Goal: Task Accomplishment & Management: Manage account settings

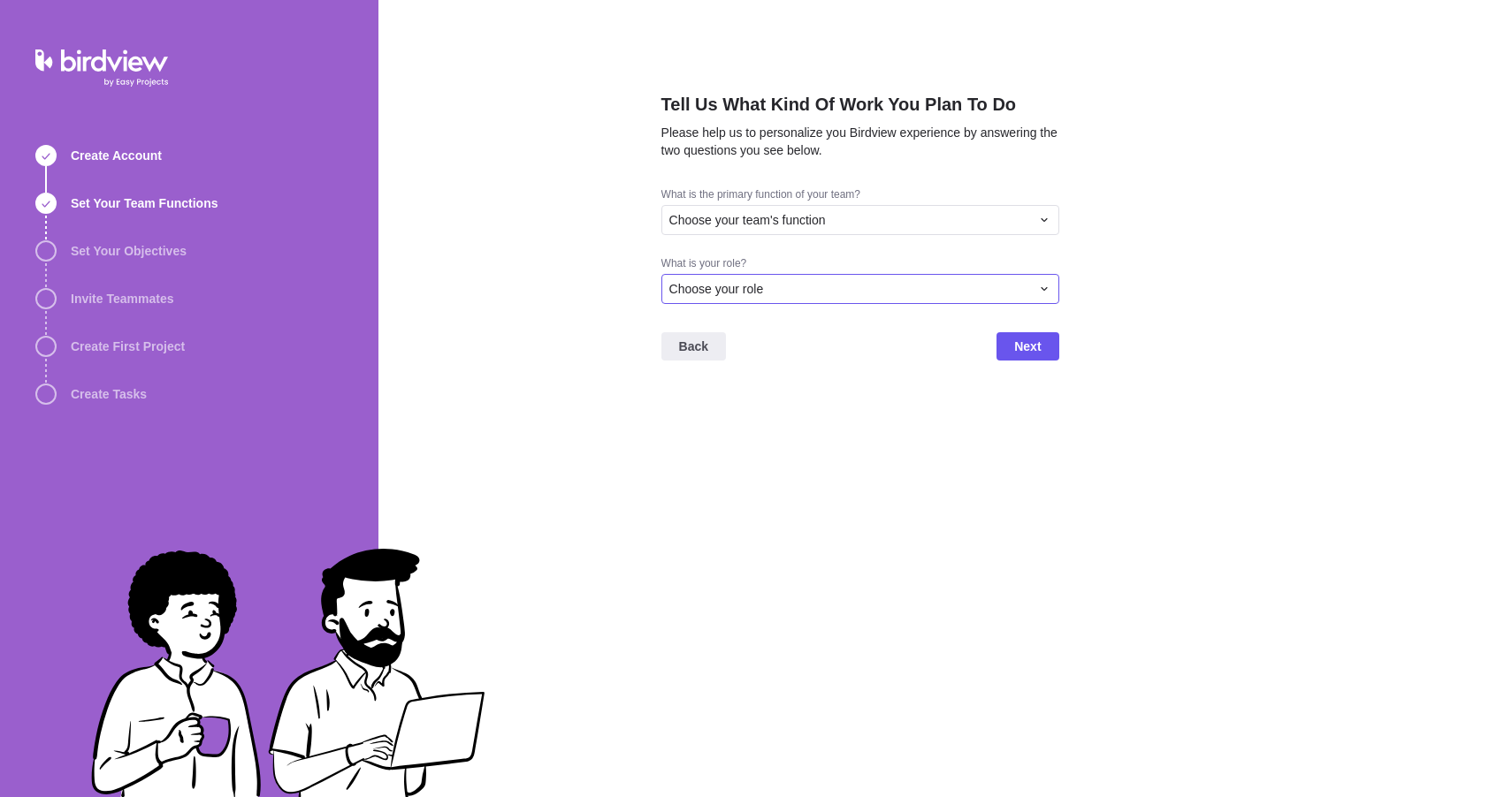
click at [720, 285] on span "Choose your role" at bounding box center [717, 289] width 95 height 18
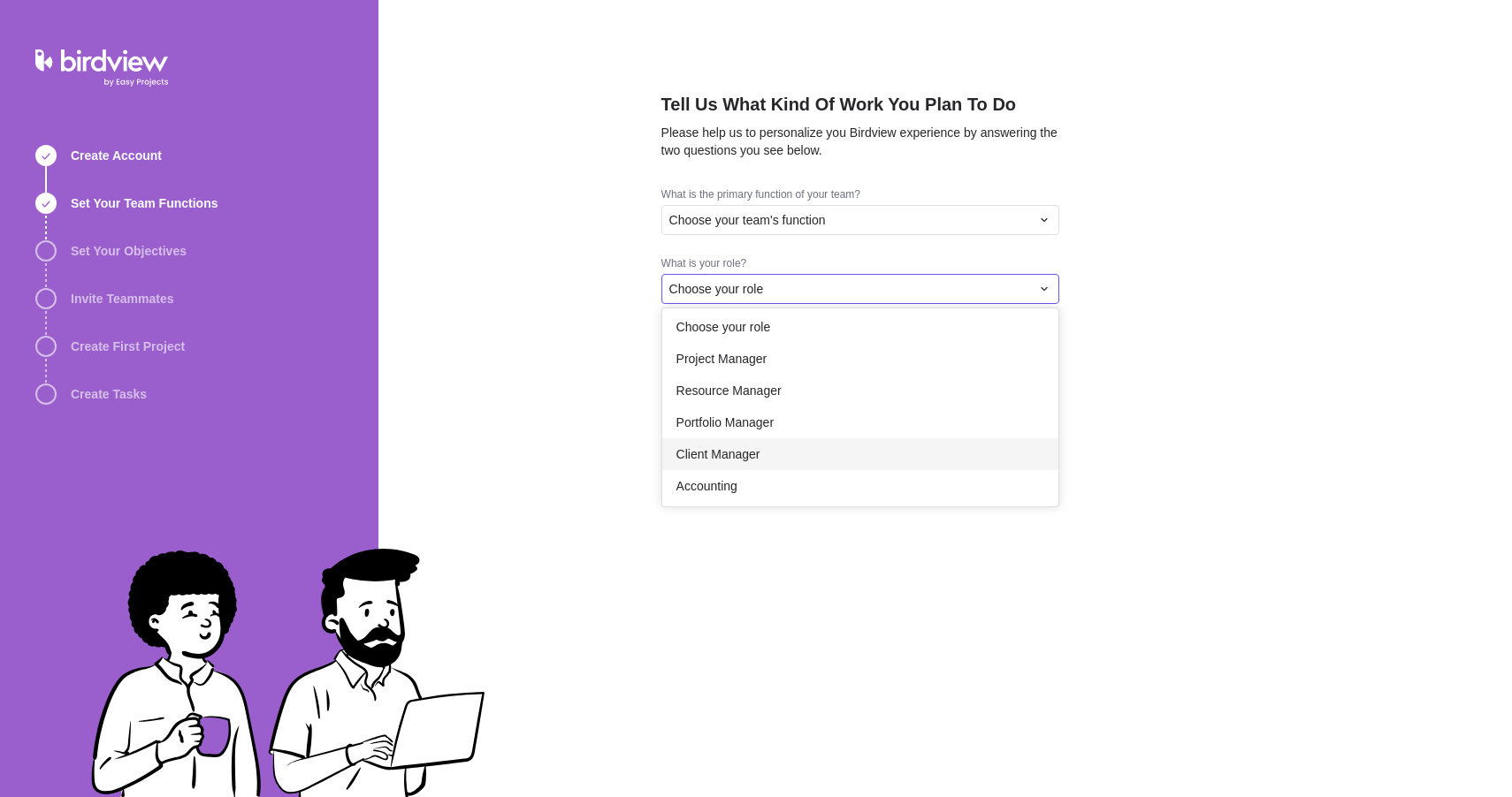
scroll to position [103, 0]
click at [796, 422] on div "Executive" at bounding box center [860, 419] width 396 height 32
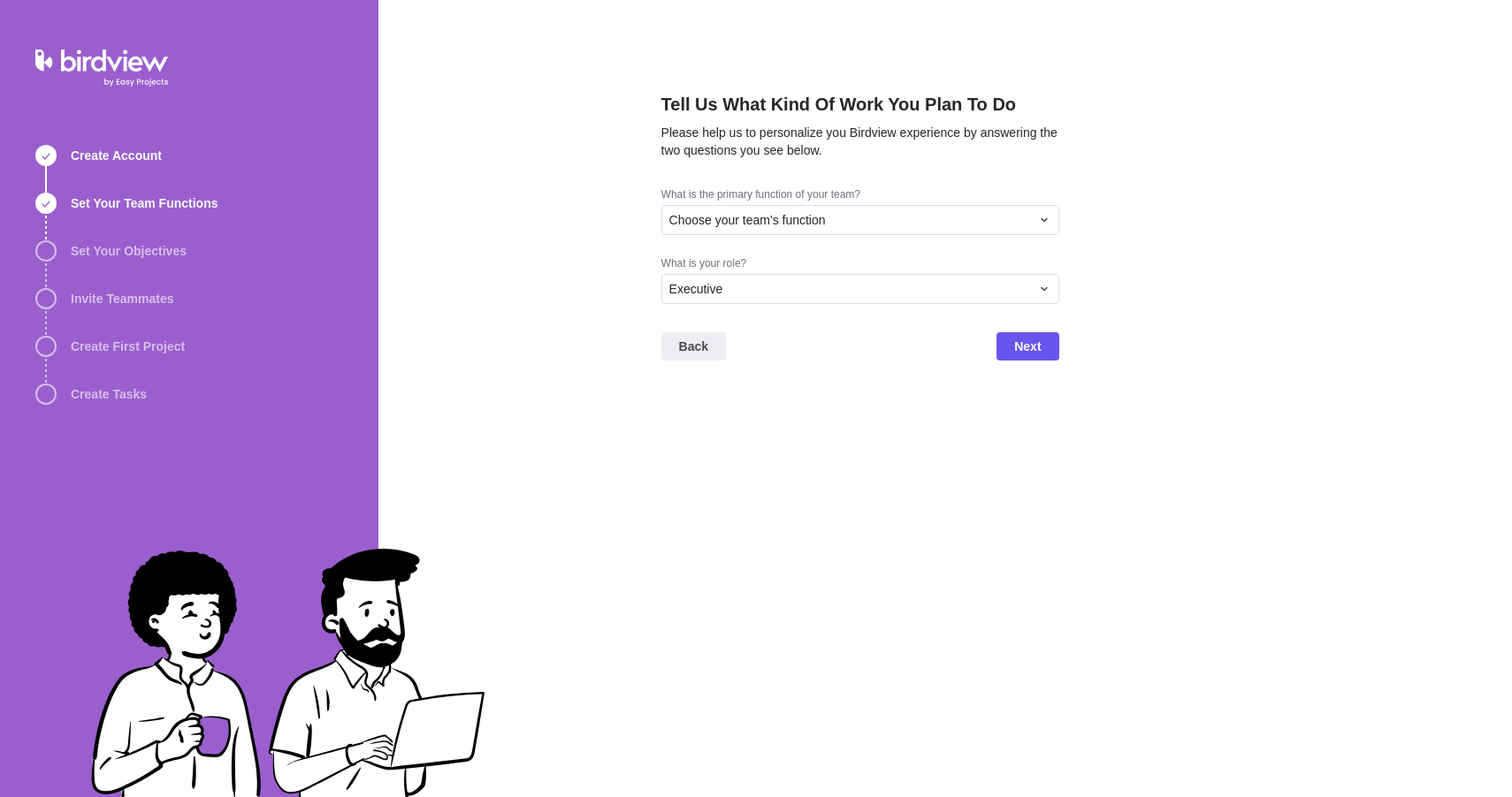
click at [999, 363] on div "Back Next" at bounding box center [860, 354] width 398 height 71
click at [1013, 350] on span "Next" at bounding box center [1027, 346] width 62 height 29
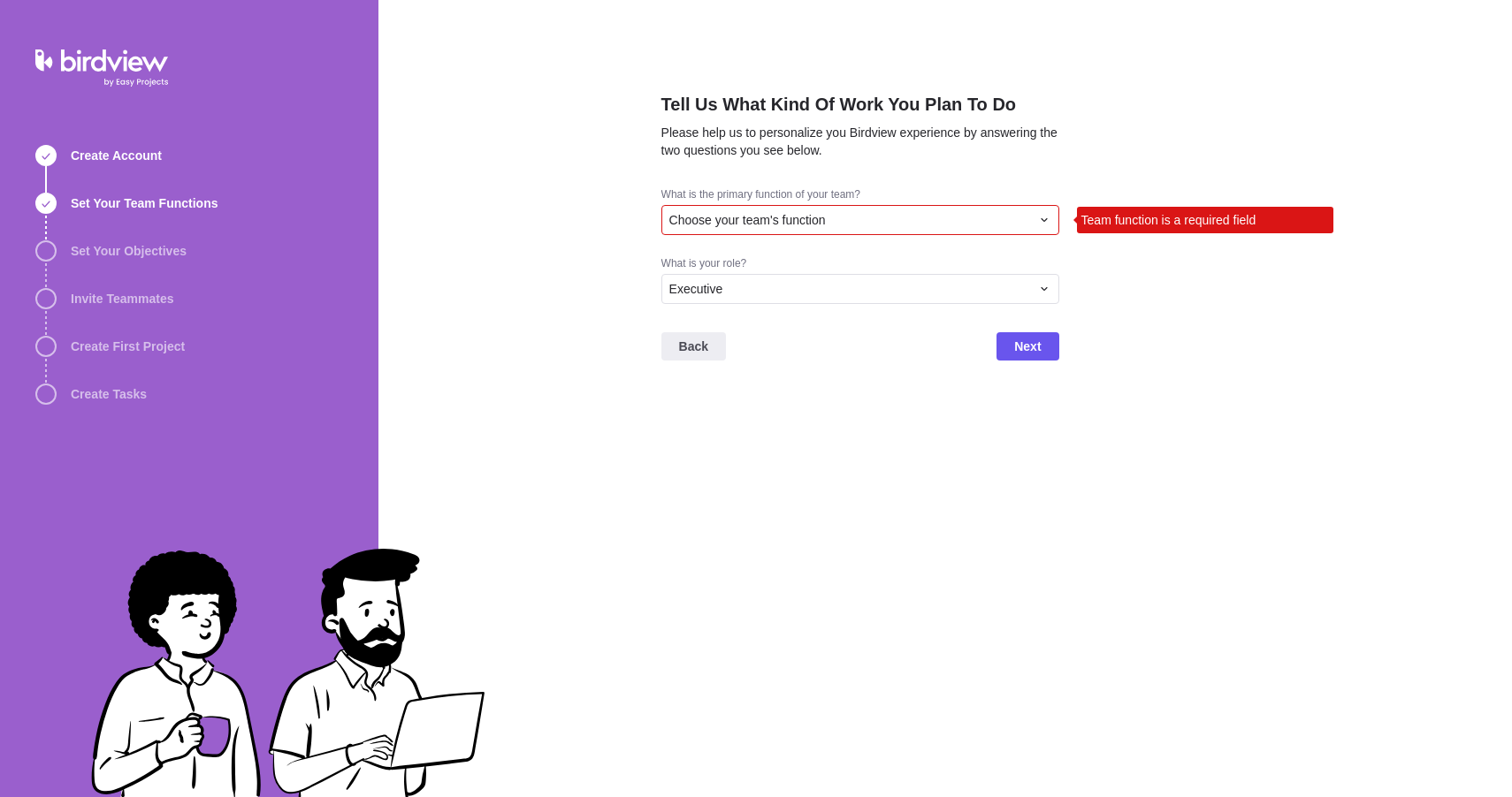
click at [935, 235] on div "What is the primary function of your team? Choose your team's function Team fun…" at bounding box center [860, 222] width 398 height 69
click at [902, 213] on div "Choose your team's function" at bounding box center [850, 220] width 361 height 18
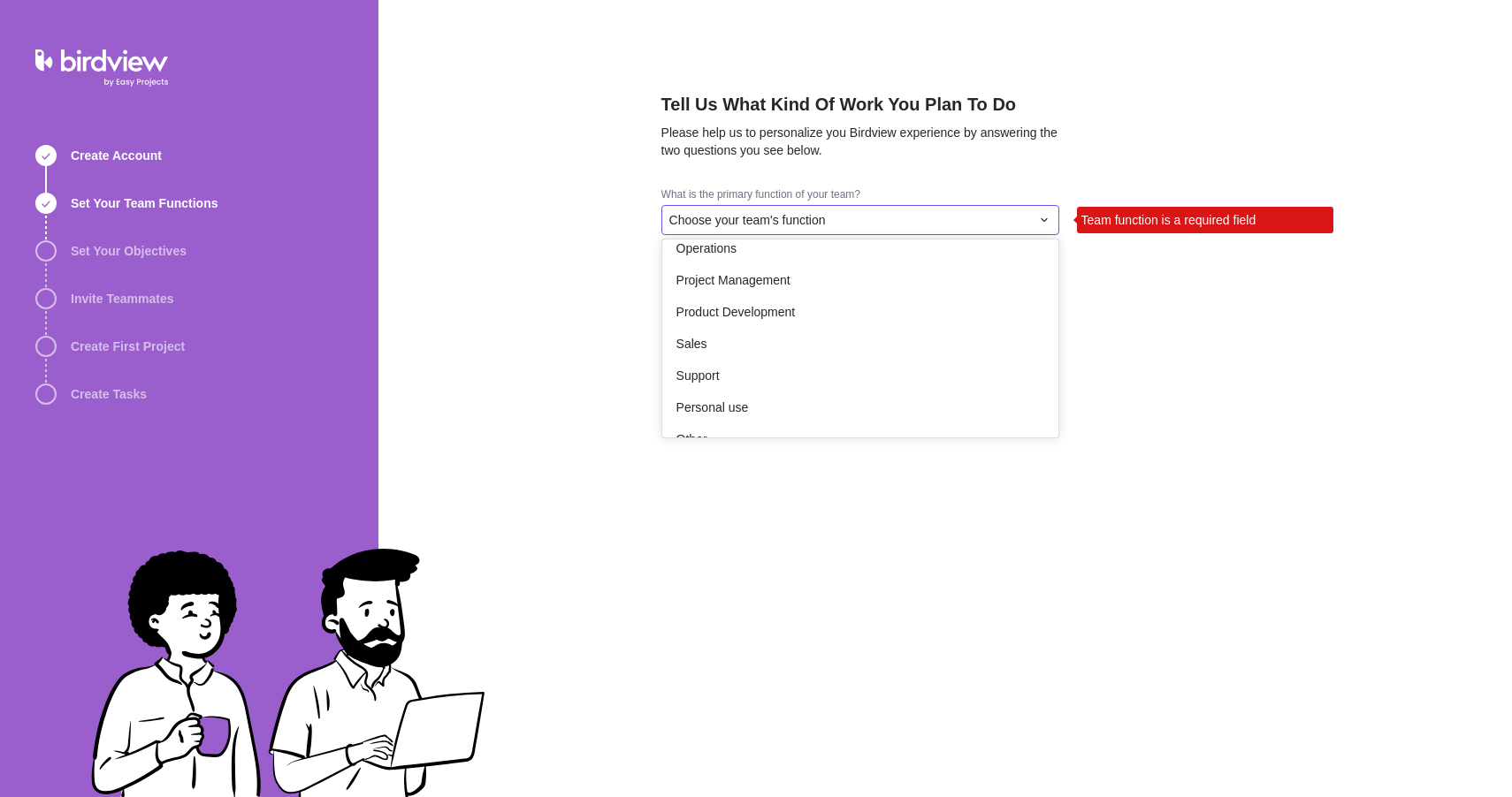
scroll to position [326, 0]
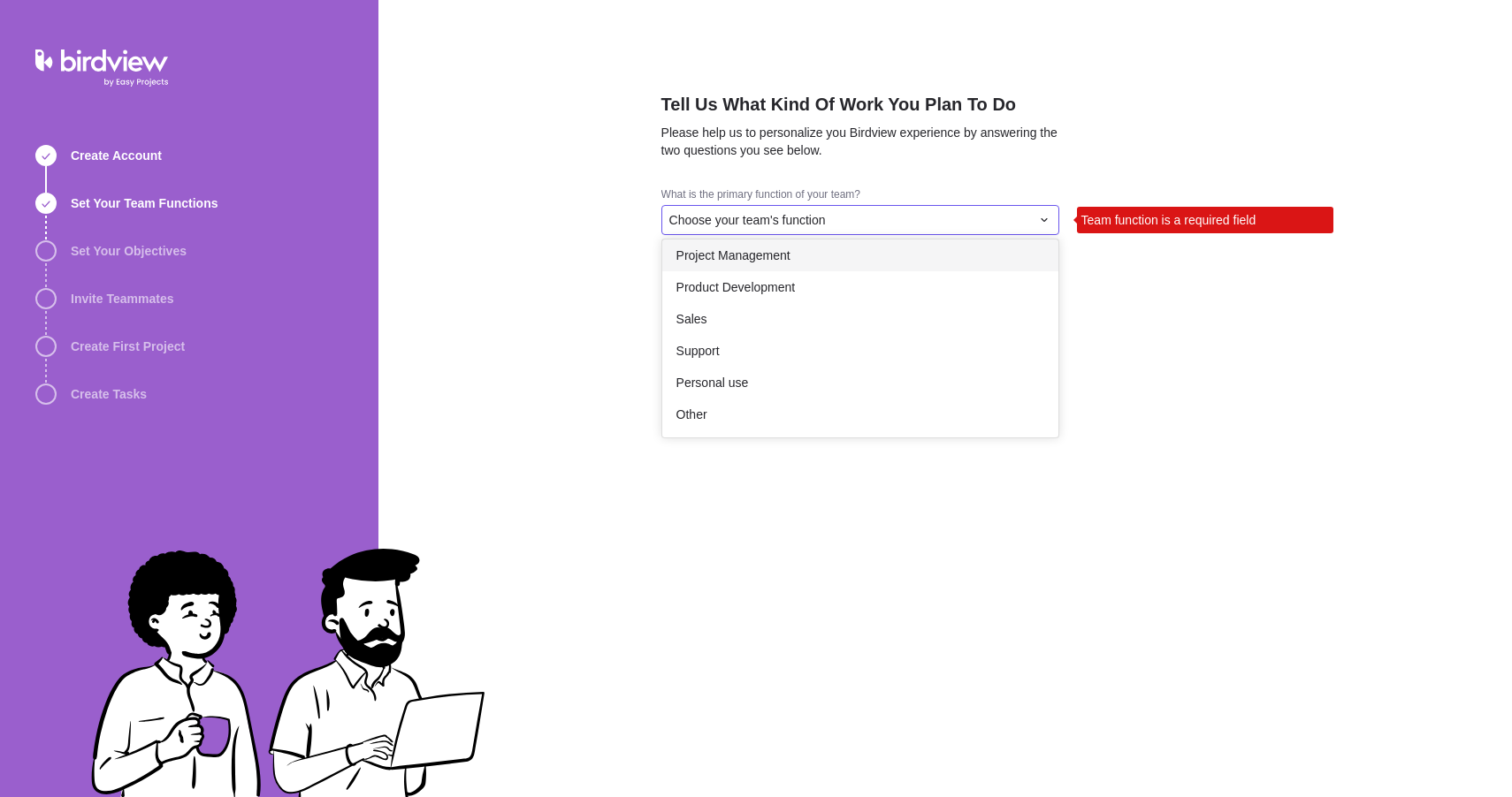
click at [841, 257] on div "Project Management" at bounding box center [860, 255] width 396 height 32
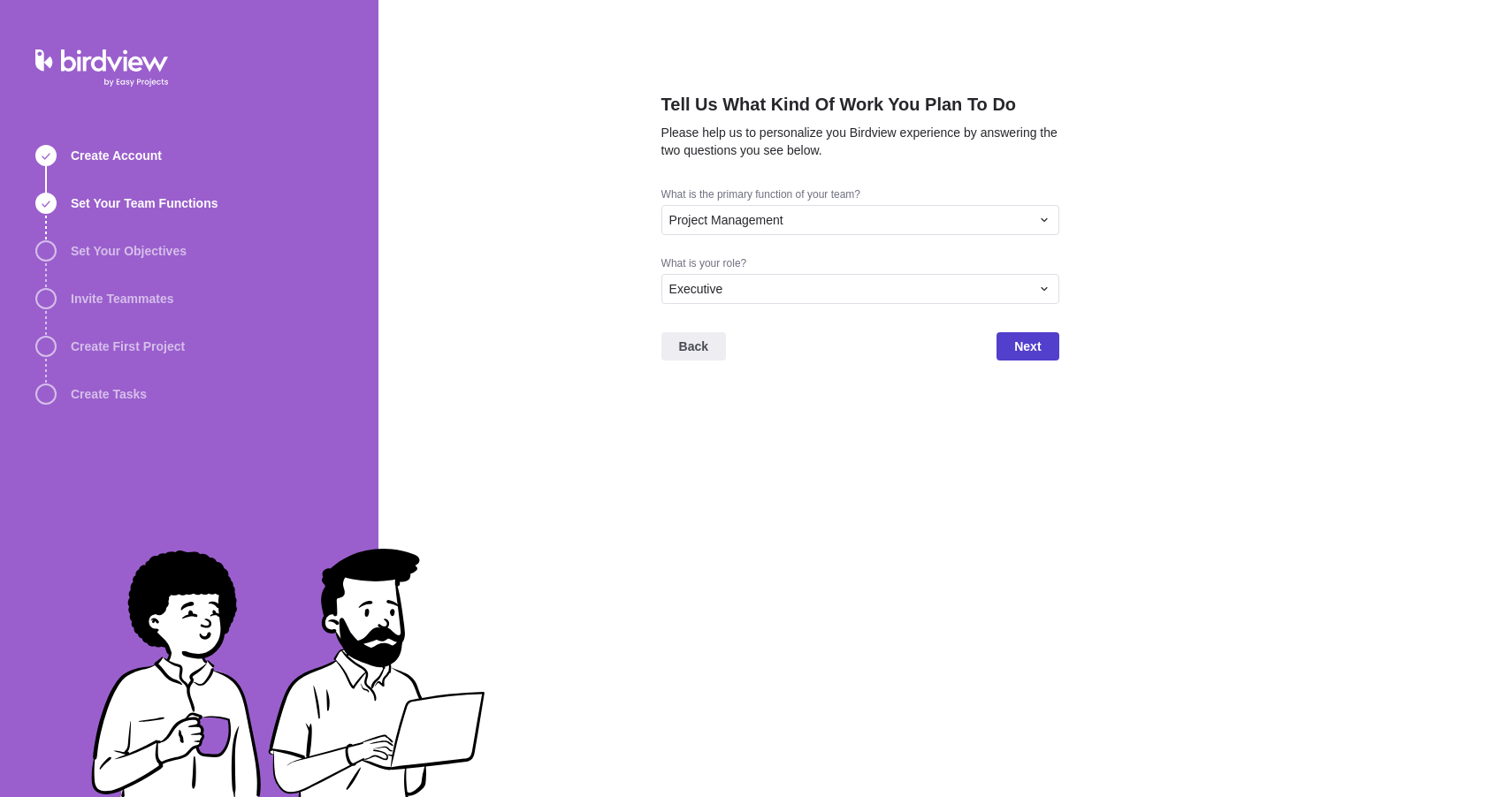
click at [1037, 353] on span "Next" at bounding box center [1027, 346] width 27 height 22
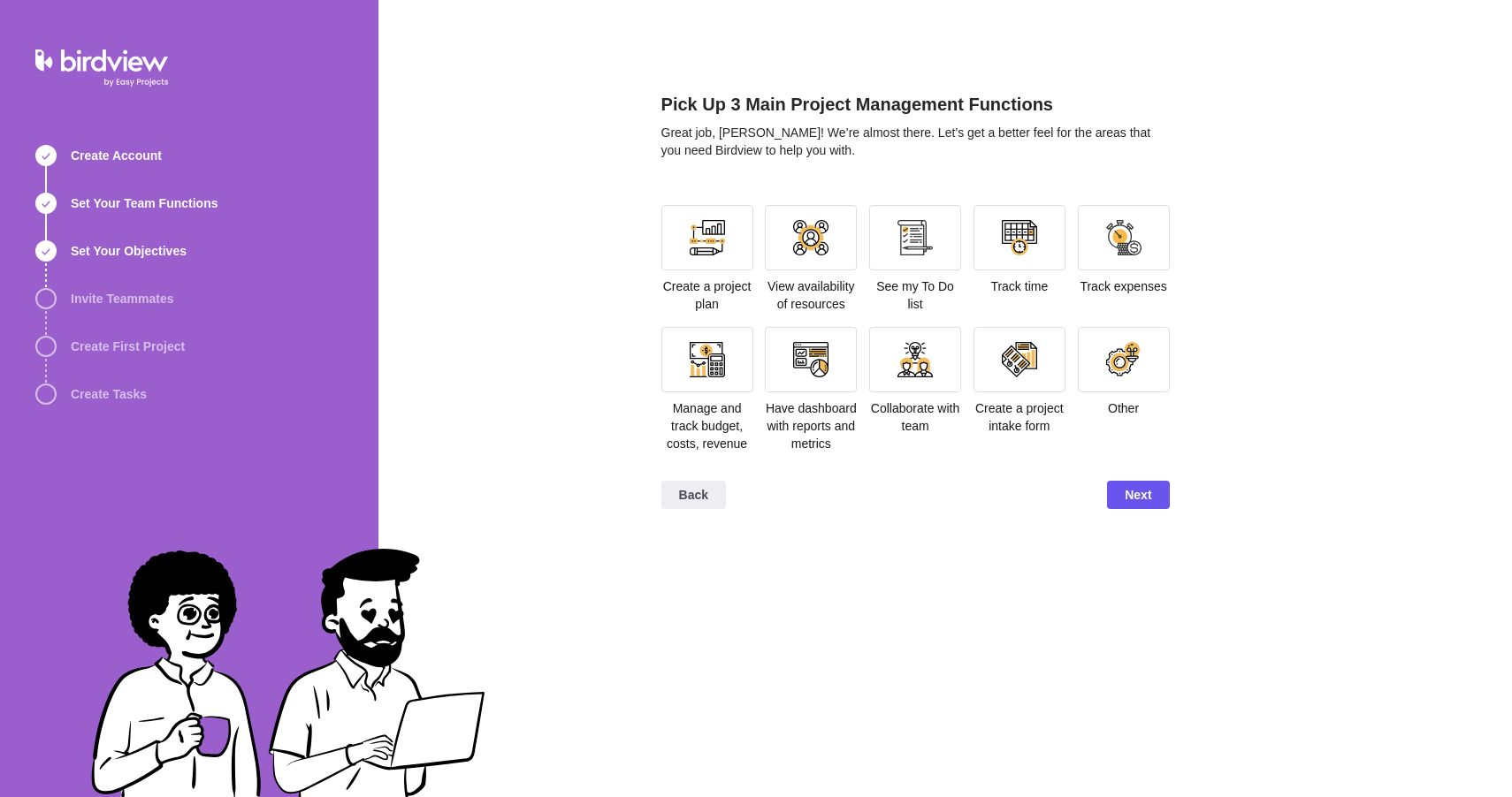
click at [611, 184] on div "Pick Up 3 Main Project Management Functions Great job, Alec Turnbull! We’re alm…" at bounding box center [945, 398] width 1135 height 797
click at [1111, 236] on div at bounding box center [1124, 238] width 36 height 36
click at [737, 265] on div at bounding box center [707, 238] width 92 height 65
click at [893, 254] on div at bounding box center [915, 238] width 92 height 65
click at [1056, 251] on div at bounding box center [1019, 238] width 92 height 65
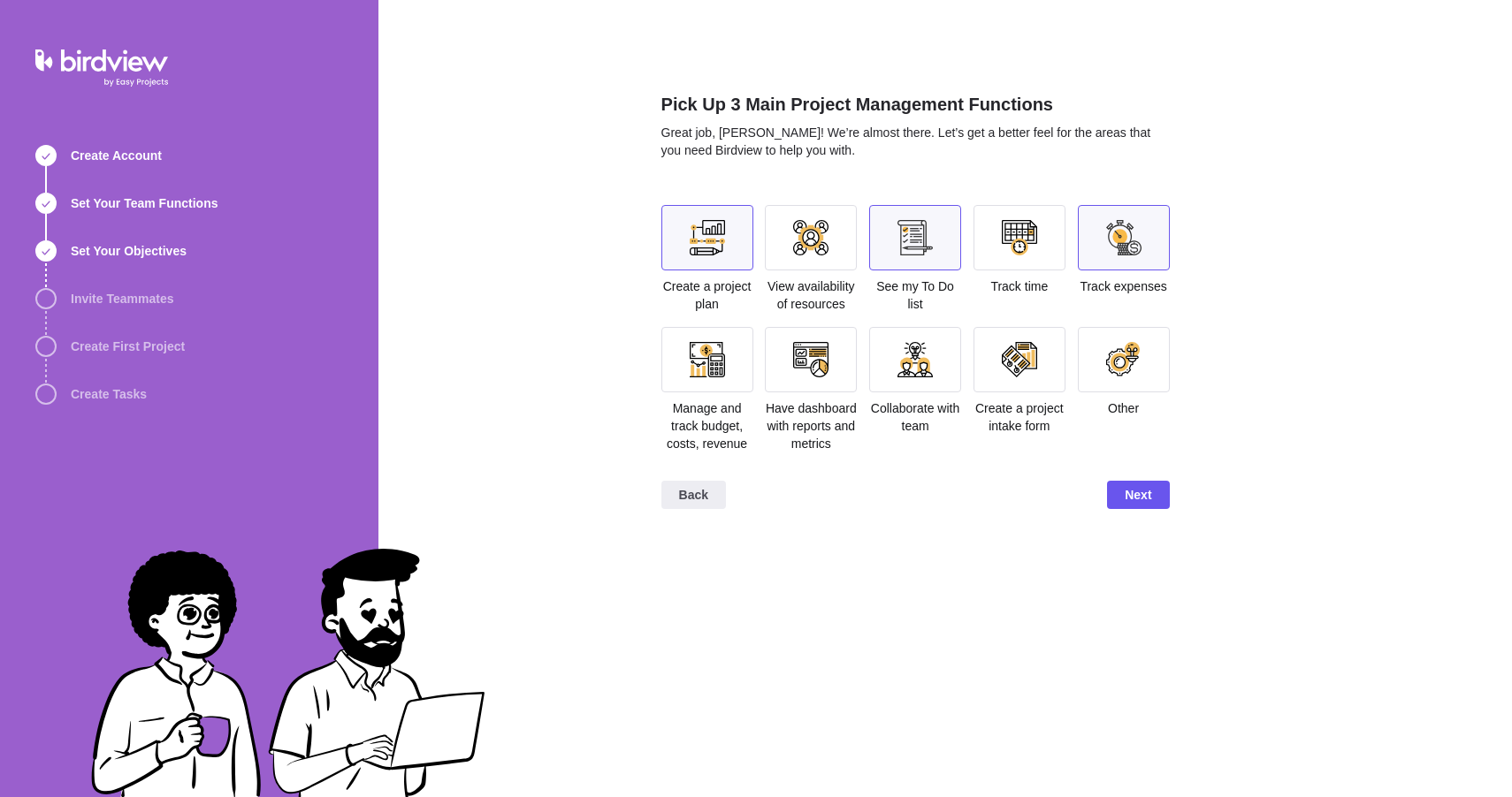
click at [1020, 266] on div at bounding box center [1019, 238] width 92 height 65
click at [1017, 259] on div at bounding box center [1019, 238] width 92 height 65
click at [1114, 251] on div at bounding box center [1124, 238] width 36 height 36
click at [726, 362] on div at bounding box center [707, 360] width 92 height 65
click at [908, 244] on div at bounding box center [915, 238] width 36 height 36
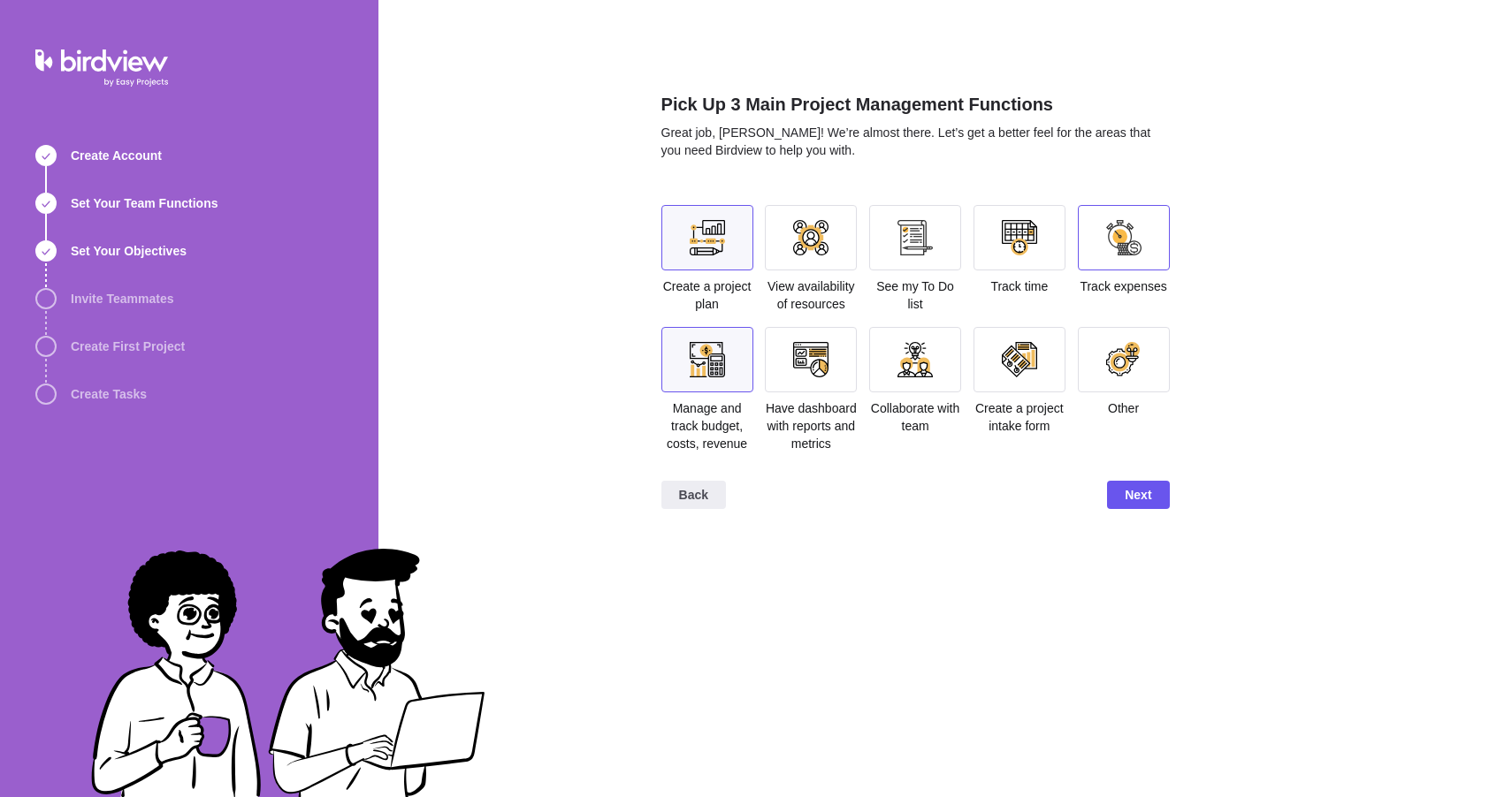
click at [1149, 262] on div at bounding box center [1123, 238] width 92 height 65
click at [911, 235] on div at bounding box center [915, 238] width 36 height 36
click at [1139, 505] on span "Next" at bounding box center [1138, 495] width 27 height 22
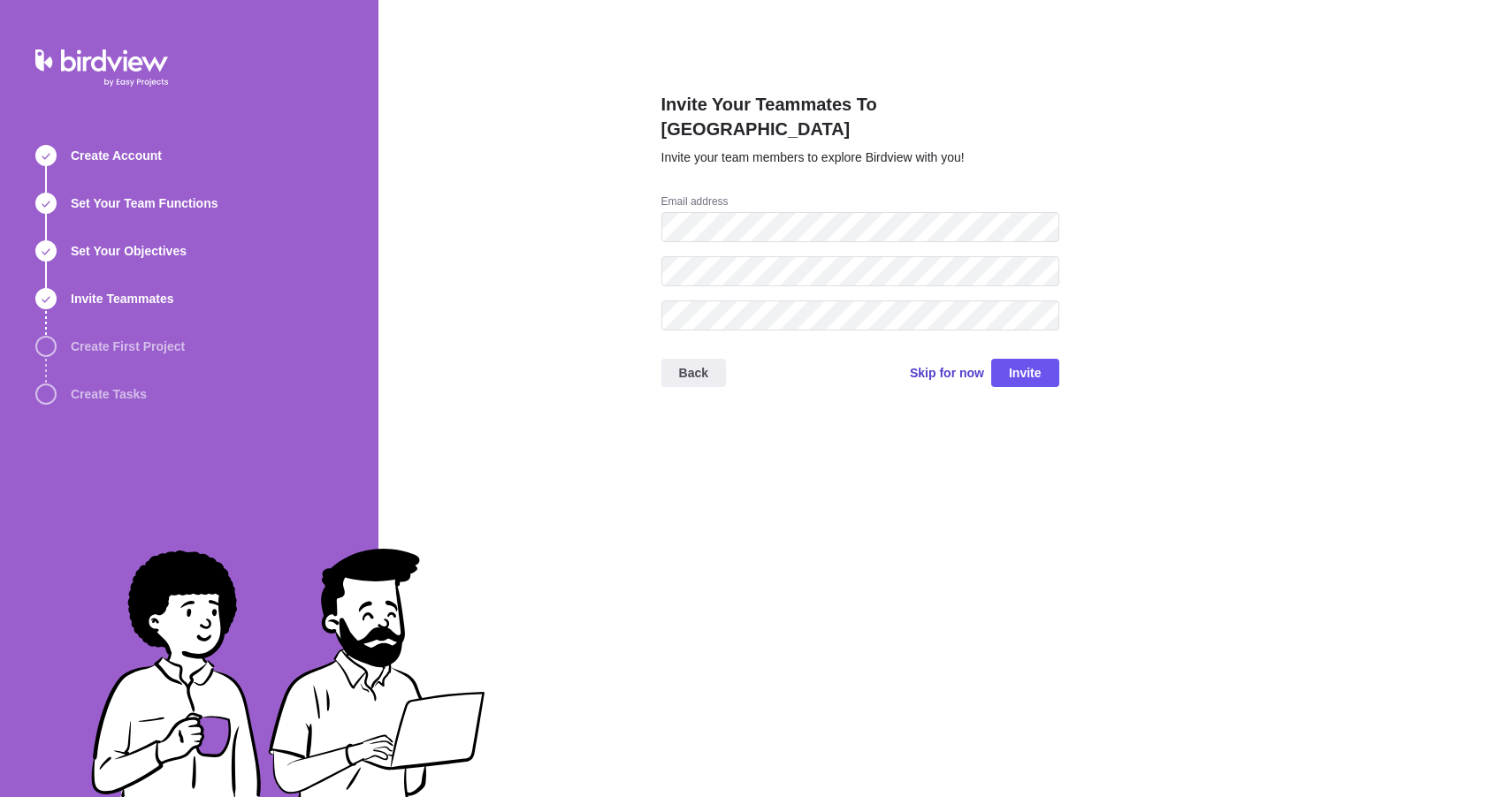
click at [951, 364] on span "Skip for now" at bounding box center [946, 373] width 74 height 18
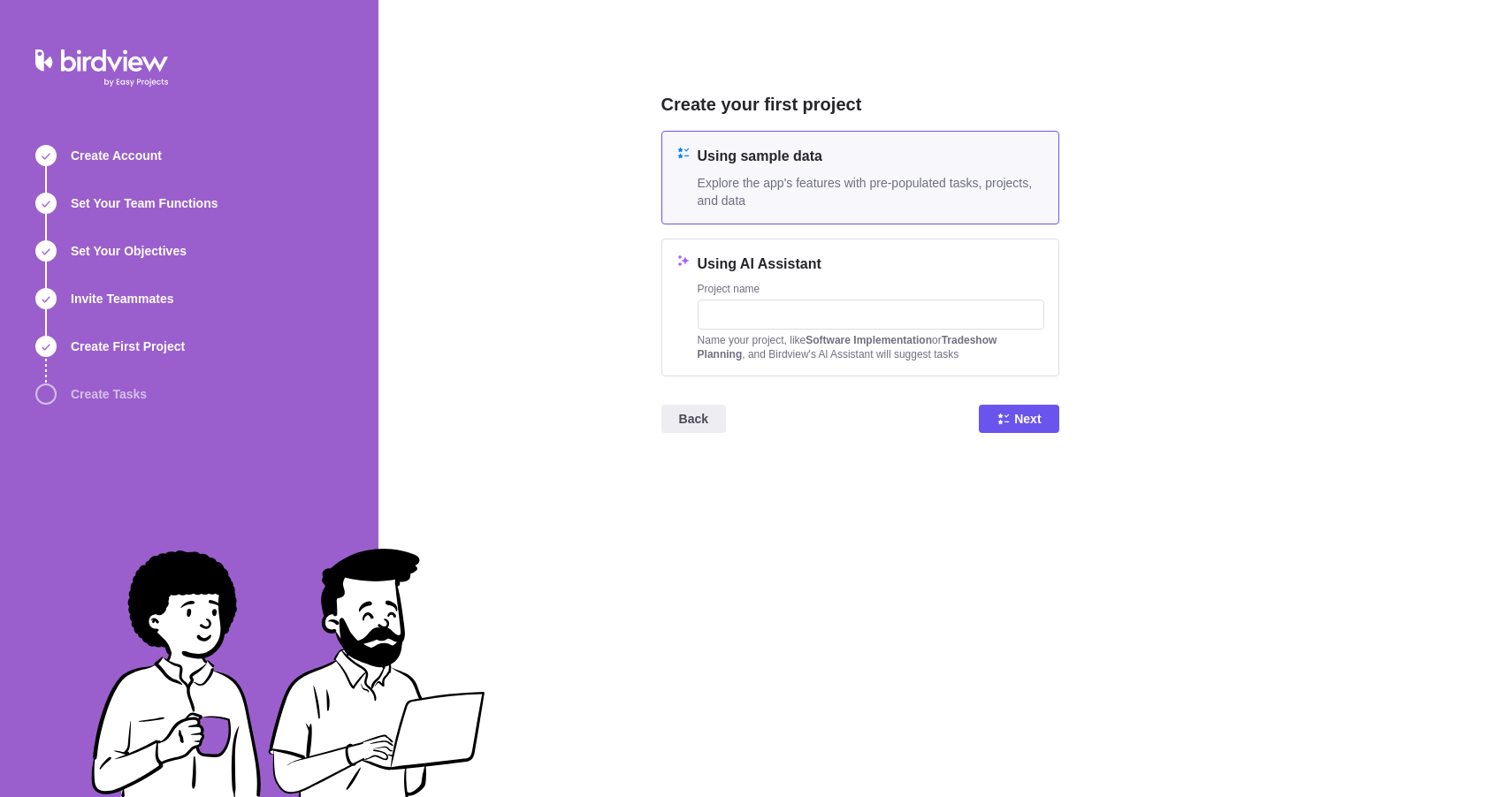
click at [1047, 433] on div "Back Next" at bounding box center [860, 426] width 398 height 71
click at [1048, 421] on span "Next" at bounding box center [1019, 418] width 80 height 29
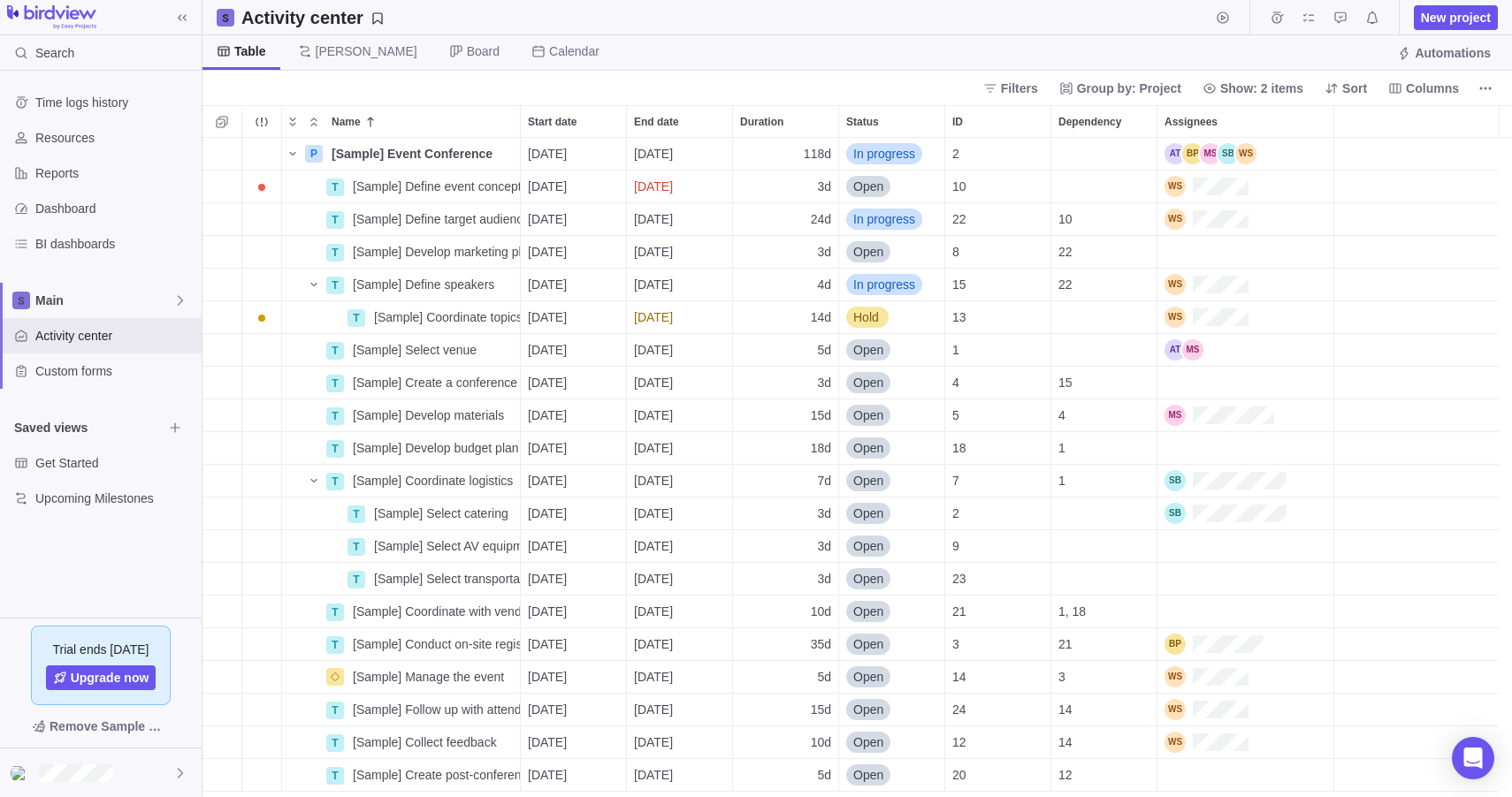
scroll to position [646, 1296]
click at [113, 201] on span "Dashboard" at bounding box center [114, 208] width 159 height 18
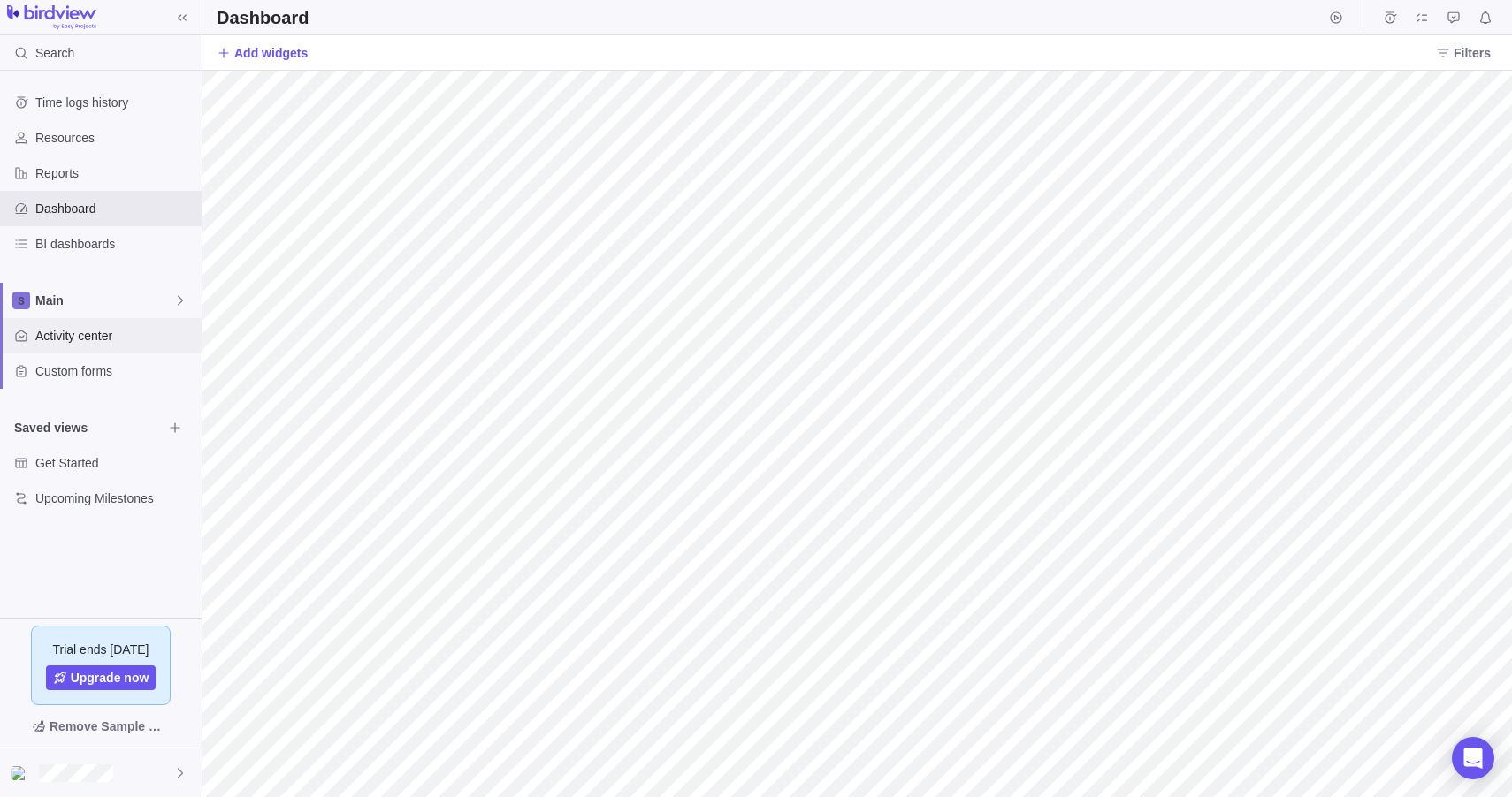
click at [127, 333] on span "Activity center" at bounding box center [114, 336] width 159 height 18
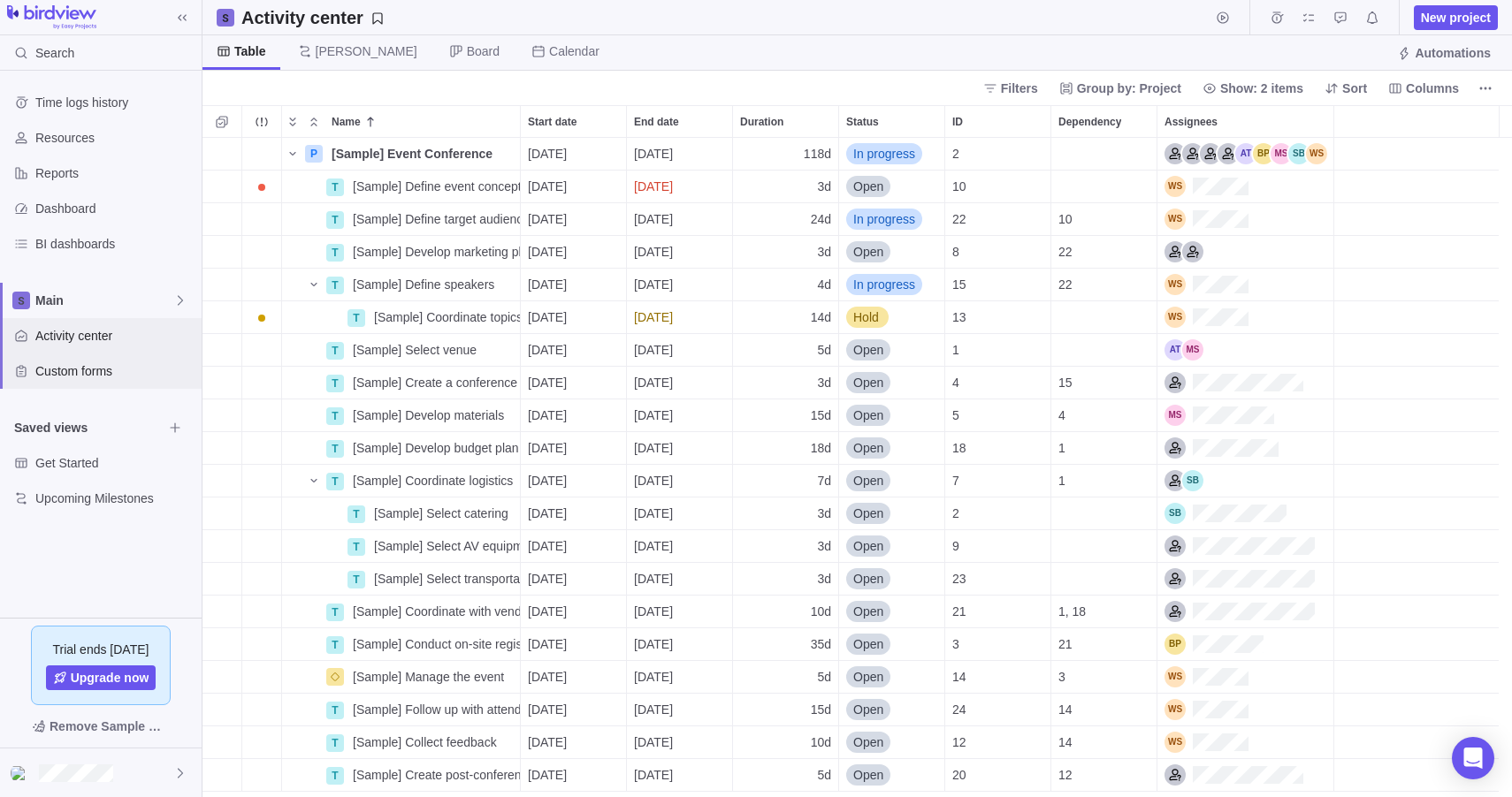
scroll to position [646, 1296]
click at [129, 366] on span "Custom forms" at bounding box center [114, 371] width 159 height 18
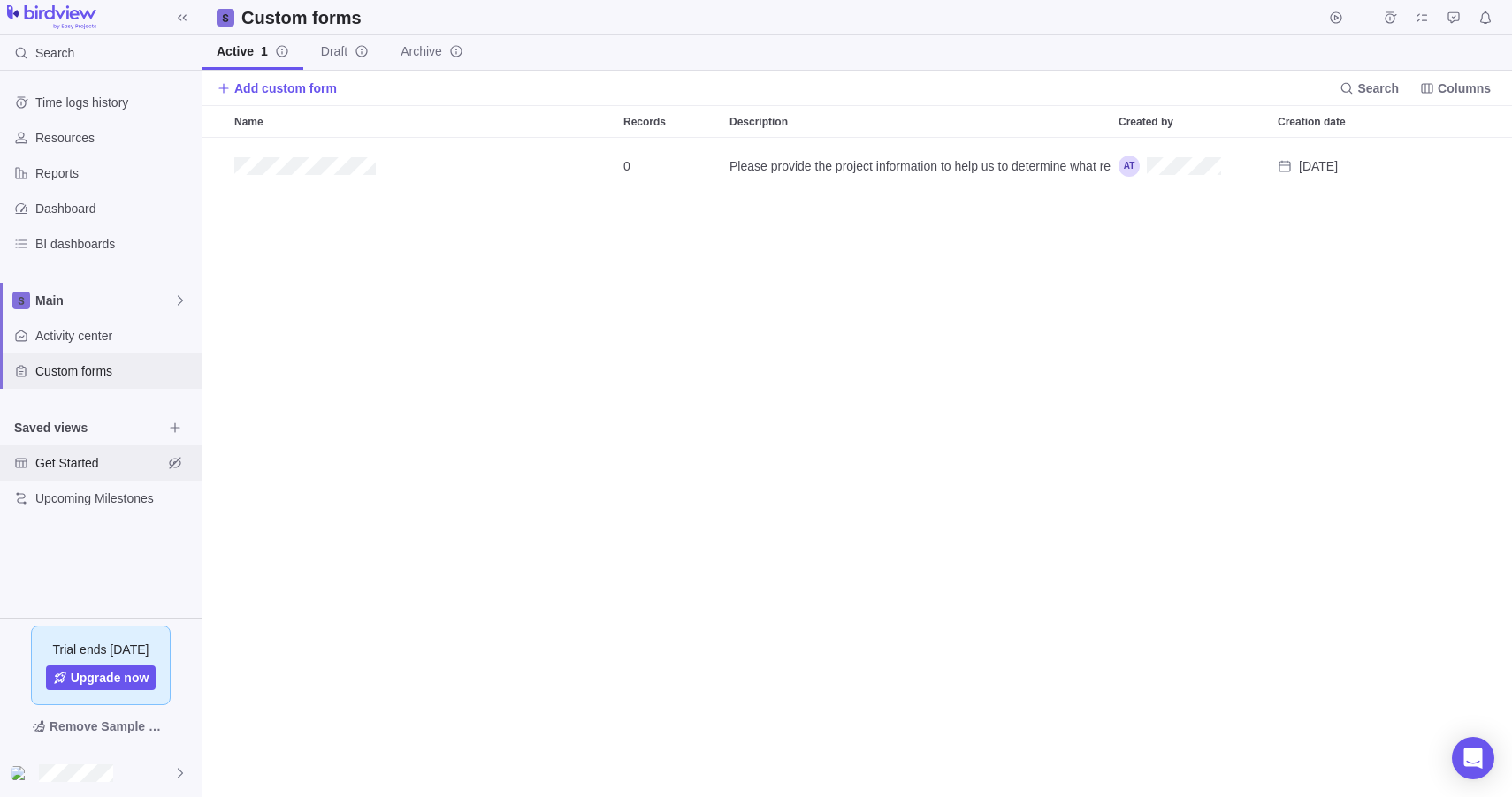
scroll to position [646, 1296]
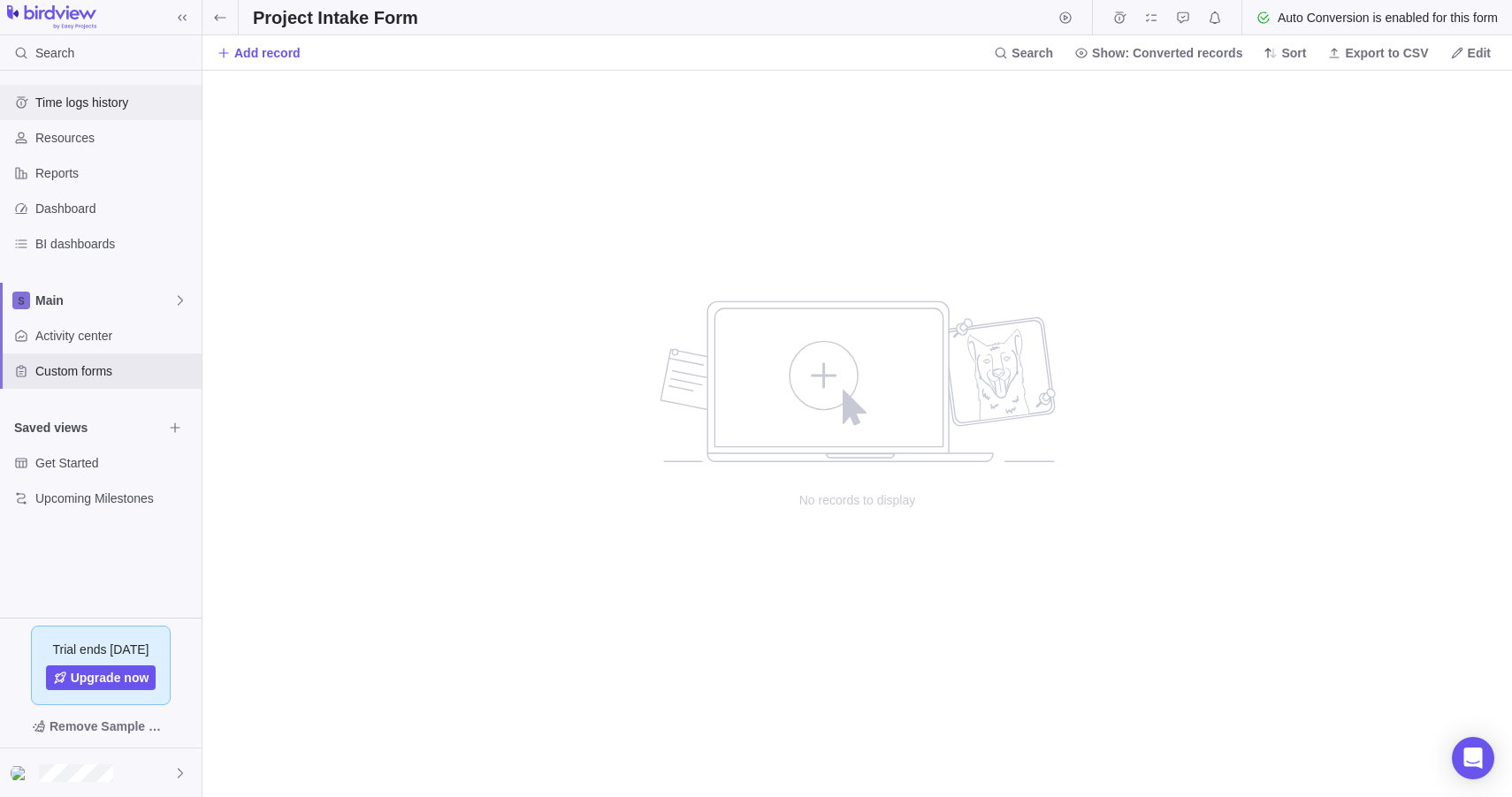
click at [97, 115] on div "Time logs history" at bounding box center [101, 103] width 201 height 36
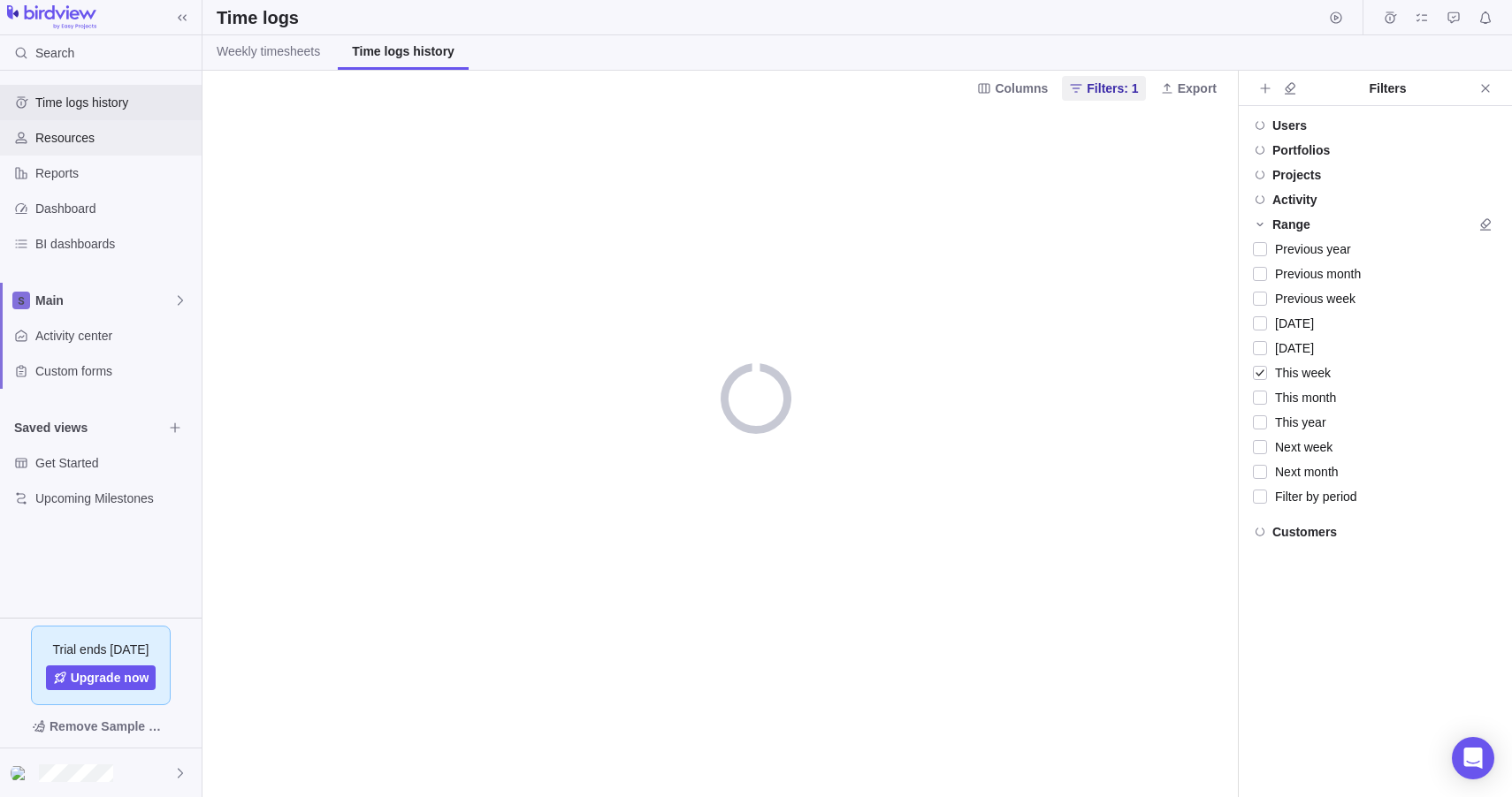
click at [89, 139] on span "Resources" at bounding box center [114, 138] width 159 height 18
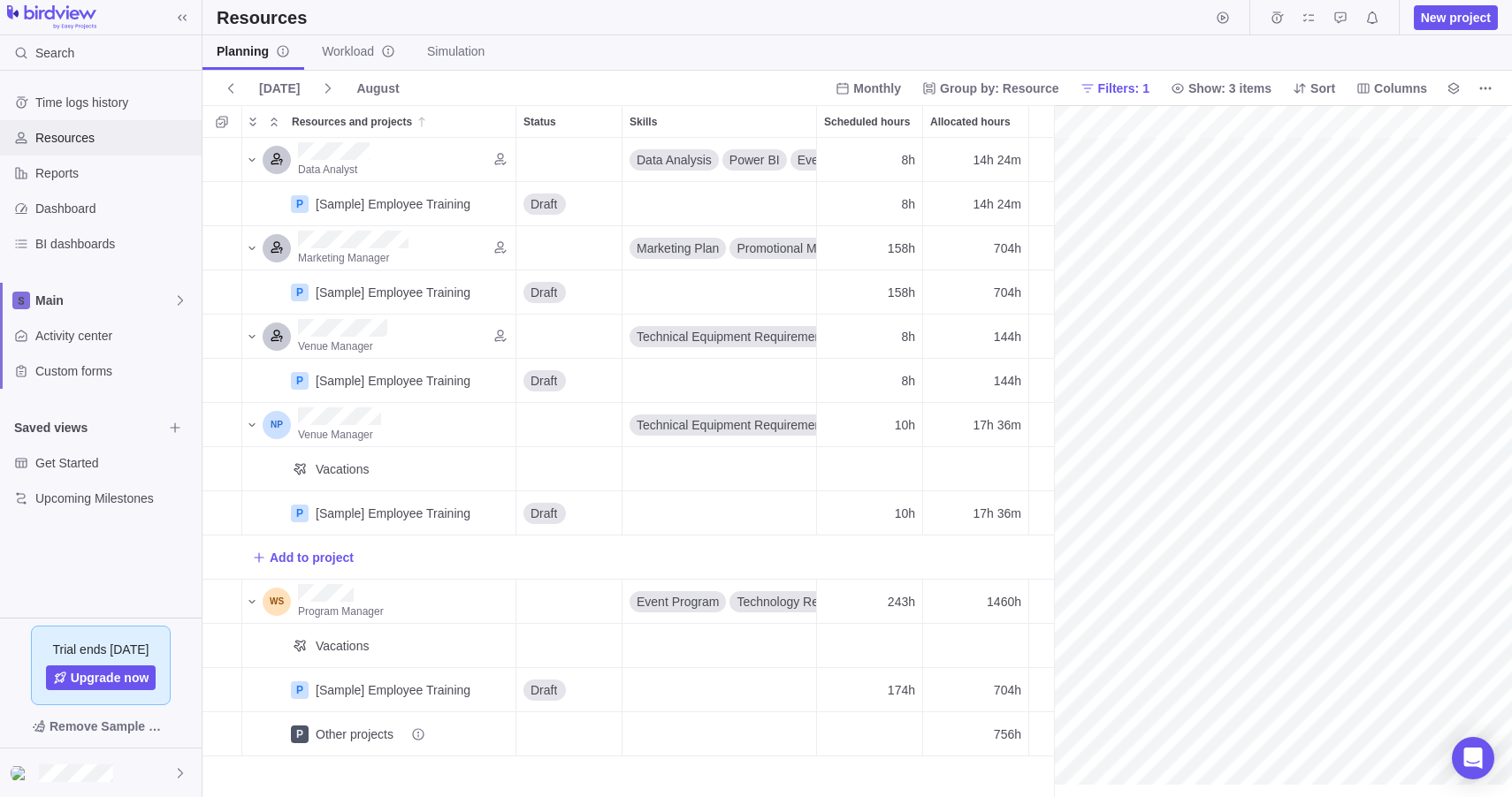
scroll to position [0, 307]
click at [98, 727] on span "Remove Sample Data" at bounding box center [110, 727] width 120 height 22
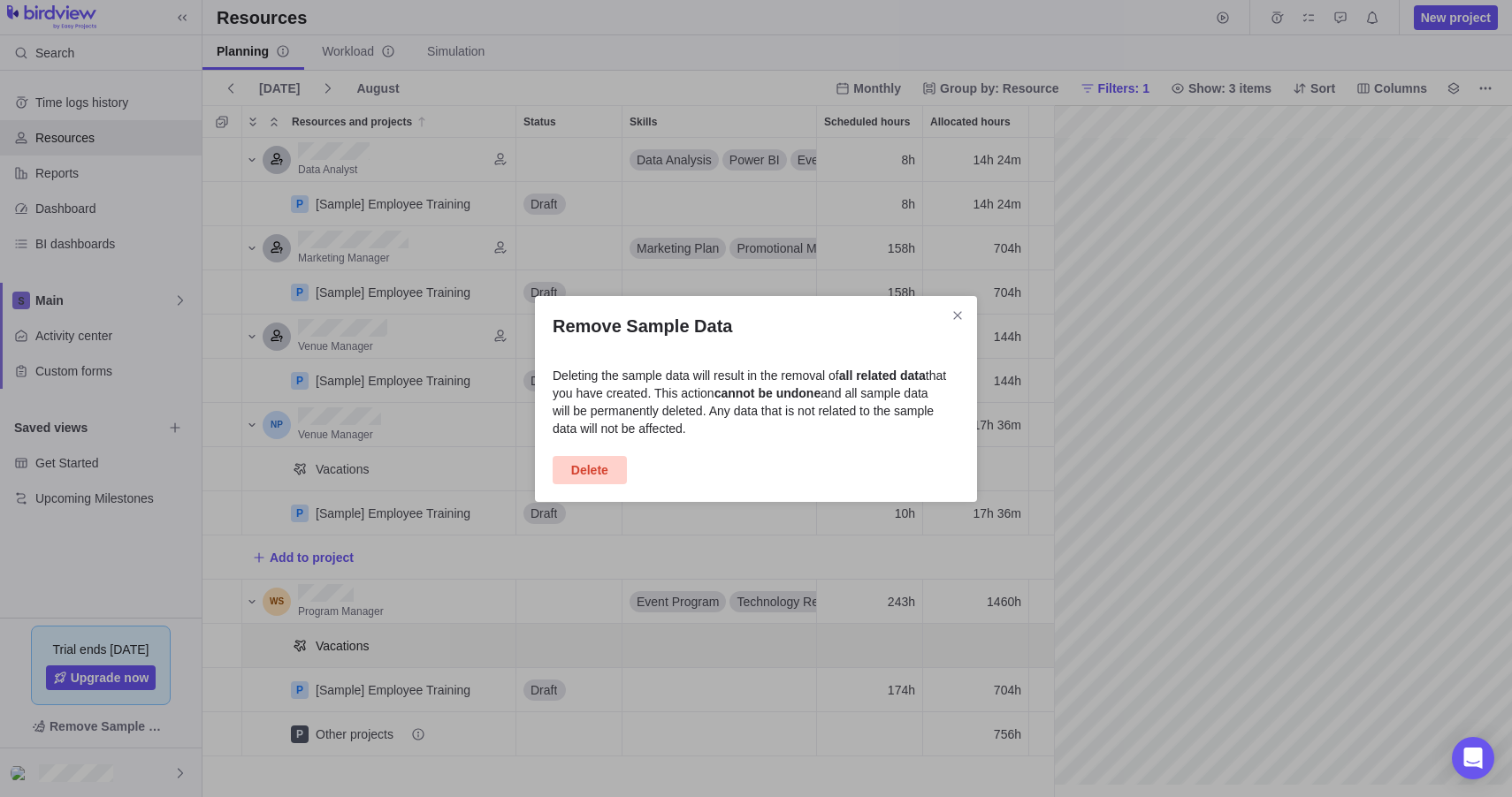
click at [600, 472] on span "Delete" at bounding box center [590, 471] width 38 height 22
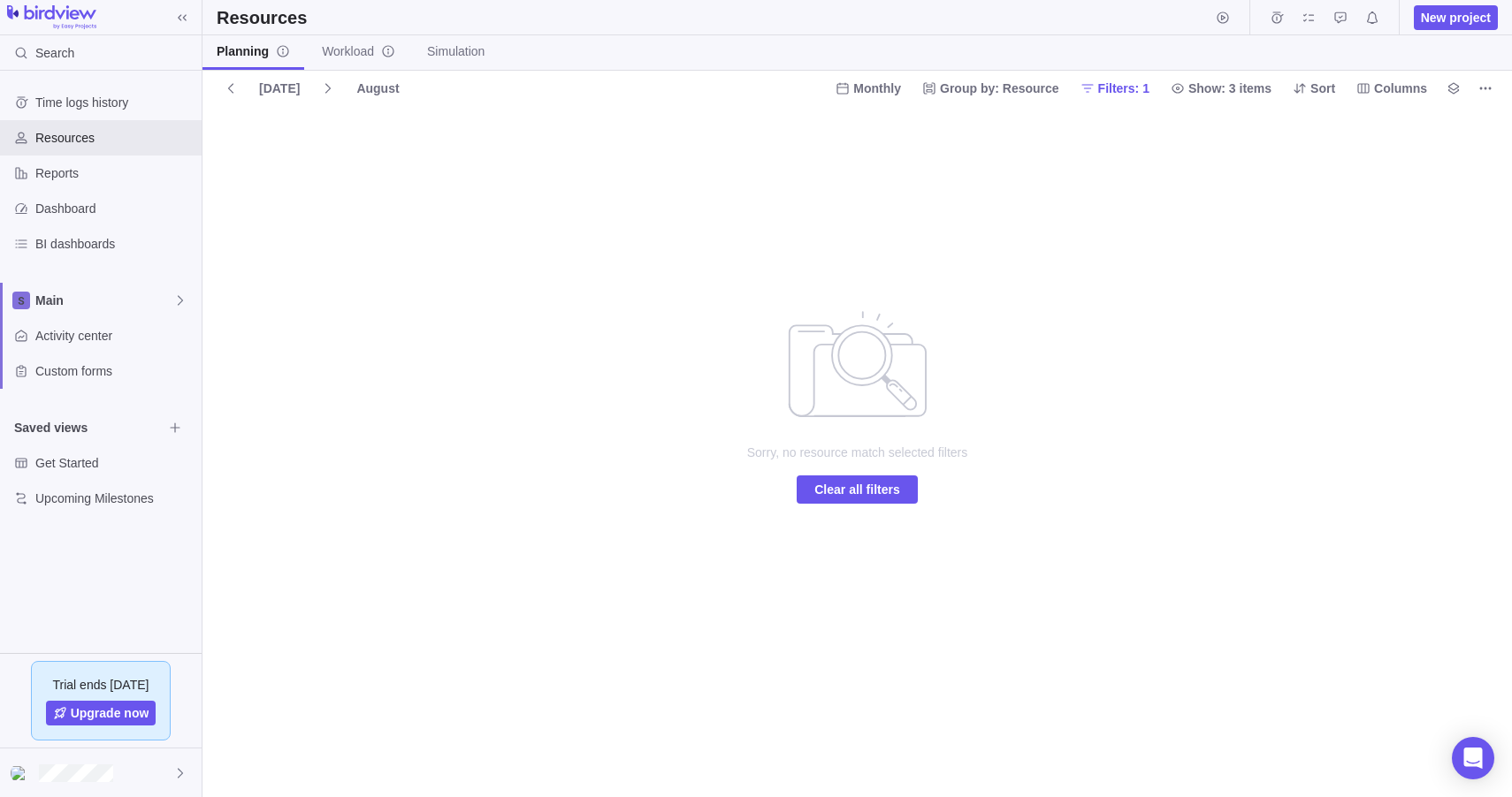
click at [367, 270] on div "Sorry, no resource match selected filters Clear all filters" at bounding box center [857, 452] width 1310 height 692
click at [121, 101] on span "Time logs history" at bounding box center [114, 103] width 159 height 18
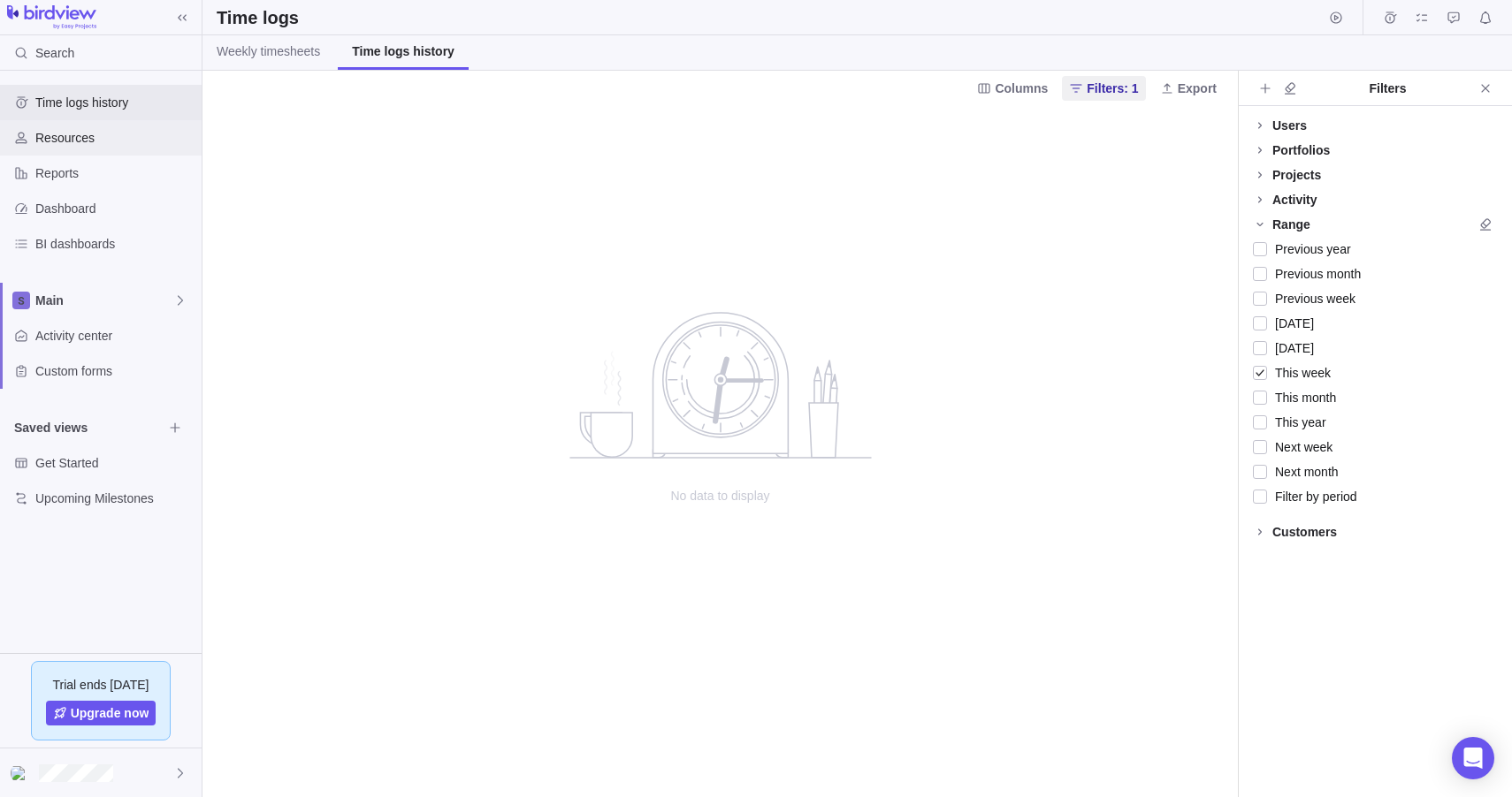
click at [104, 153] on div "Resources" at bounding box center [101, 138] width 201 height 36
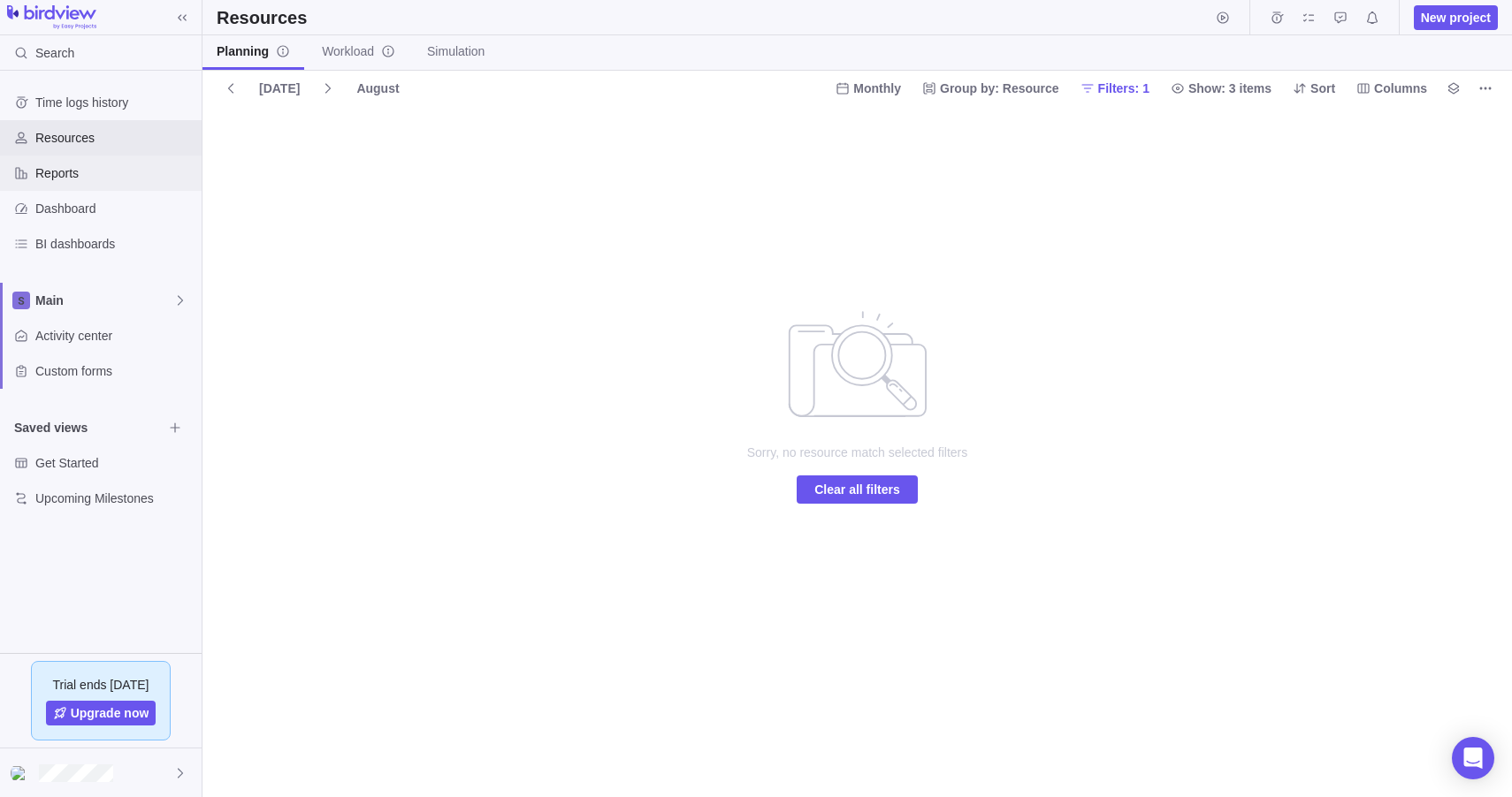
click at [99, 181] on span "Reports" at bounding box center [114, 174] width 159 height 18
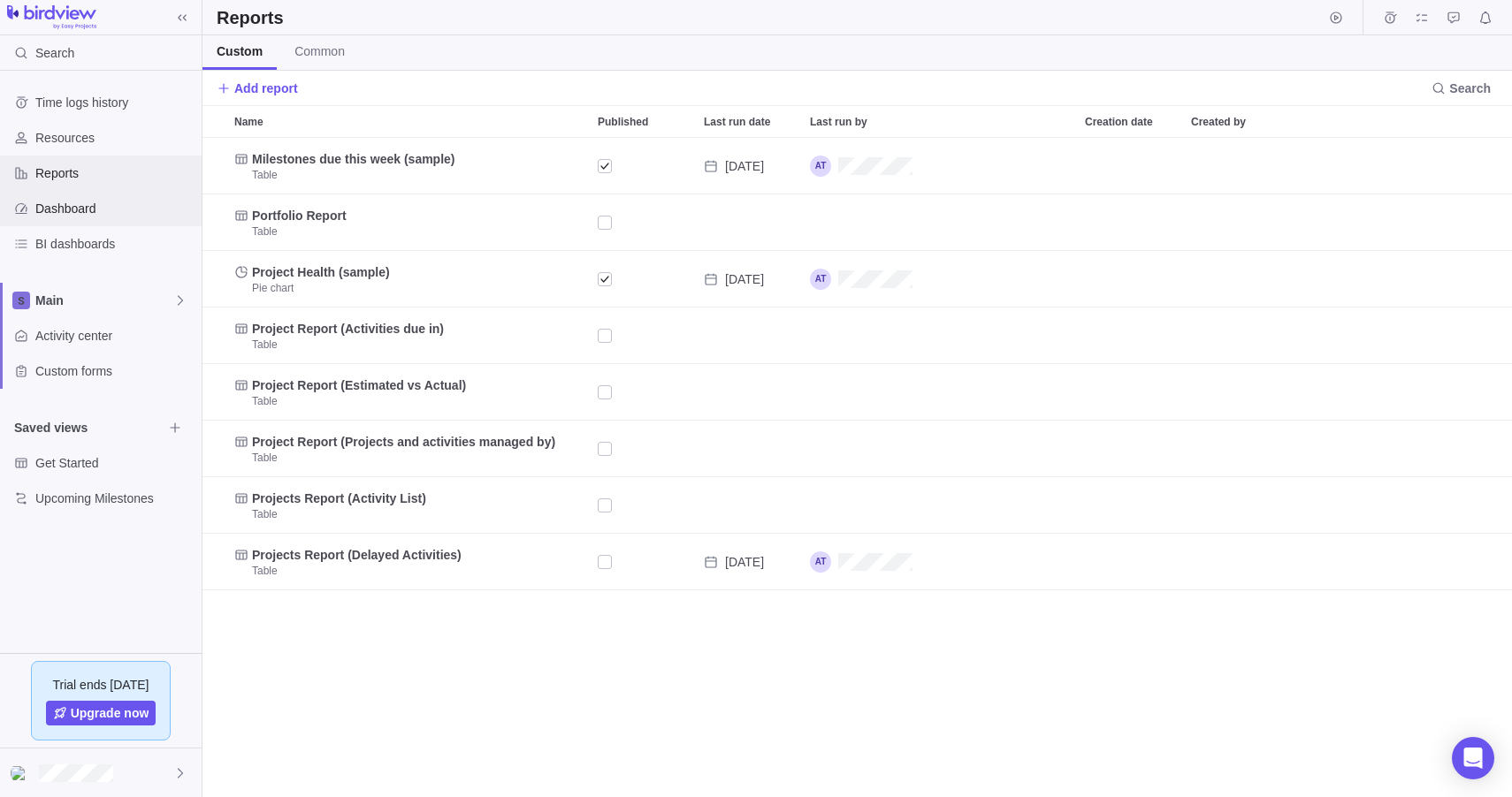
scroll to position [646, 1296]
click at [105, 198] on div "Dashboard" at bounding box center [101, 209] width 201 height 36
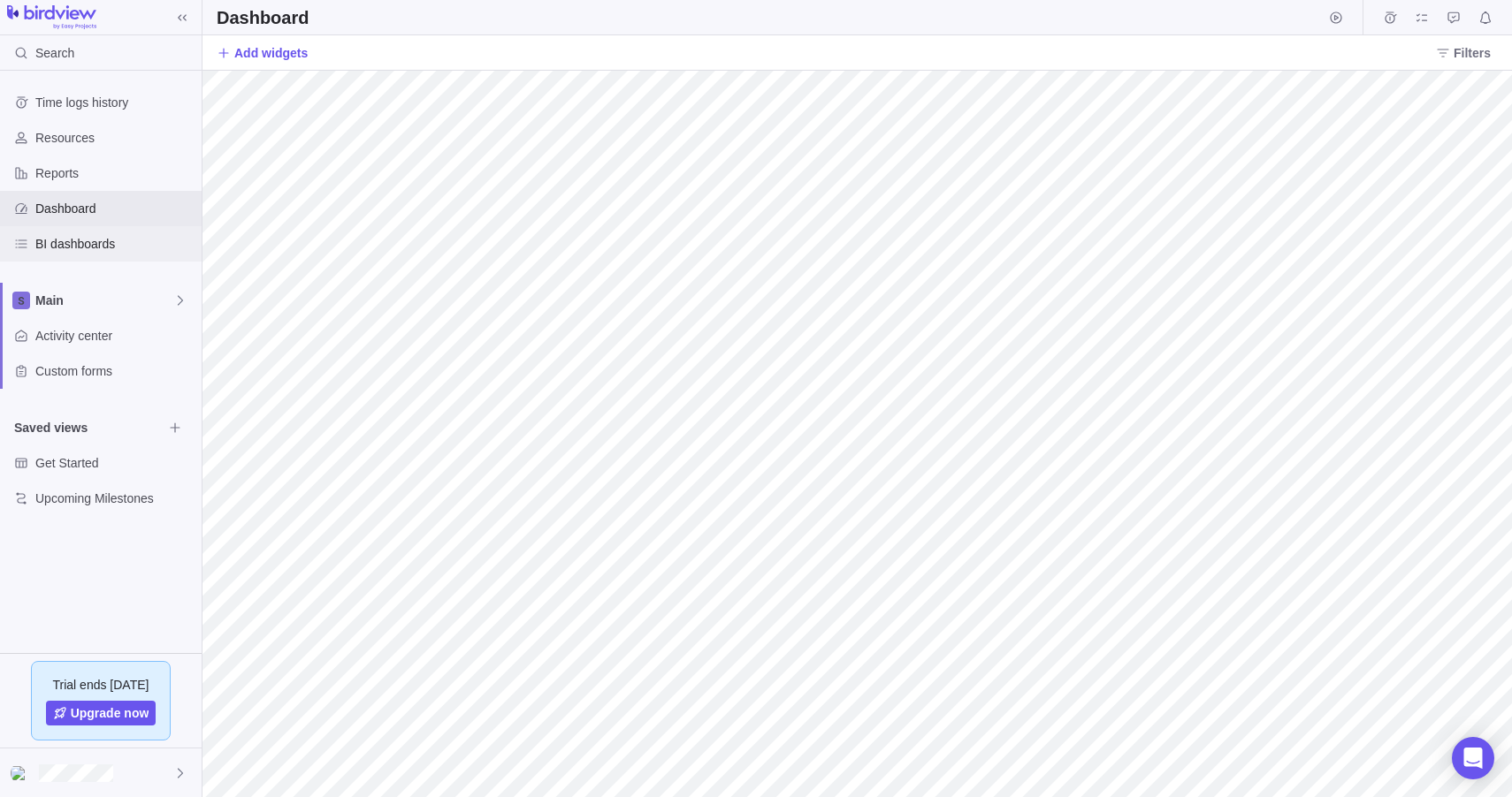
click at [105, 247] on span "BI dashboards" at bounding box center [114, 244] width 159 height 18
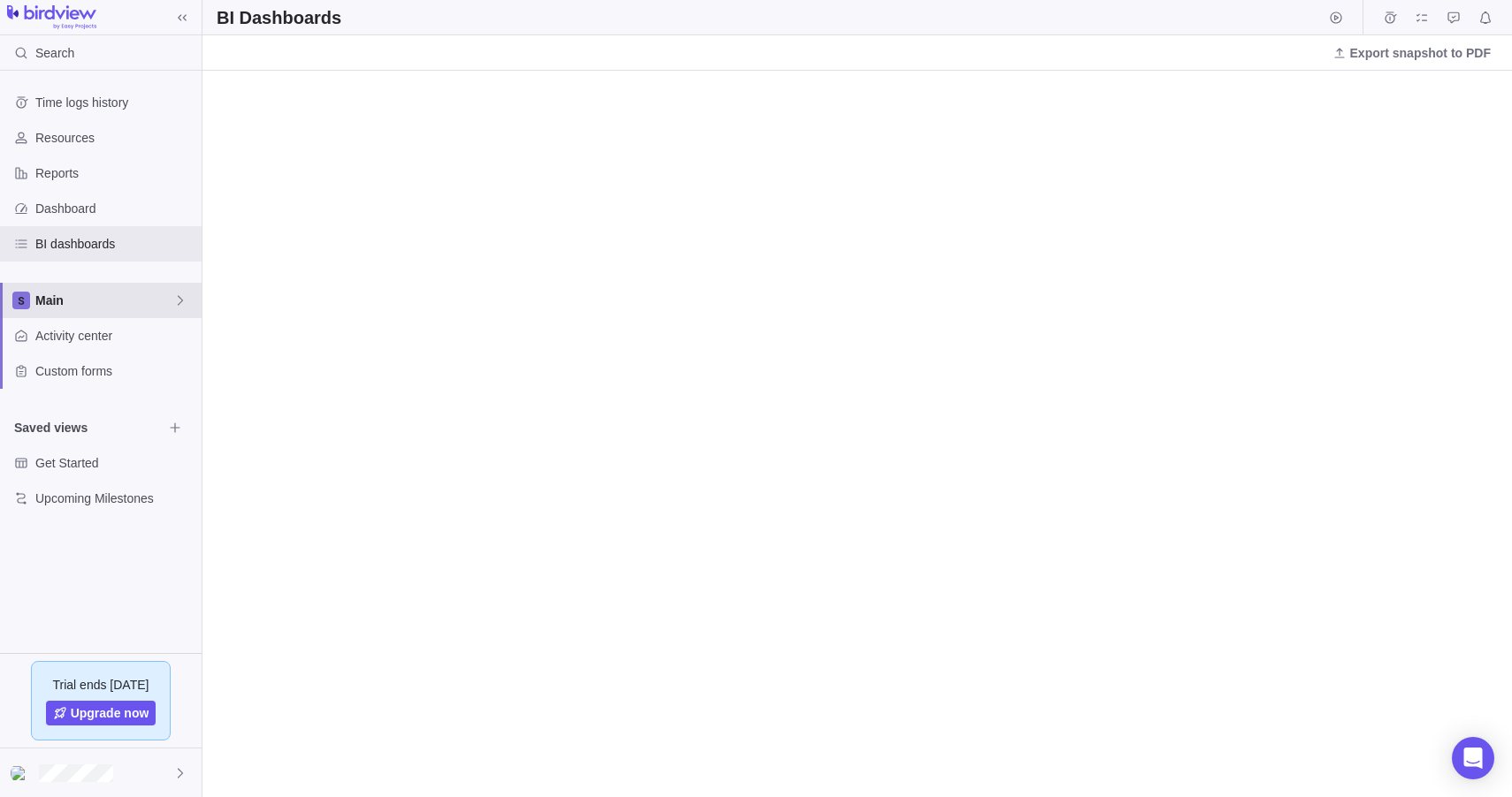
click at [136, 298] on span "Main" at bounding box center [105, 301] width 138 height 18
click at [121, 301] on span "Main" at bounding box center [105, 301] width 138 height 18
click at [113, 333] on span "Activity center" at bounding box center [114, 336] width 159 height 18
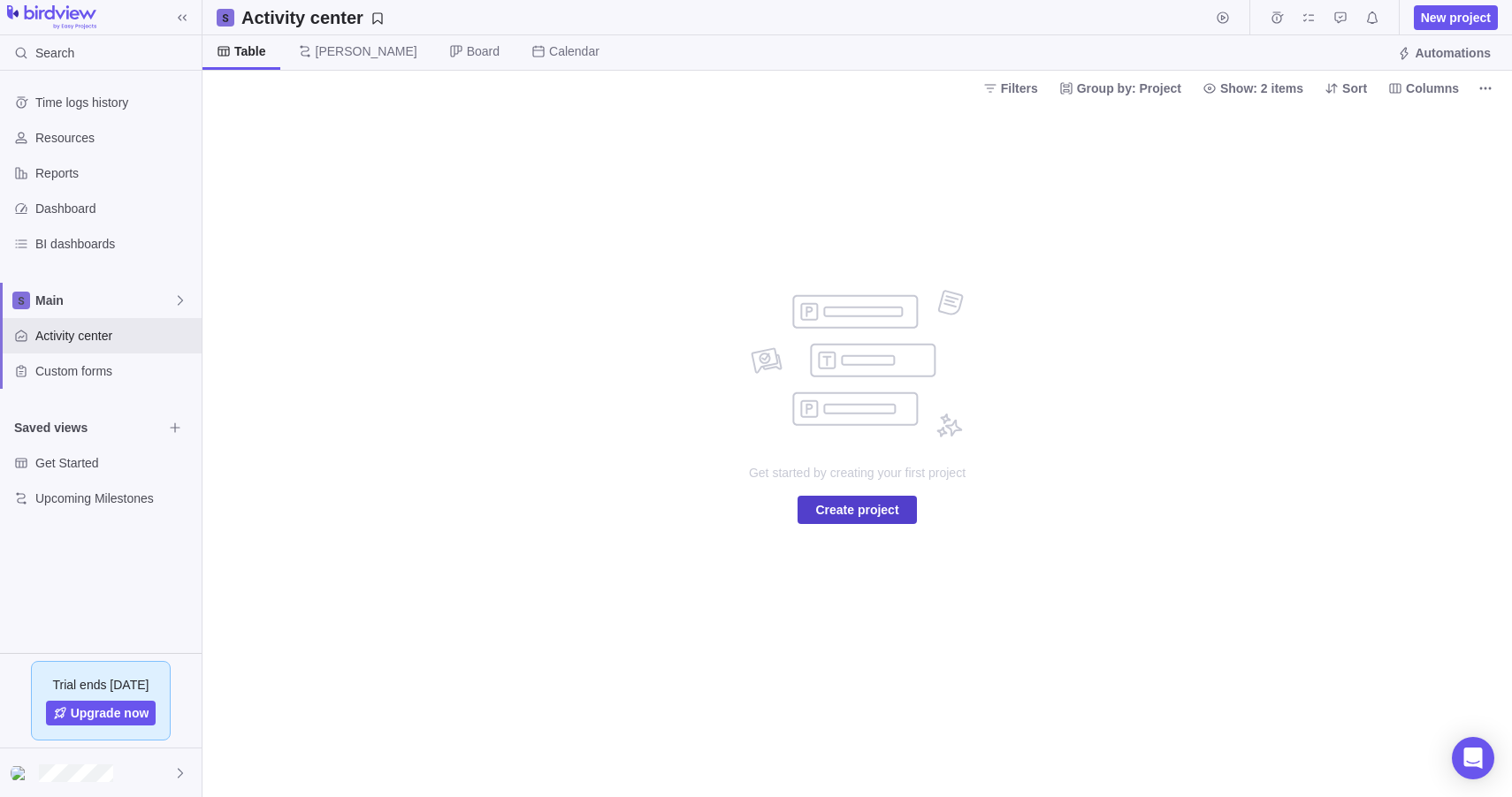
click at [862, 508] on span "Create project" at bounding box center [857, 510] width 83 height 22
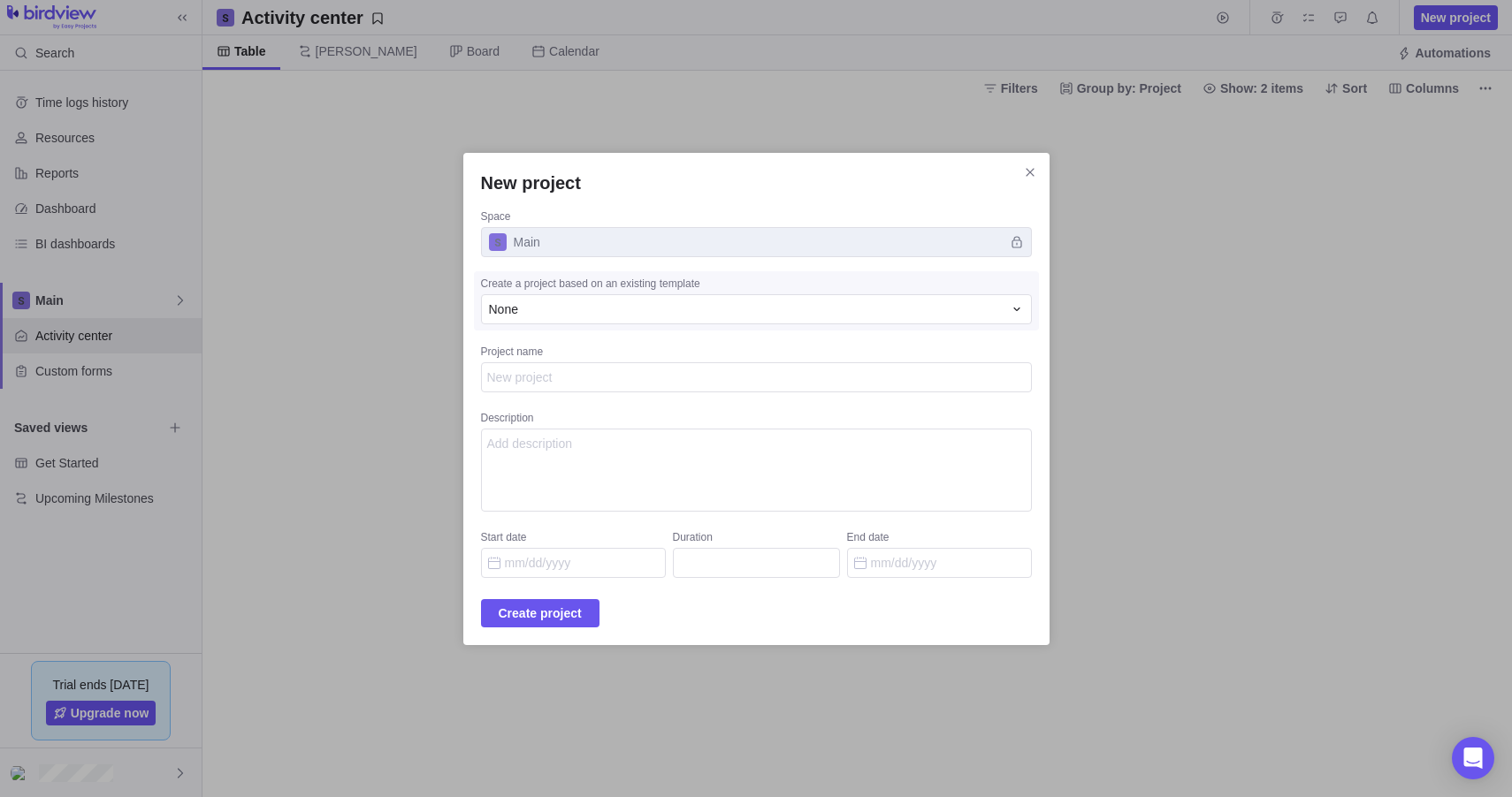
type textarea "4"
type textarea "x"
type textarea "45"
type textarea "x"
type textarea "45="
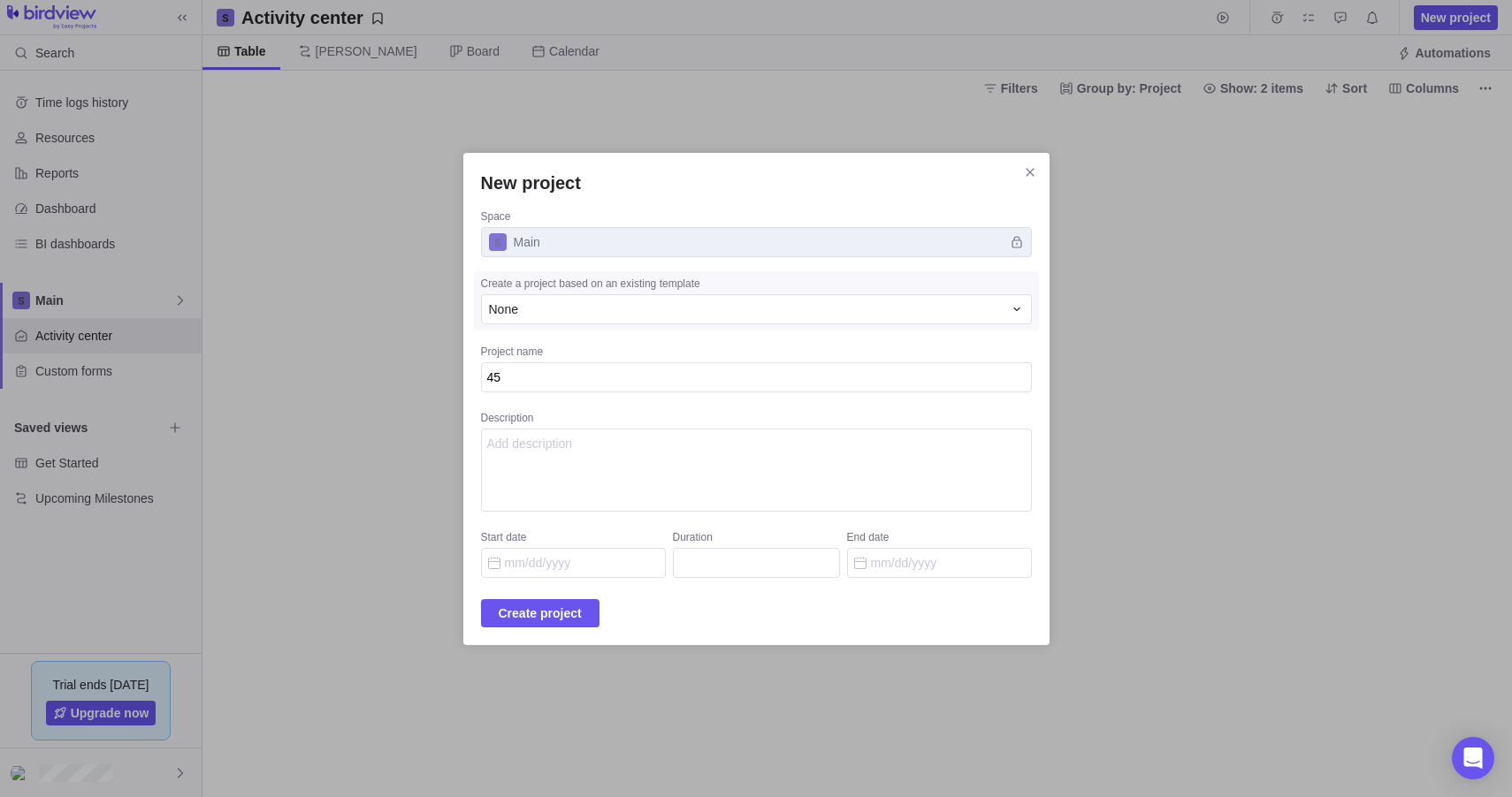
type textarea "x"
type textarea "45=-"
type textarea "x"
type textarea "45="
type textarea "x"
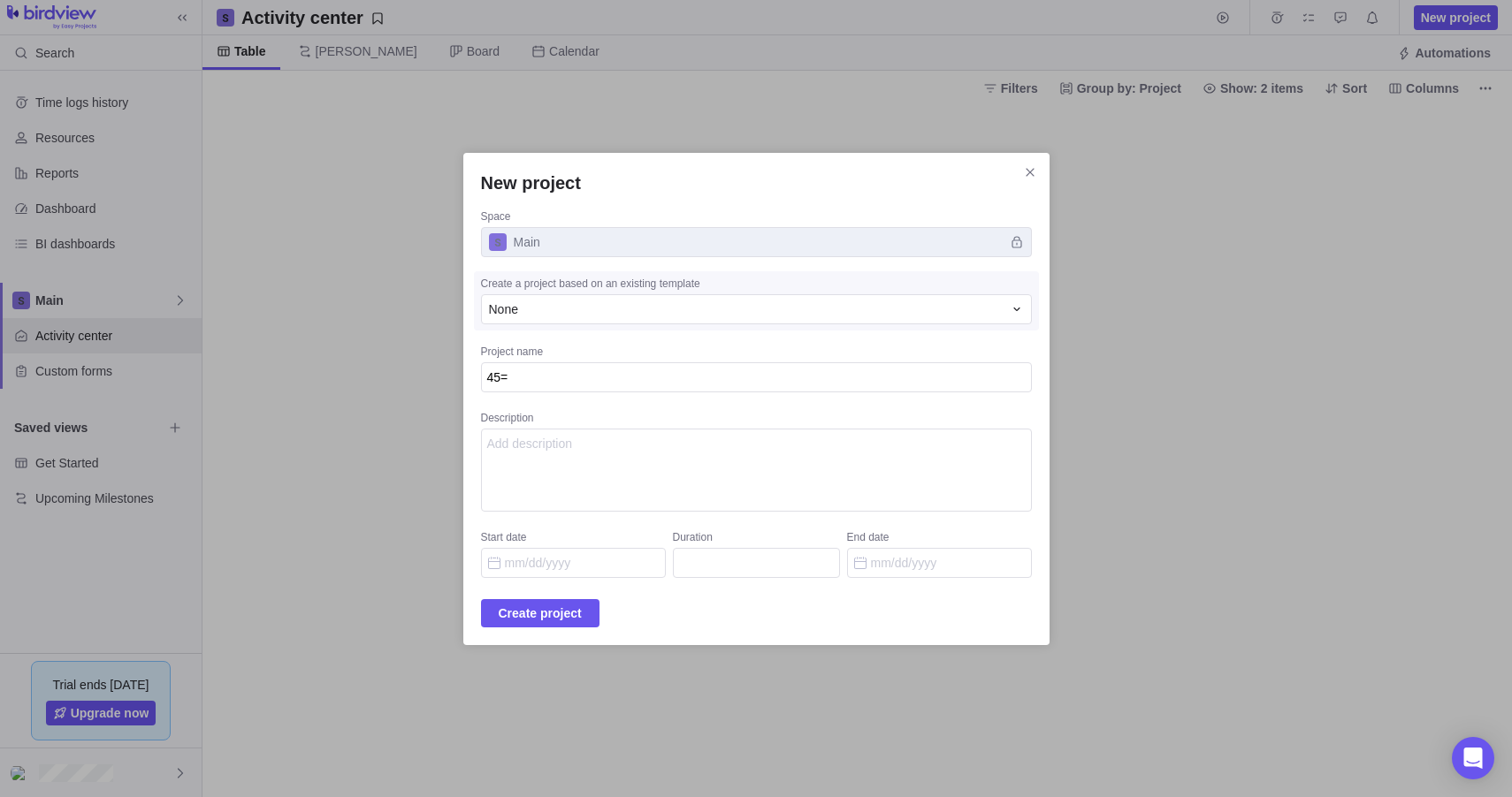
type textarea "45"
type textarea "x"
type textarea "45-"
type textarea "x"
type textarea "45-0"
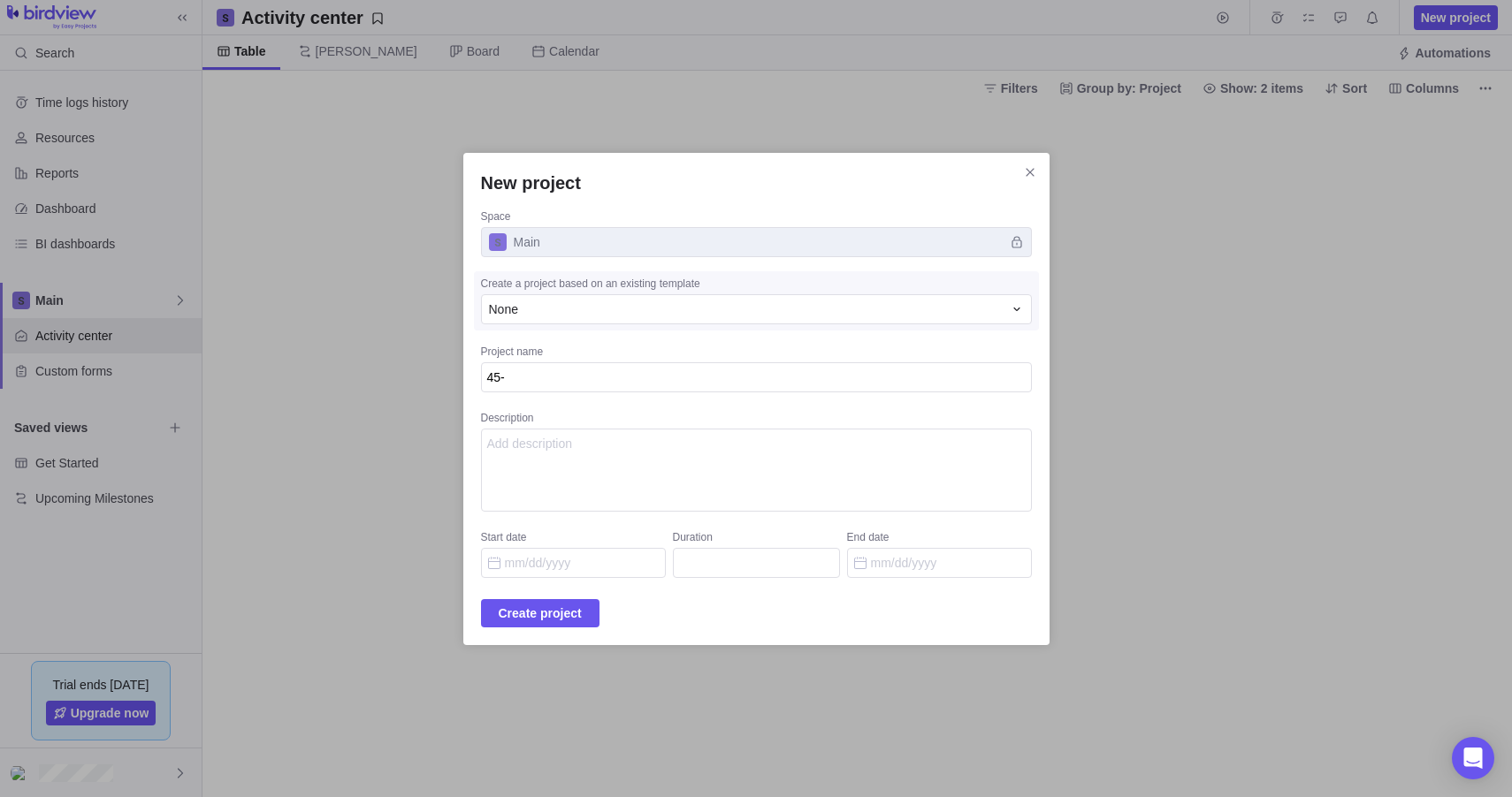
type textarea "x"
type textarea "45-06"
type textarea "x"
type textarea "45-066"
type textarea "x"
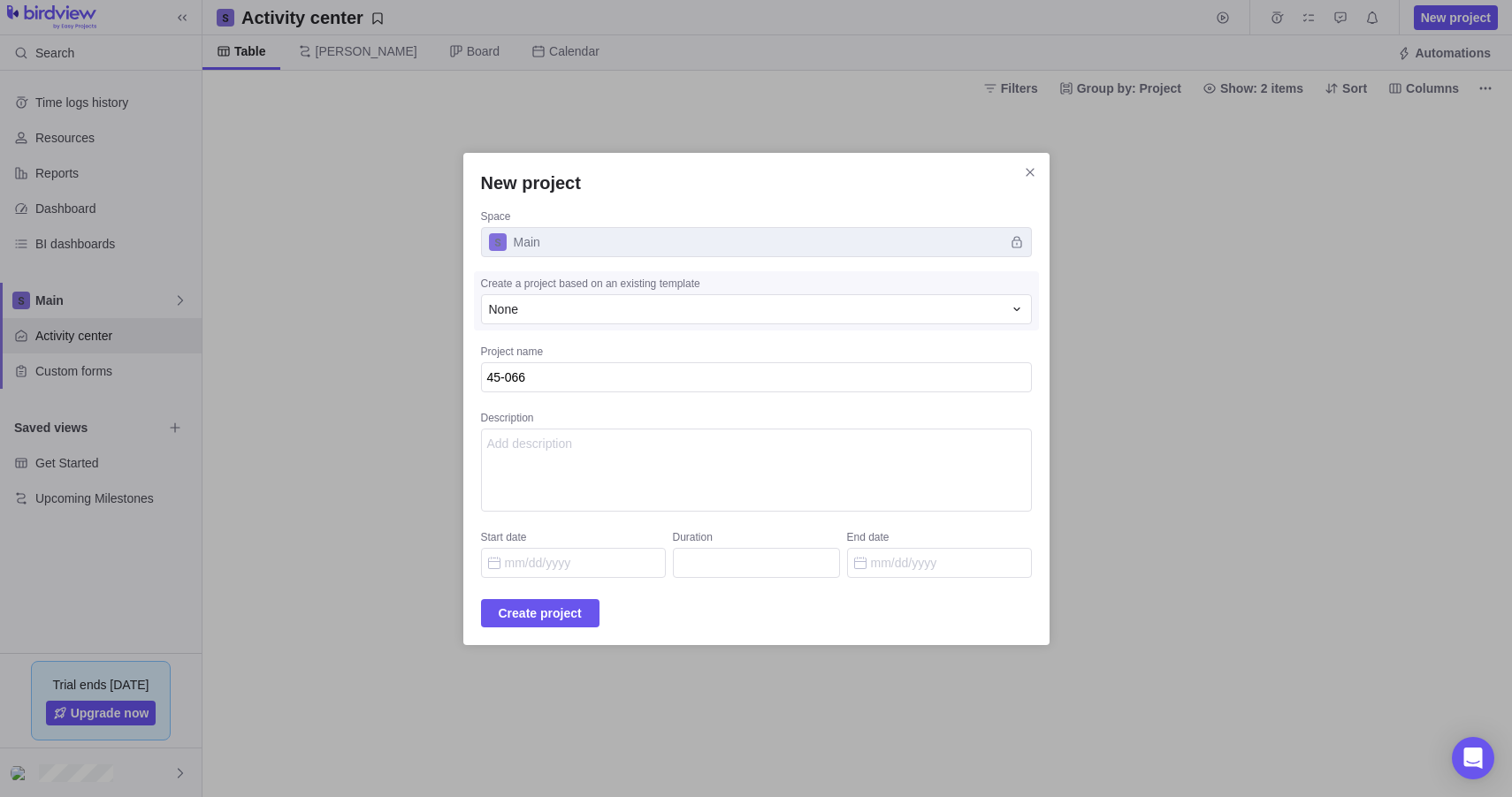
type textarea "45-0660"
type textarea "x"
type textarea "45-0660"
type textarea "x"
type textarea "45-0660 ="
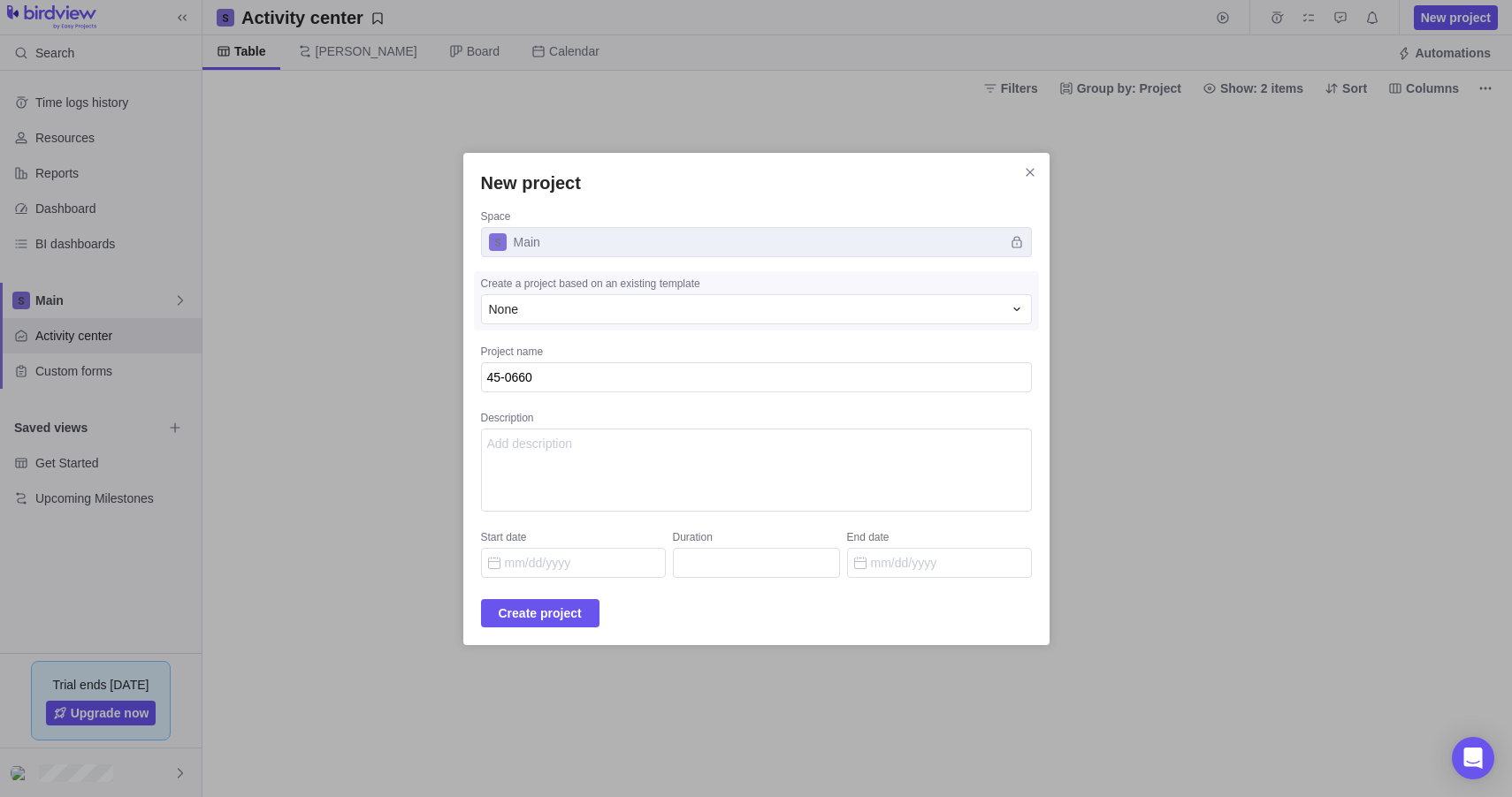
type textarea "x"
type textarea "45-0660"
type textarea "x"
type textarea "45-0660 -"
type textarea "x"
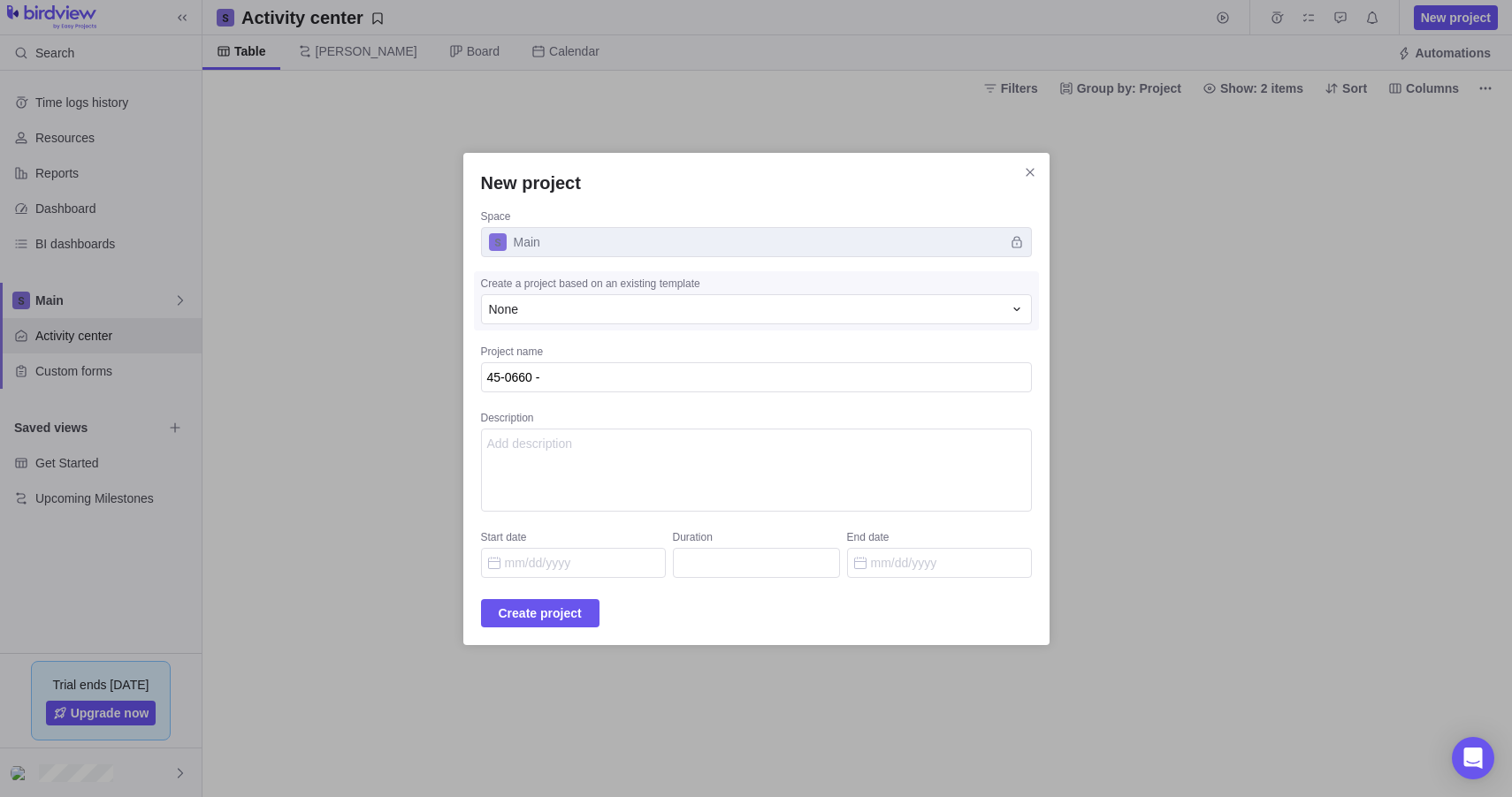
type textarea "45-0660 -"
type textarea "x"
type textarea "45-0660 - C"
type textarea "x"
type textarea "45-0660 -"
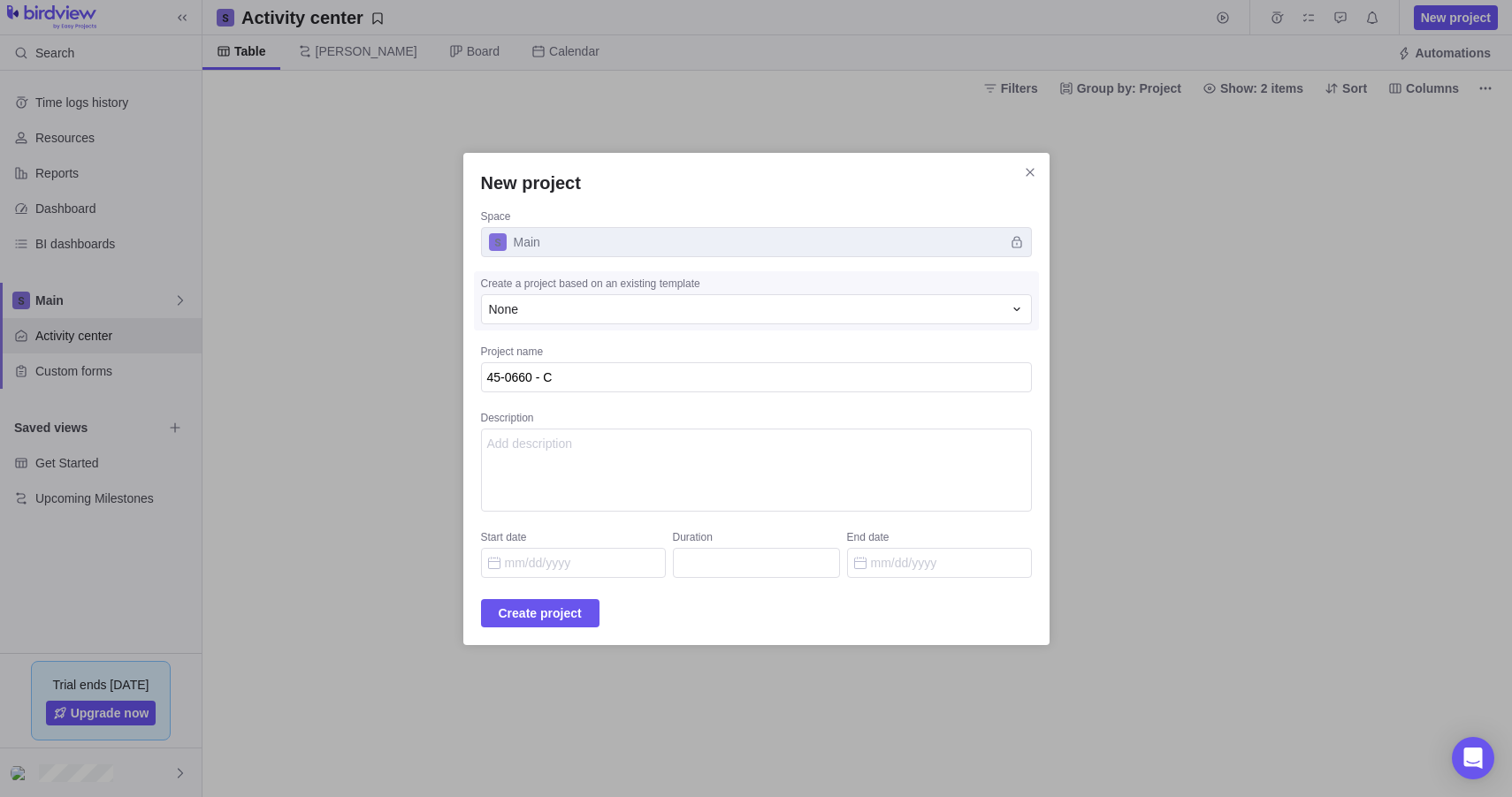
type textarea "x"
type textarea "45-0660 -"
type textarea "x"
type textarea "45-0660 -"
type textarea "x"
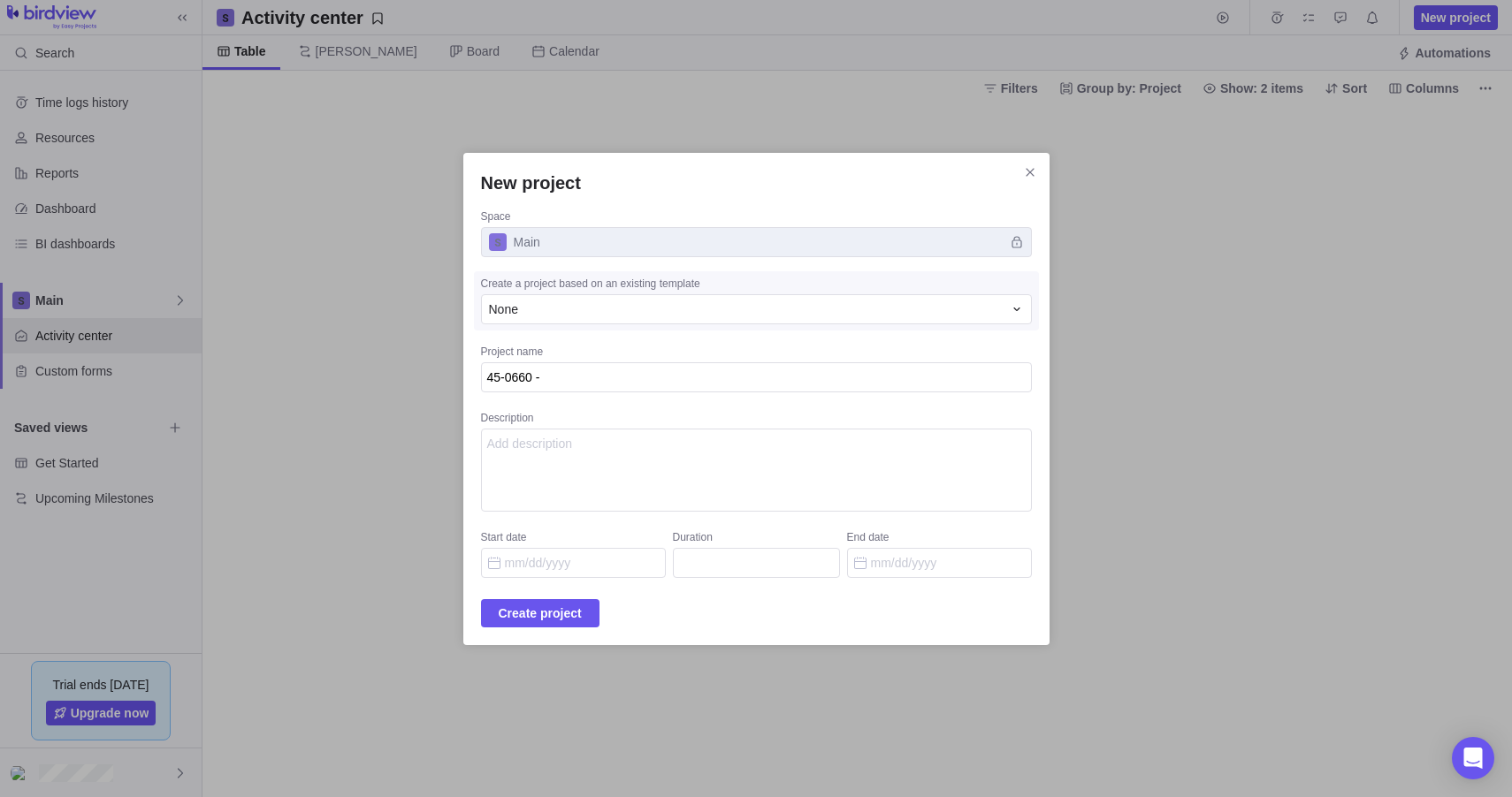
type textarea "45-0660 - I"
type textarea "x"
type textarea "45-0660 - In"
type textarea "x"
type textarea "45-0660 - Inc"
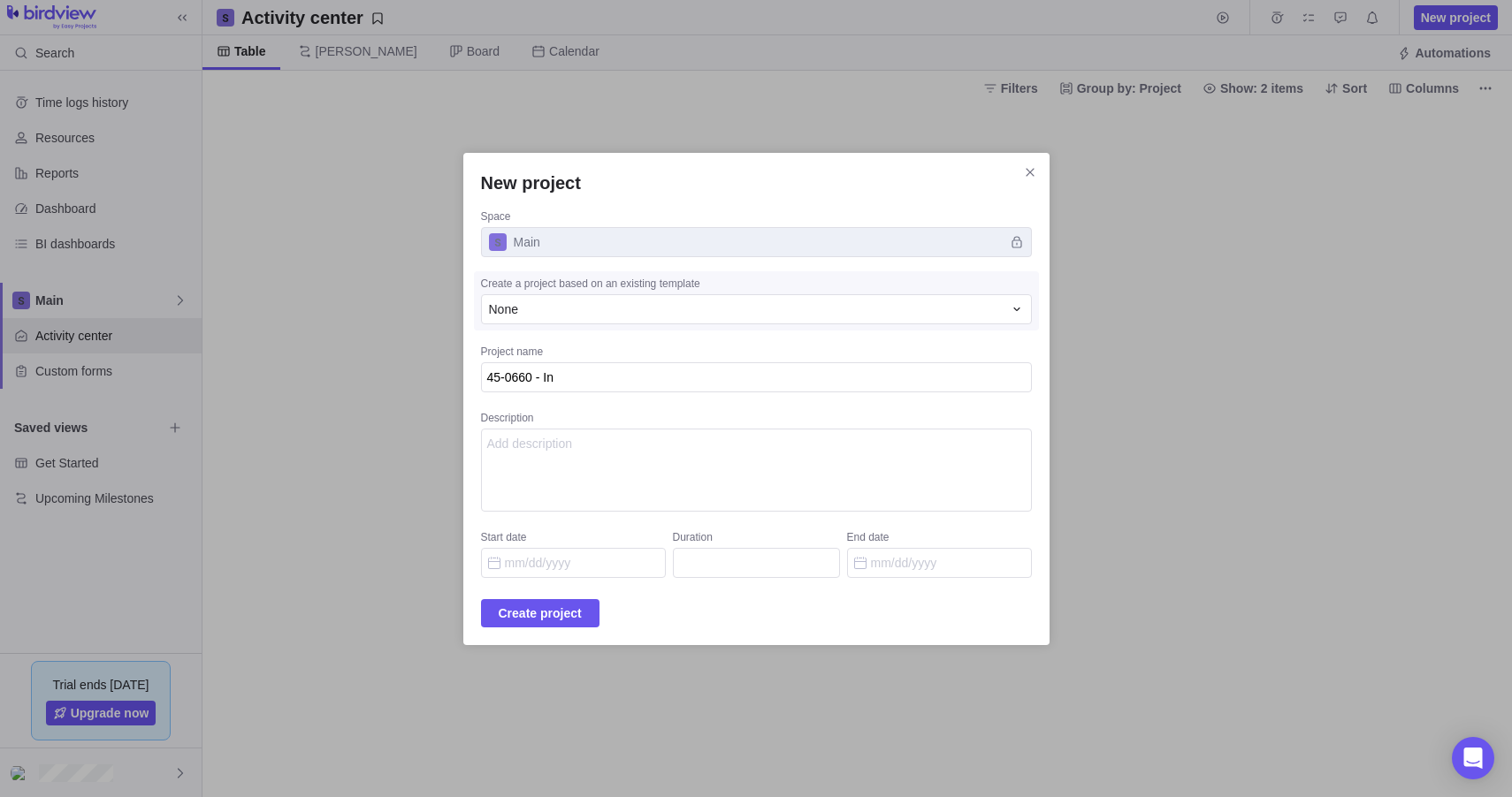
type textarea "x"
type textarea "45-0660 - Inco"
type textarea "x"
type textarea "45-0660 - Incos"
type textarea "x"
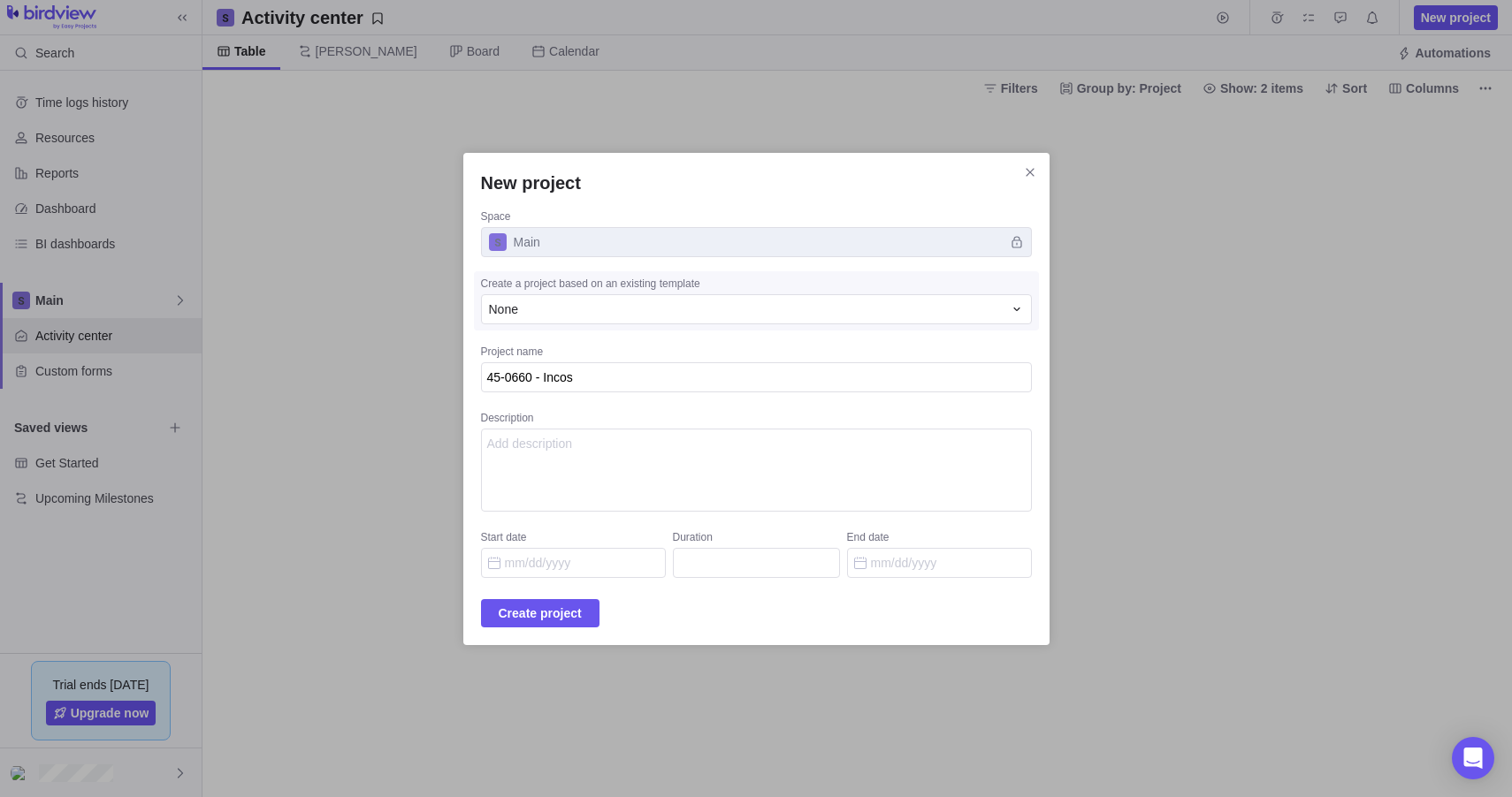
type textarea "45-0660 - Incosa"
type textarea "x"
type textarea "45-0660 - Incosa"
type textarea "x"
type textarea "45-0660 - Incosa S"
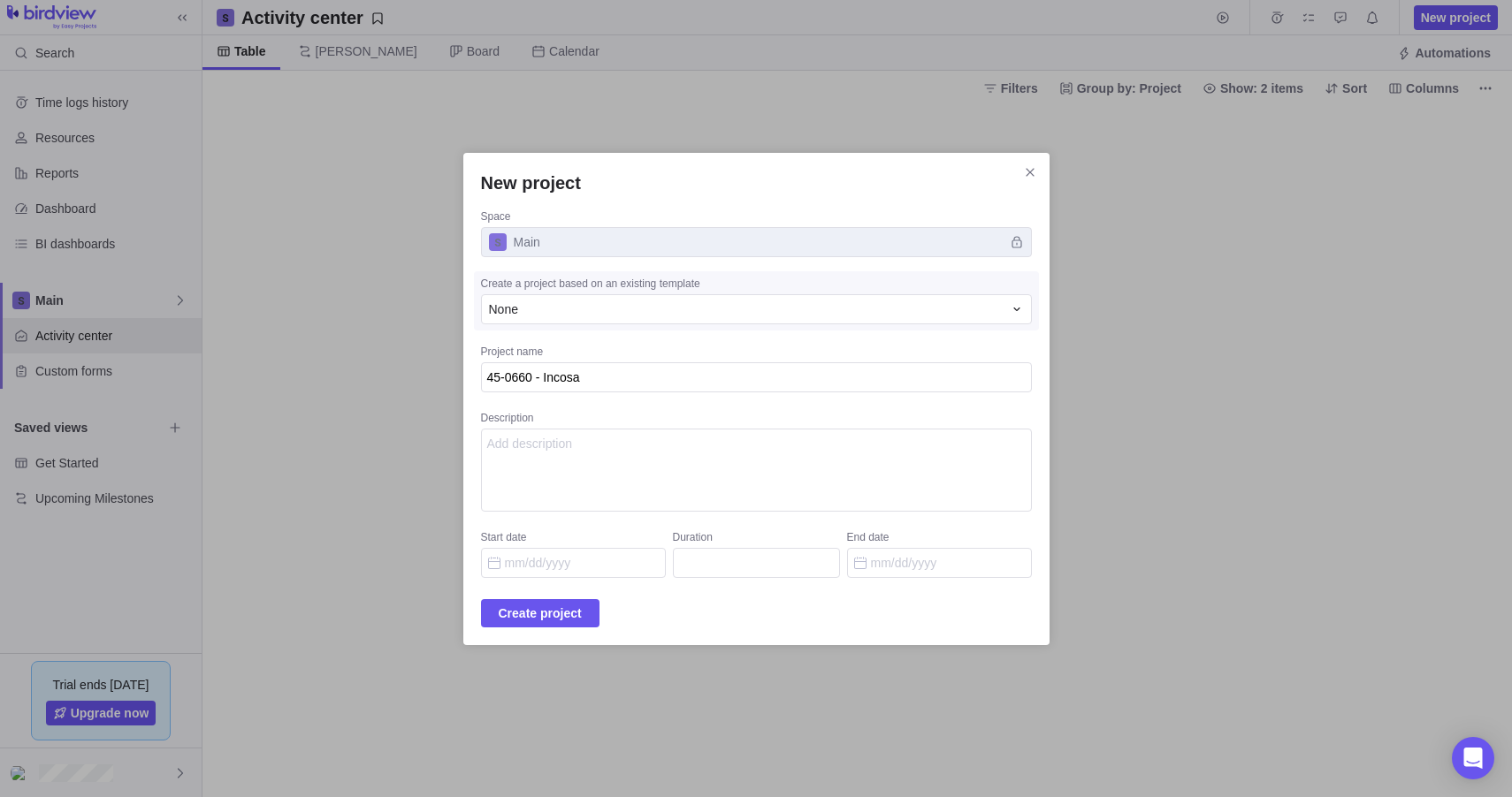
type textarea "x"
type textarea "45-0660 - Incosa Sy"
type textarea "x"
type textarea "45-0660 - Incosa Sys"
type textarea "x"
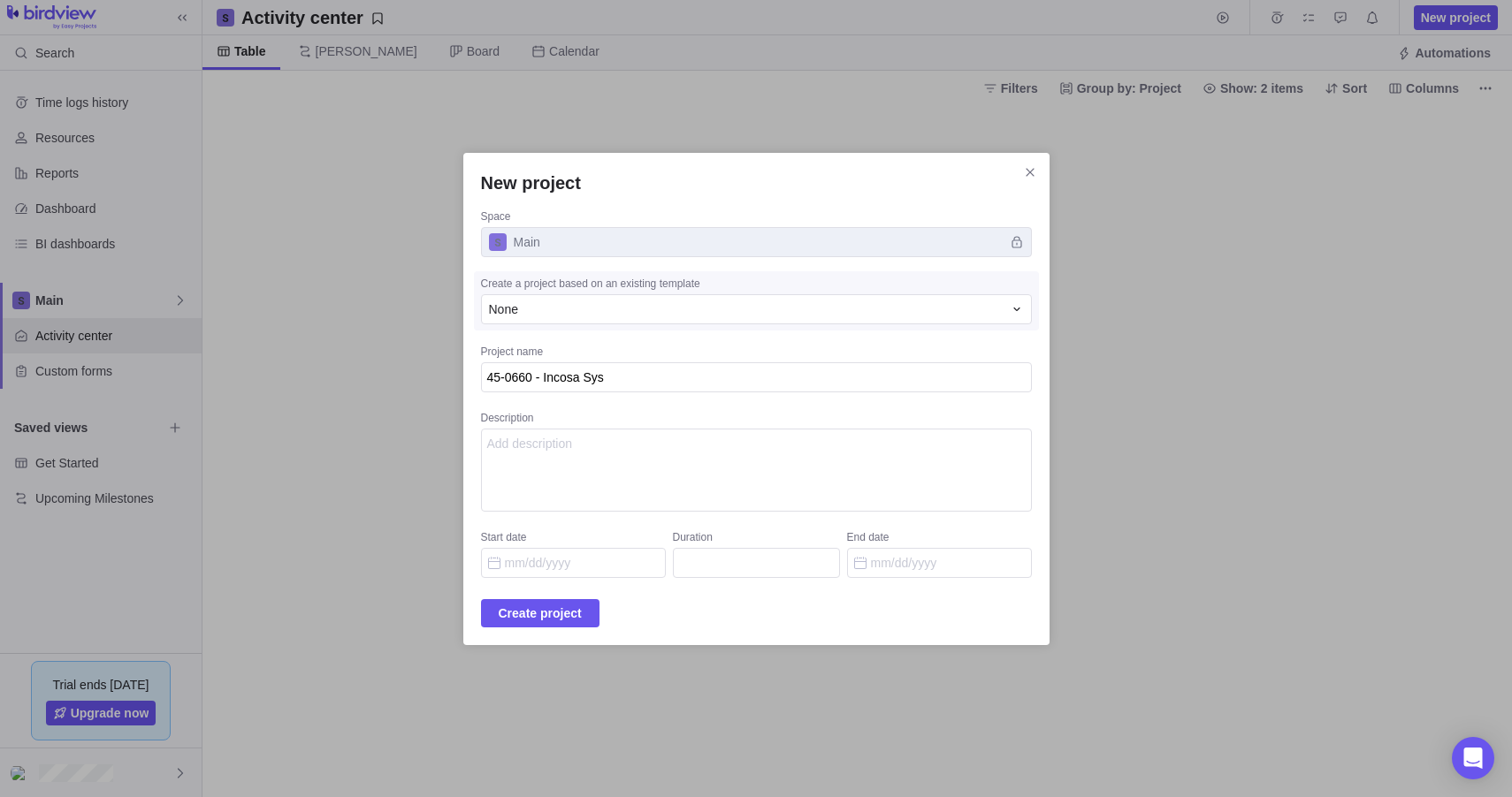
type textarea "45-0660 - Incosa Syst"
type textarea "x"
type textarea "45-0660 - Incosa Syste"
type textarea "x"
type textarea "45-0660 - Incosa System"
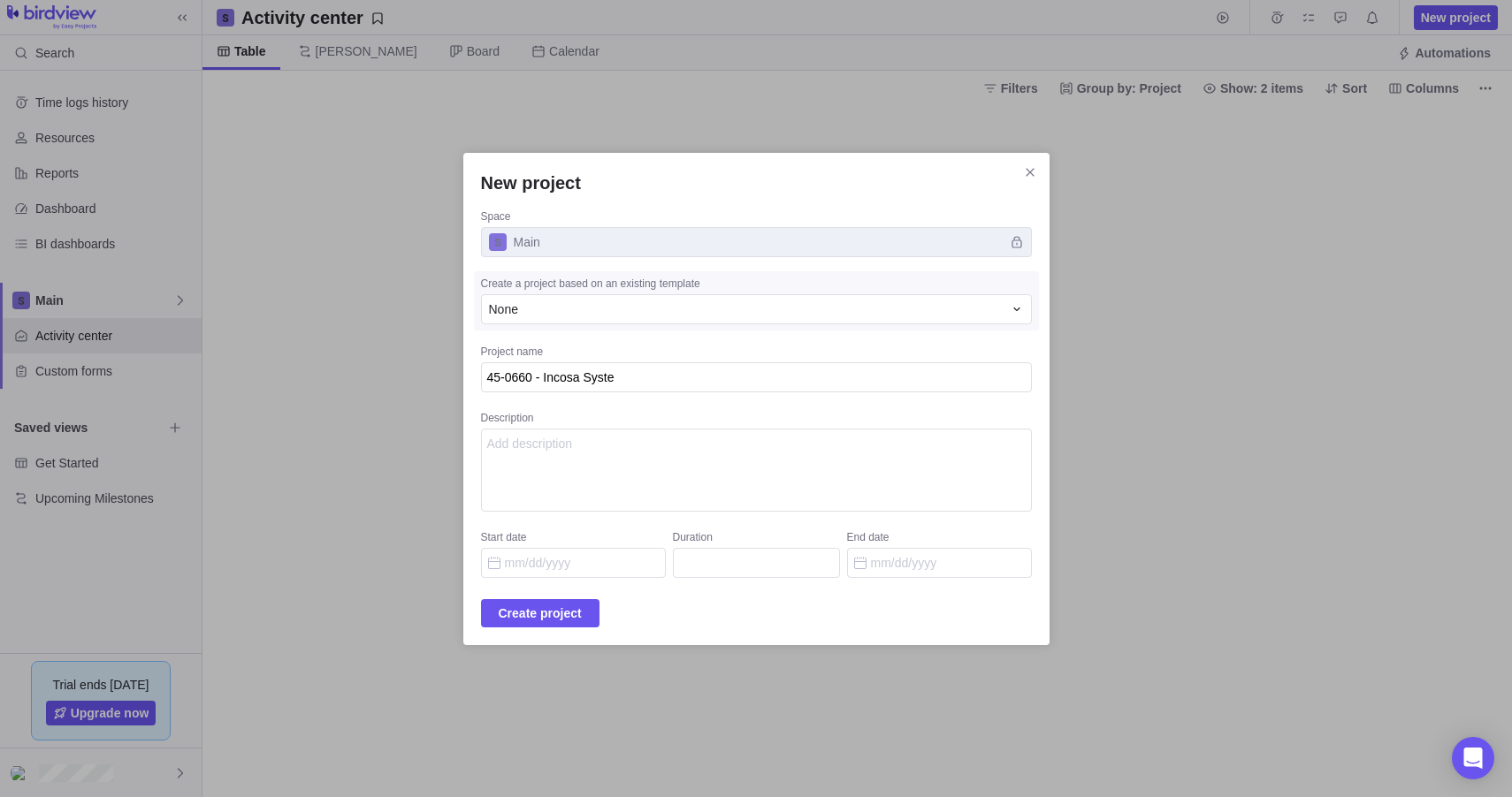
type textarea "x"
type textarea "45-0660 - Incosa System"
type textarea "x"
type textarea "Decast Incosa system"
click at [621, 546] on div "Start date" at bounding box center [572, 540] width 185 height 18
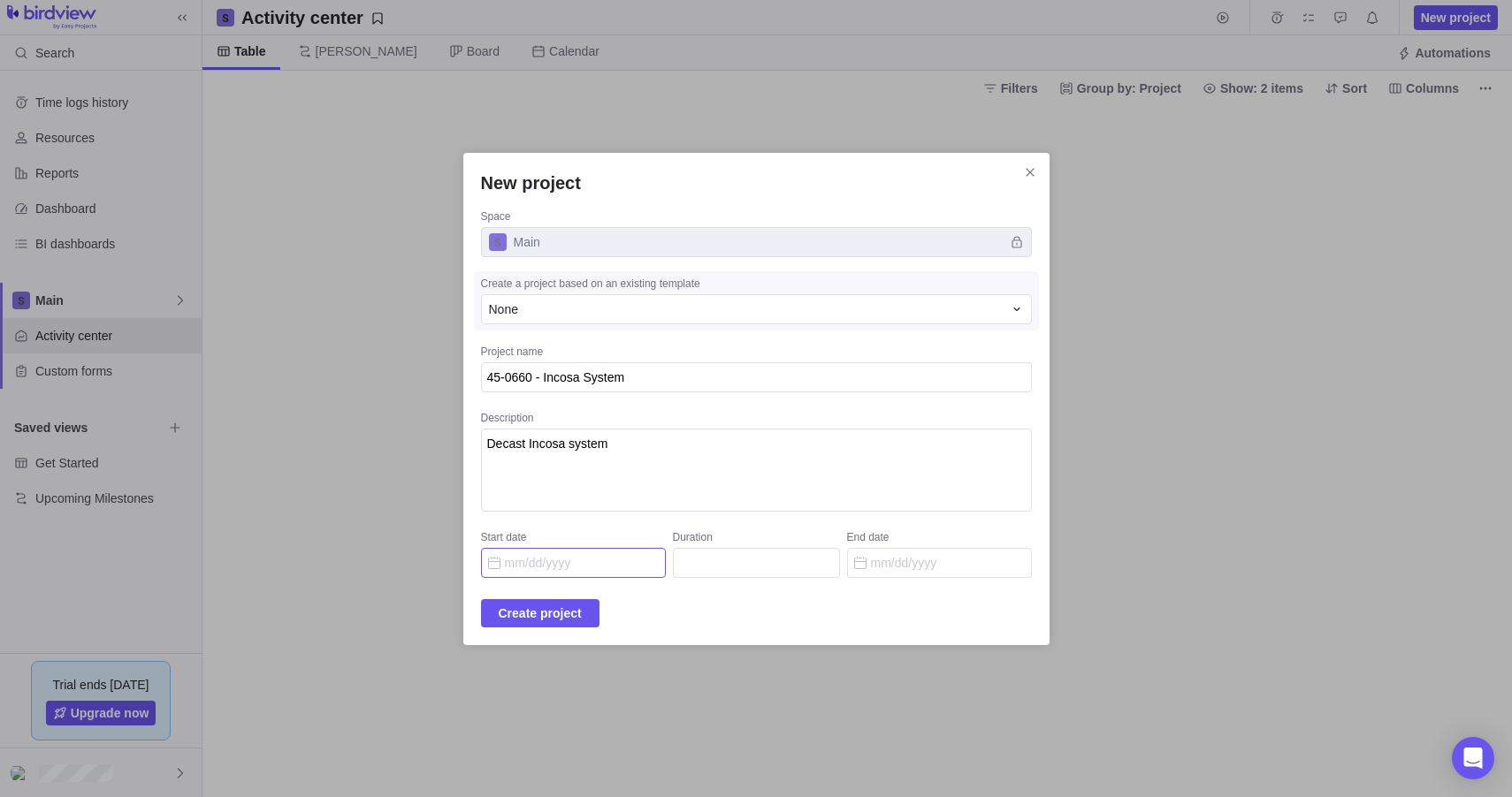
click at [621, 547] on input "Start date" at bounding box center [572, 562] width 185 height 30
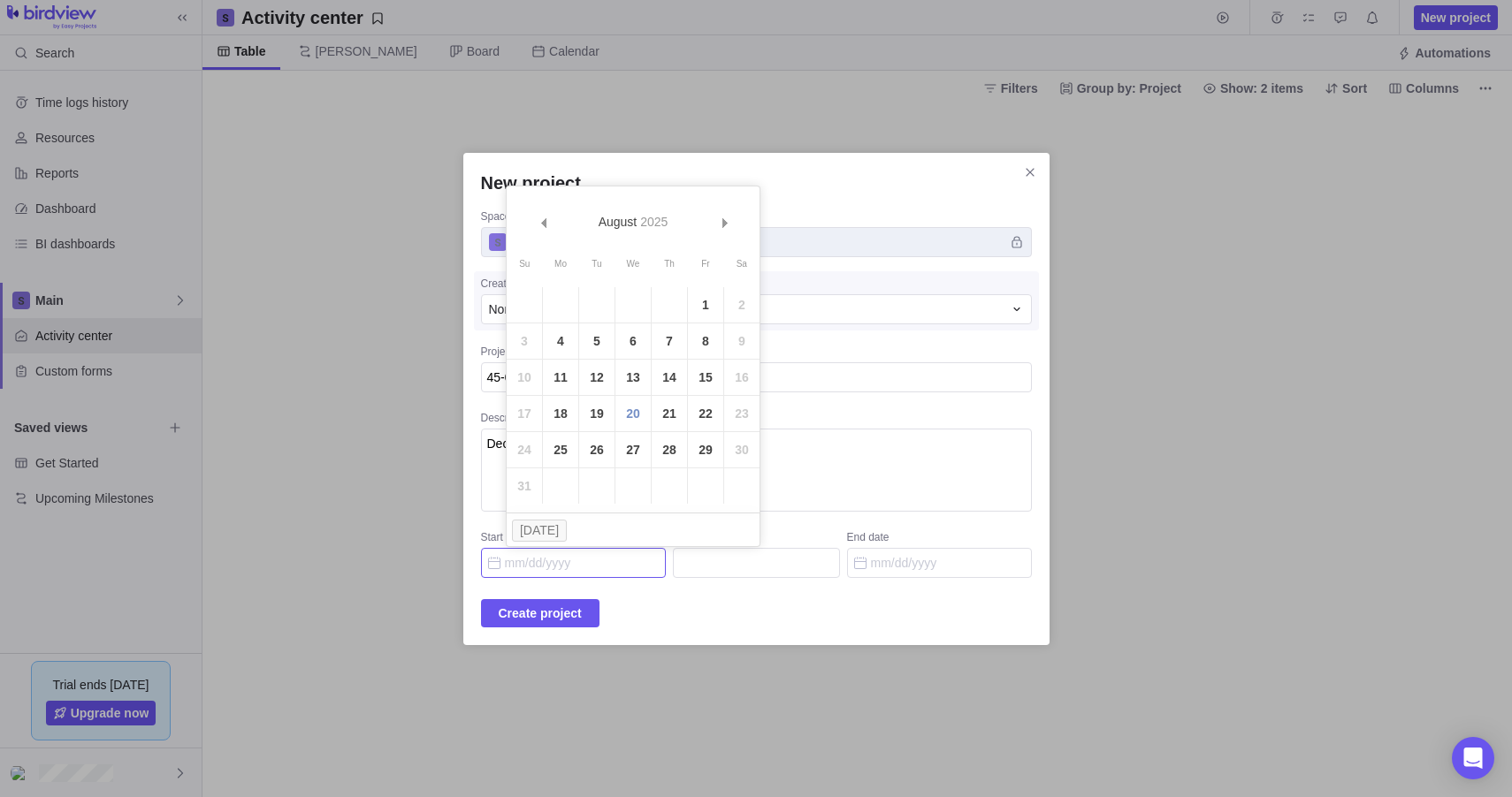
click at [624, 570] on input "Start date" at bounding box center [572, 562] width 185 height 30
click at [628, 412] on link "20" at bounding box center [634, 413] width 36 height 36
type input "[DATE]"
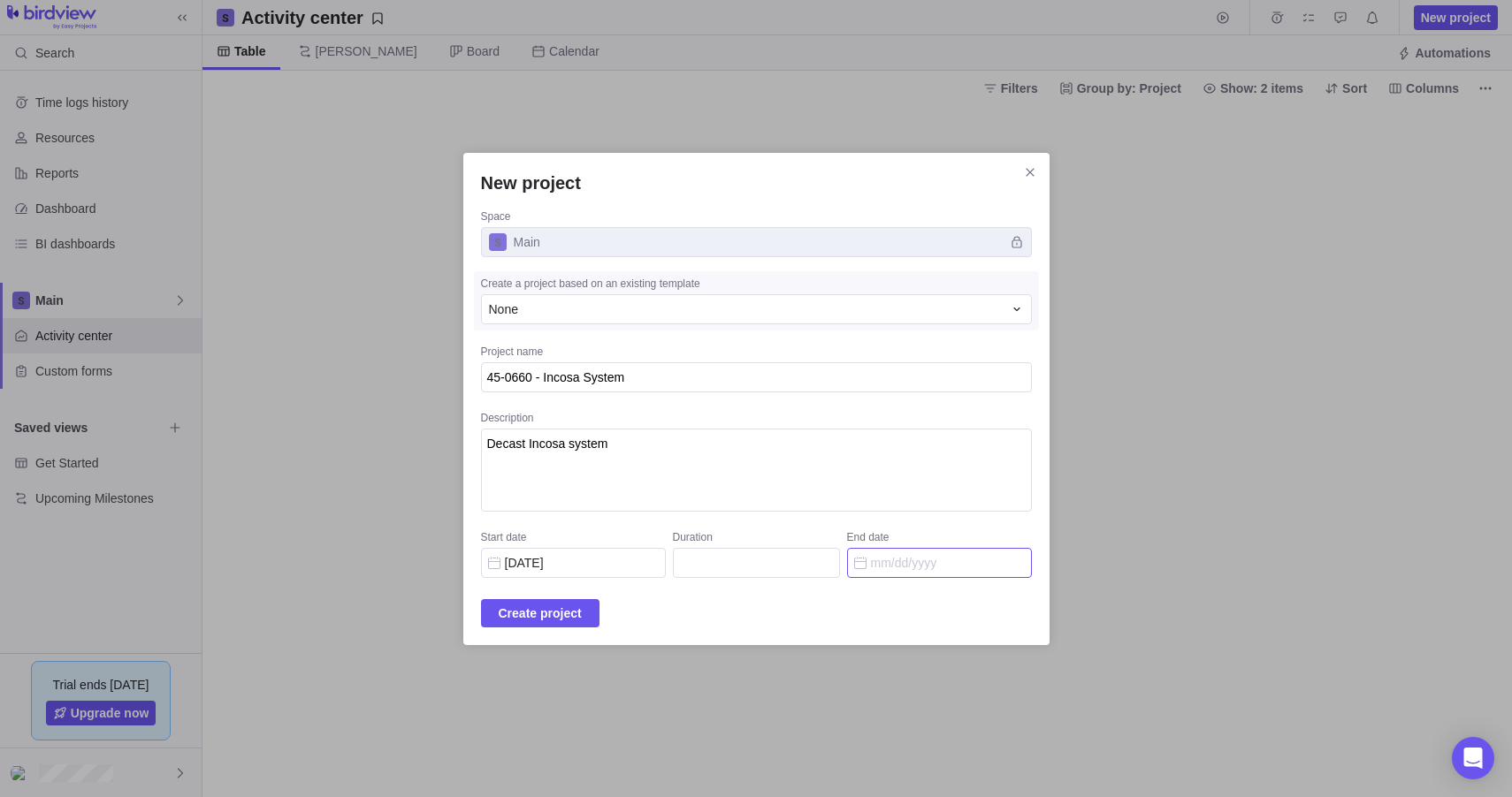
click at [914, 558] on input "End date" at bounding box center [939, 562] width 185 height 30
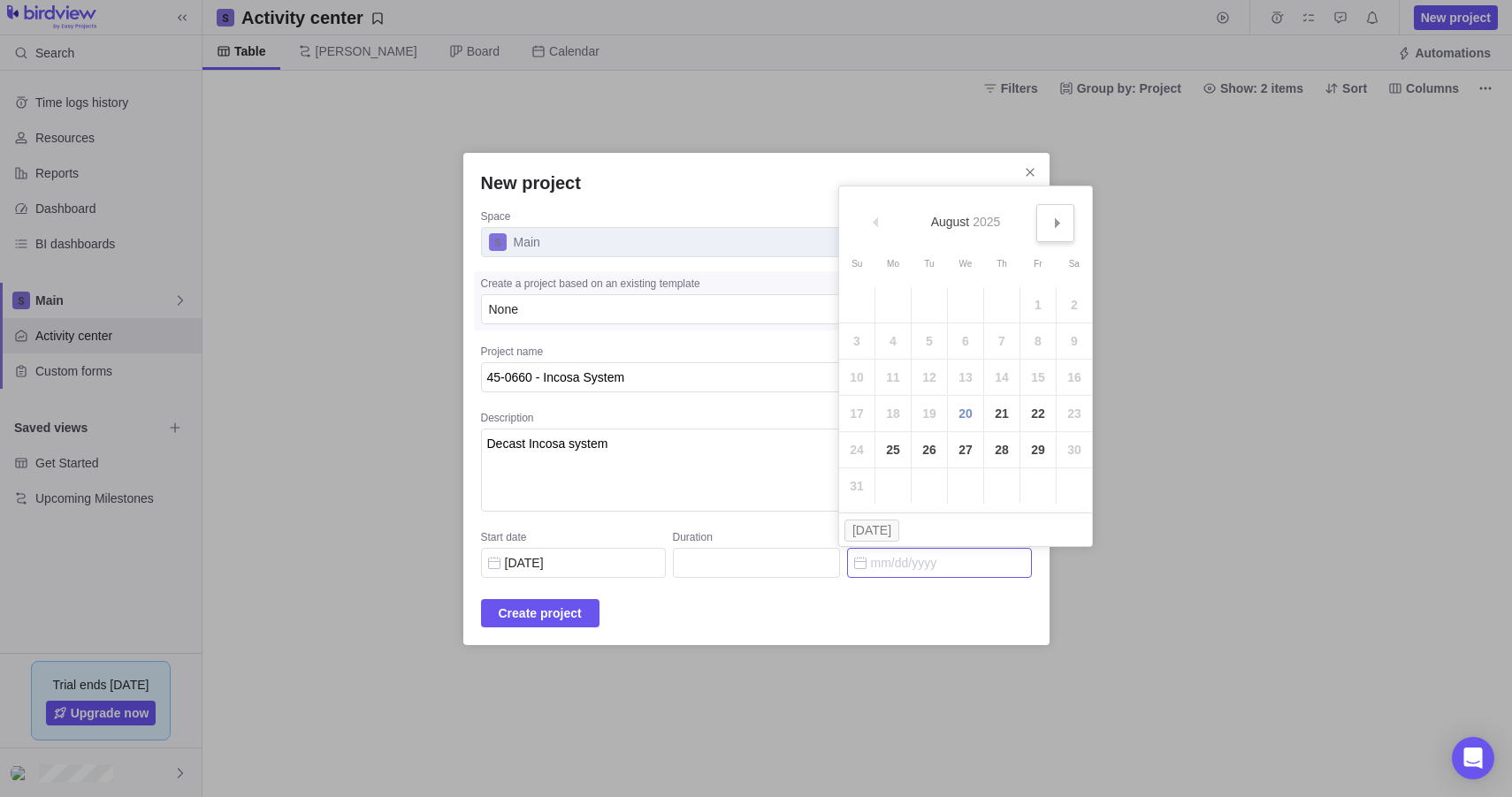
click at [1059, 226] on span "Next" at bounding box center [1058, 223] width 10 height 10
click at [1002, 454] on link "30" at bounding box center [1002, 450] width 36 height 36
type input "52"
type input "[DATE]"
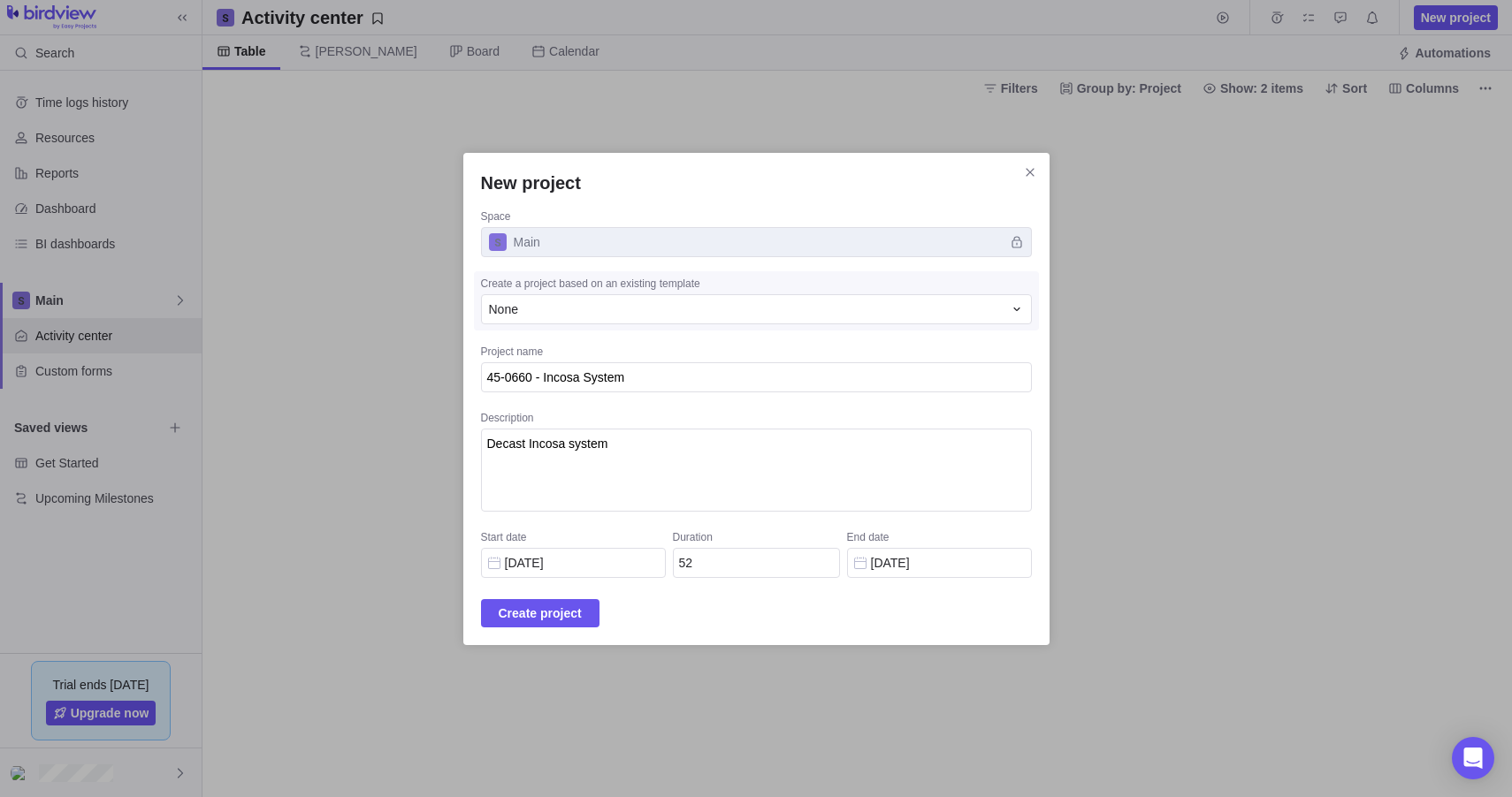
click at [633, 611] on div "Create project" at bounding box center [756, 613] width 551 height 29
click at [582, 611] on span "Create project" at bounding box center [540, 614] width 83 height 22
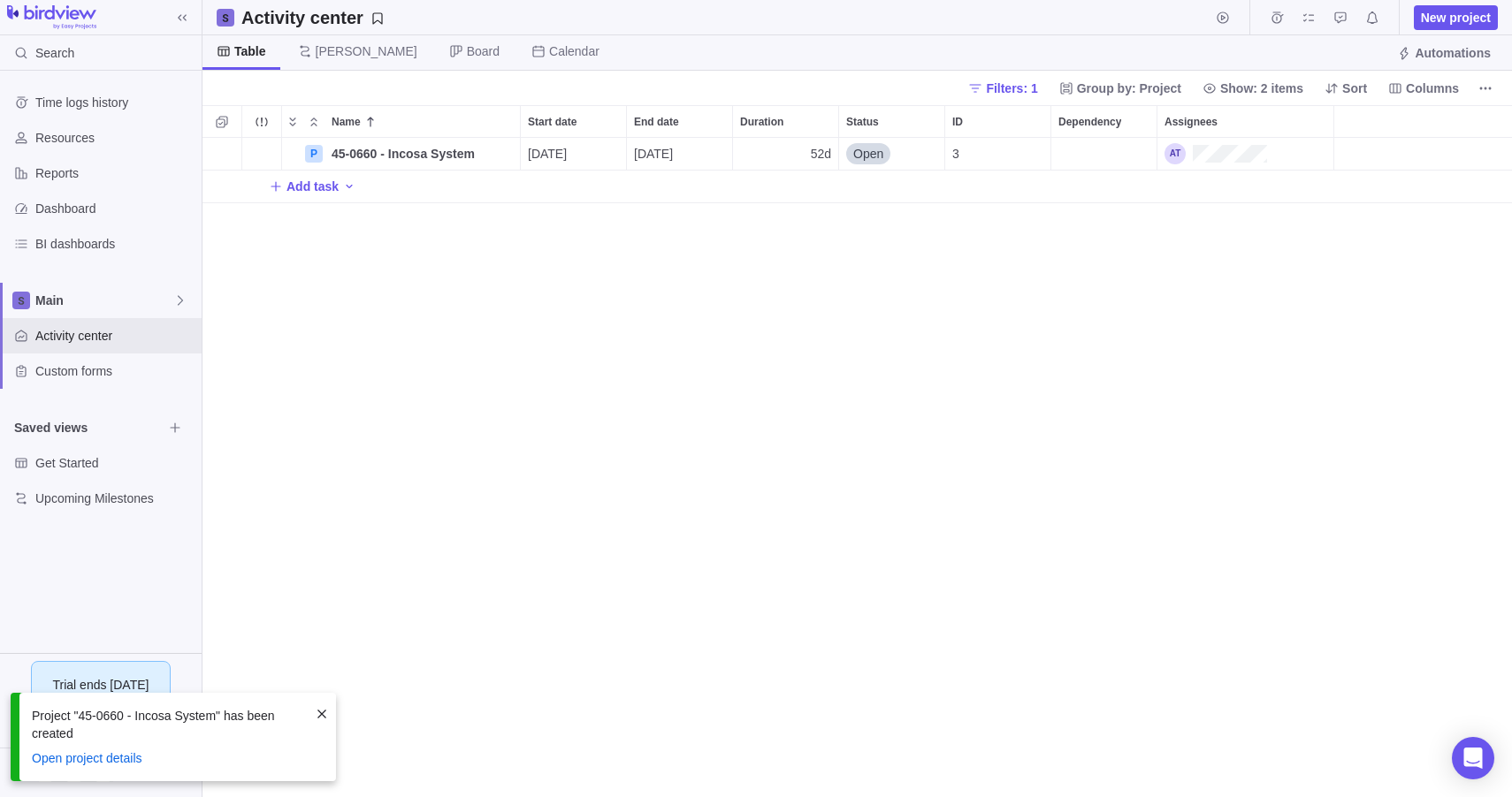
scroll to position [646, 1296]
click at [449, 156] on span "Details" at bounding box center [464, 154] width 40 height 18
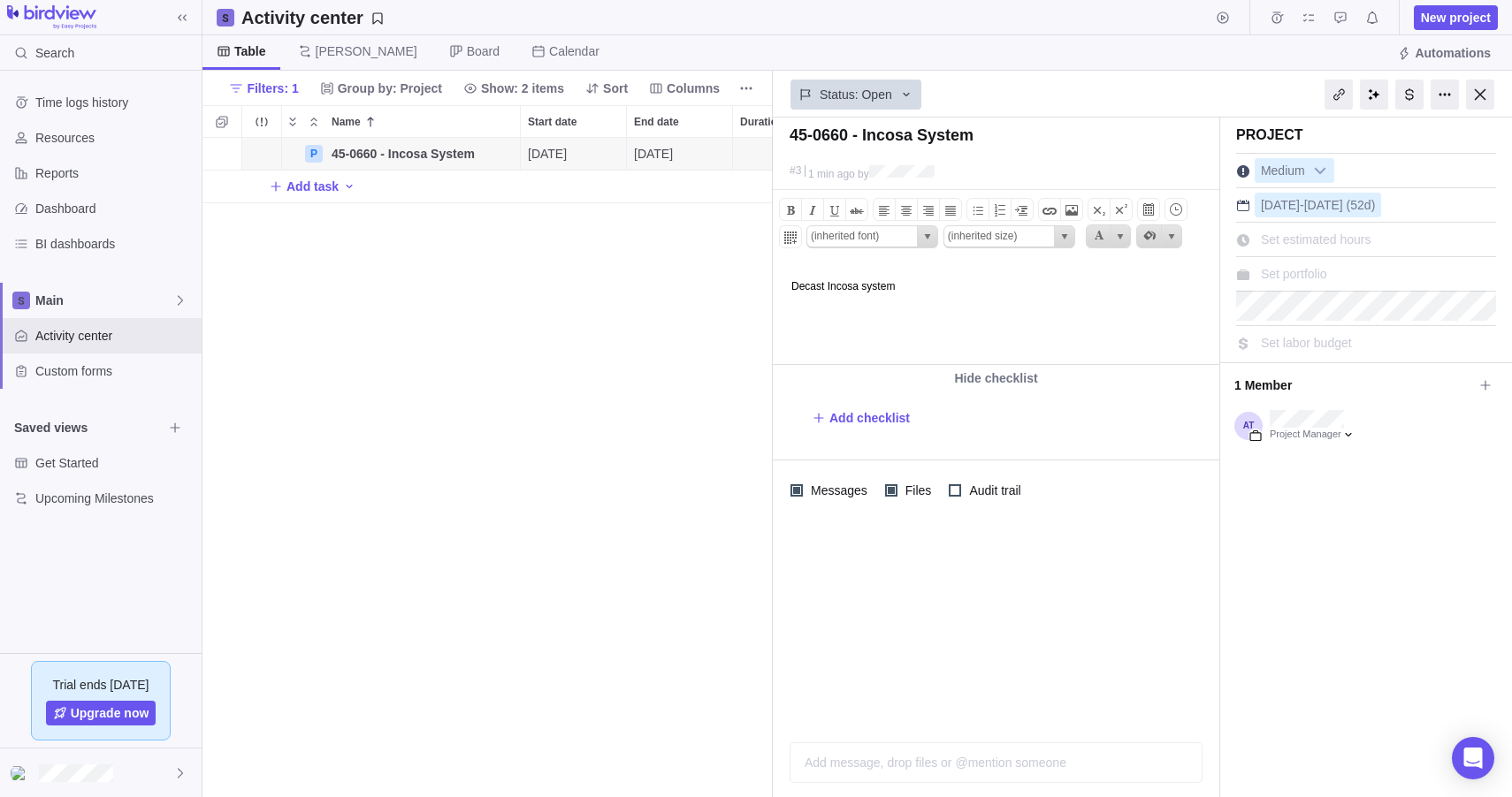
click at [1112, 338] on html "Decast Incosa system" at bounding box center [995, 314] width 442 height 101
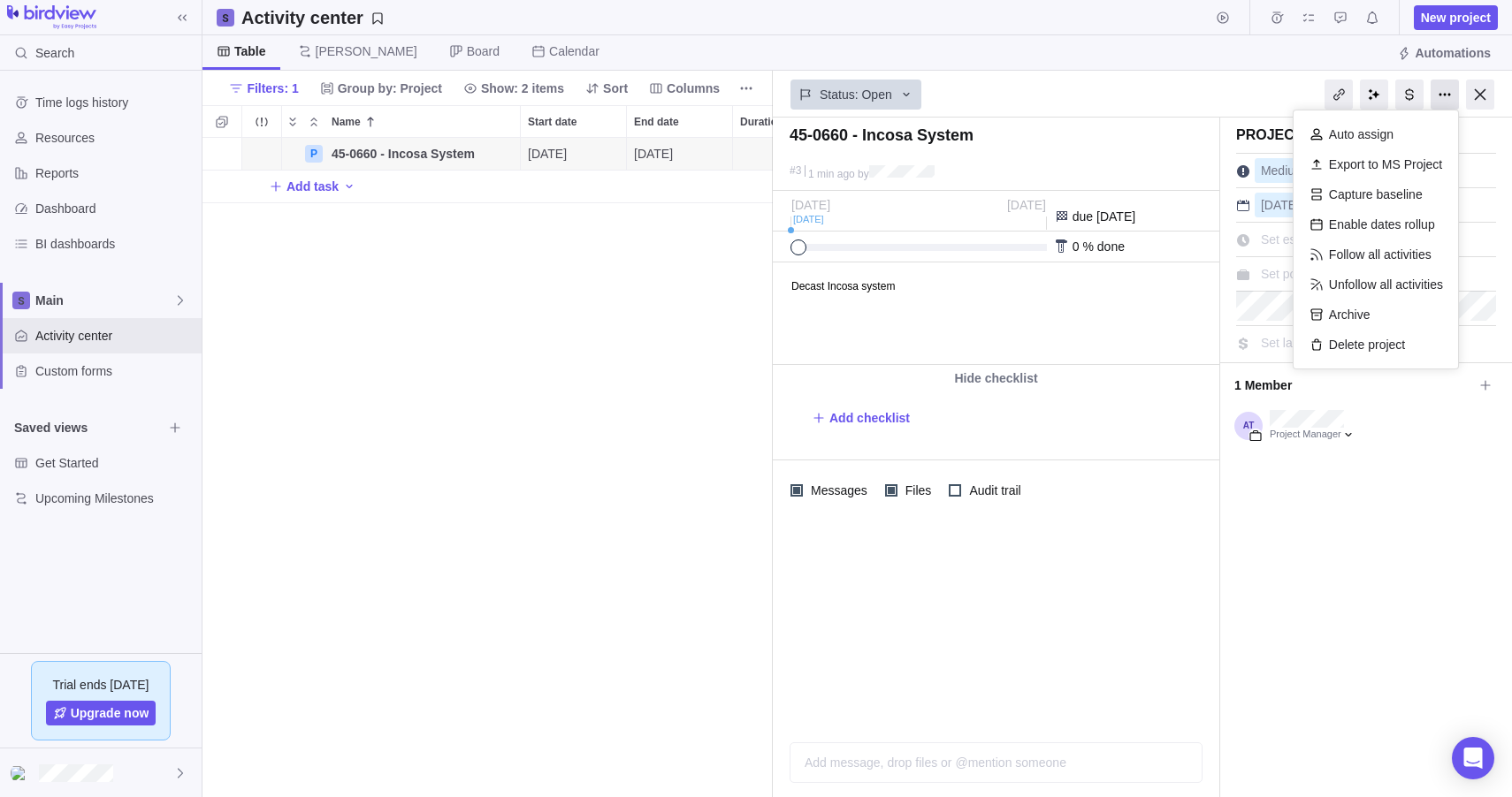
click at [1453, 100] on div at bounding box center [1445, 95] width 29 height 30
click at [1180, 90] on div "Status: Open" at bounding box center [996, 92] width 446 height 40
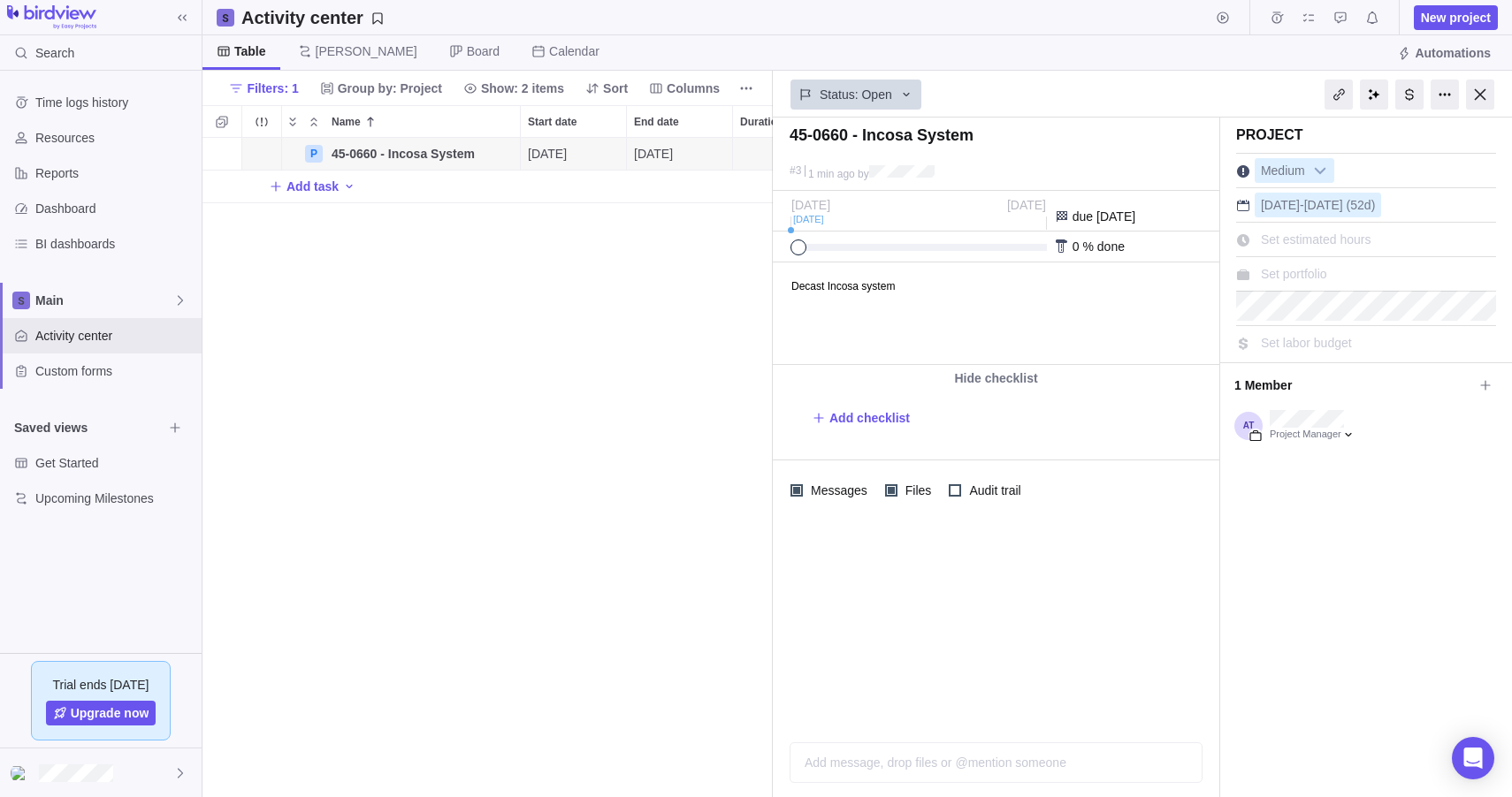
click at [969, 94] on div "Status: Open" at bounding box center [996, 92] width 446 height 40
click at [879, 420] on span "Add checklist" at bounding box center [869, 418] width 81 height 18
click at [896, 414] on span "Add checklist" at bounding box center [869, 418] width 81 height 18
type textarea "x"
type textarea "P"
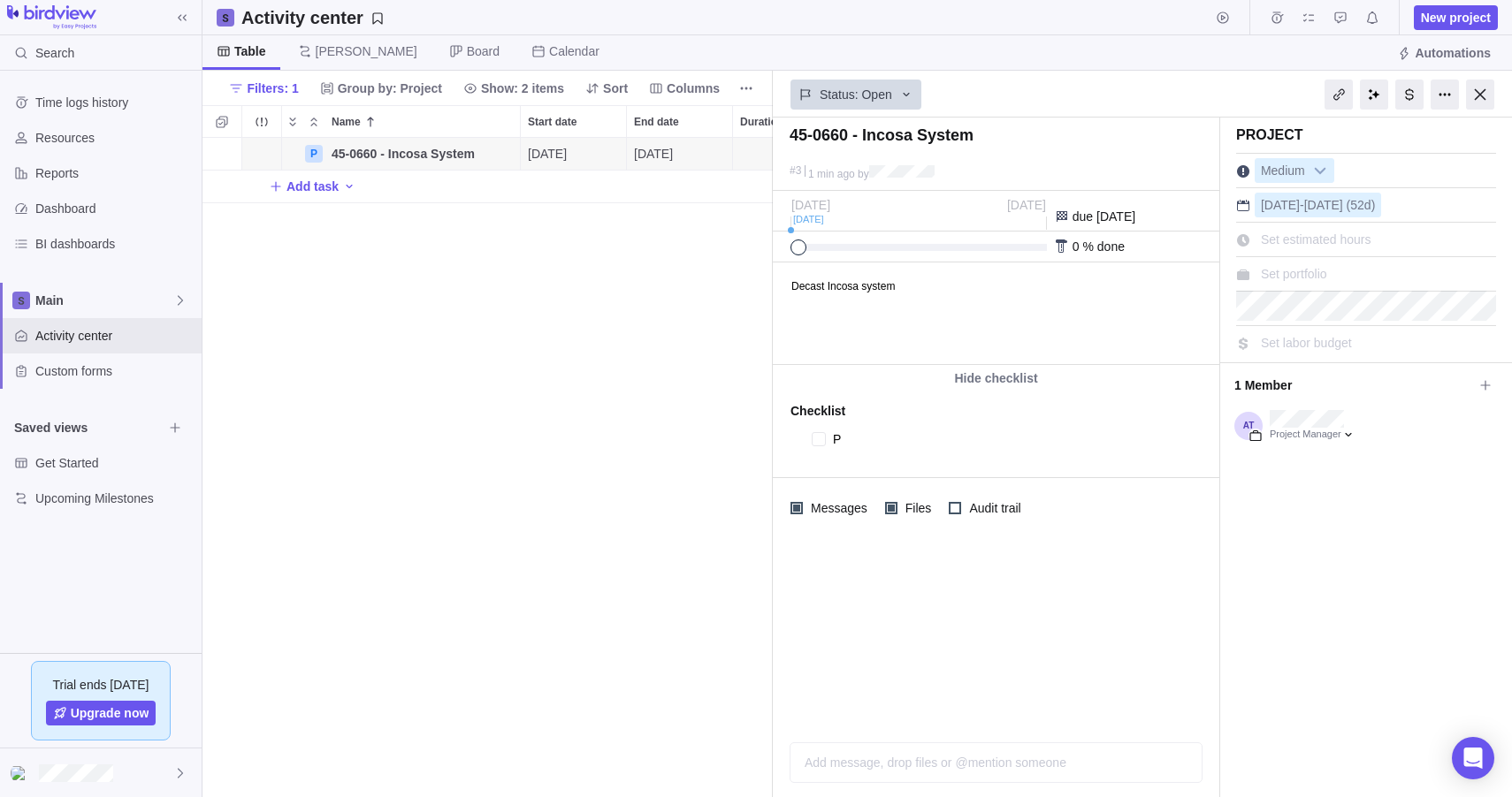
type textarea "x"
type textarea "PO"
type textarea "x"
type textarea "PO"
type textarea "x"
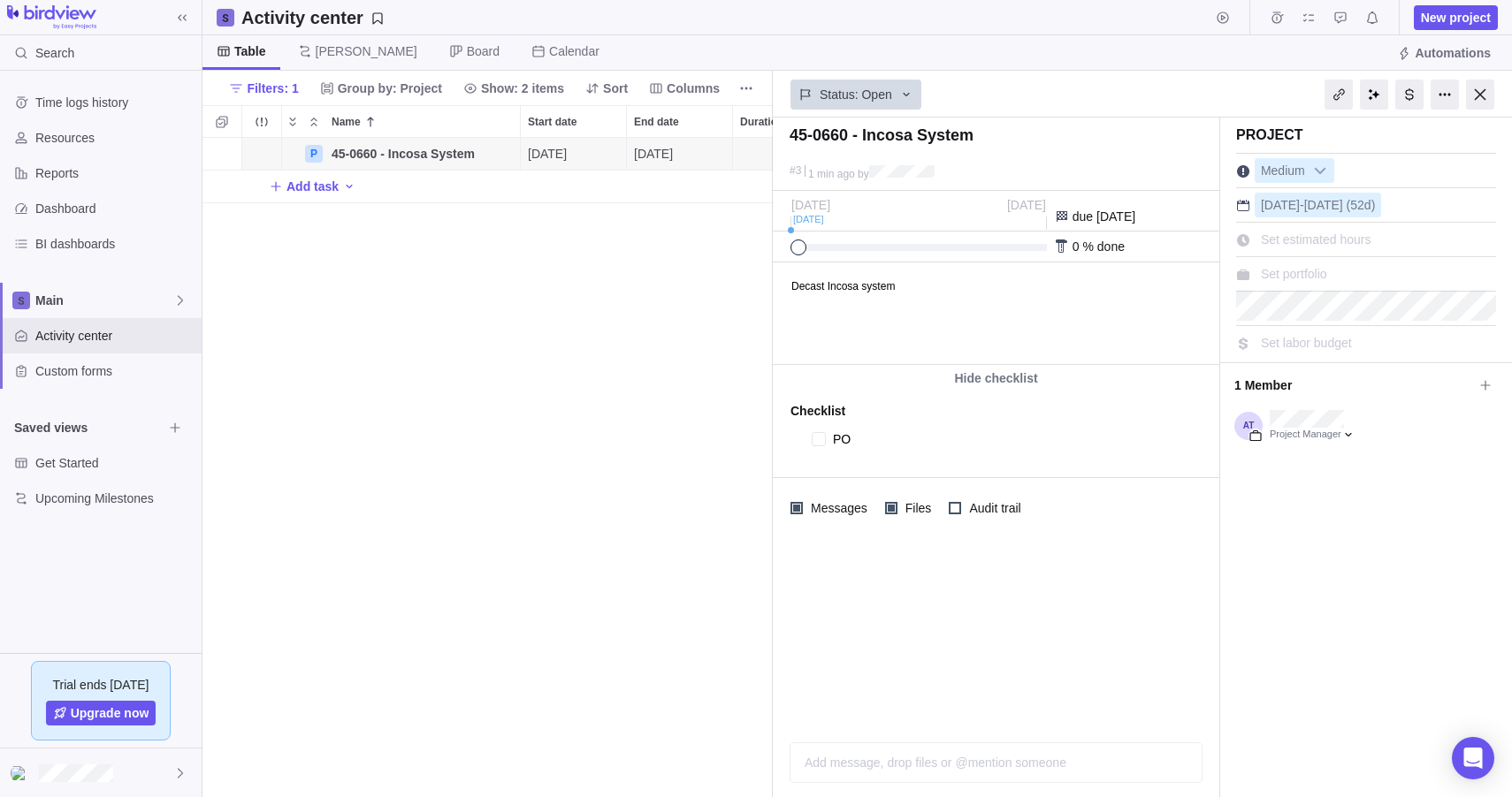
type textarea "PO I"
type textarea "x"
type textarea "PO"
type textarea "x"
type textarea "PO"
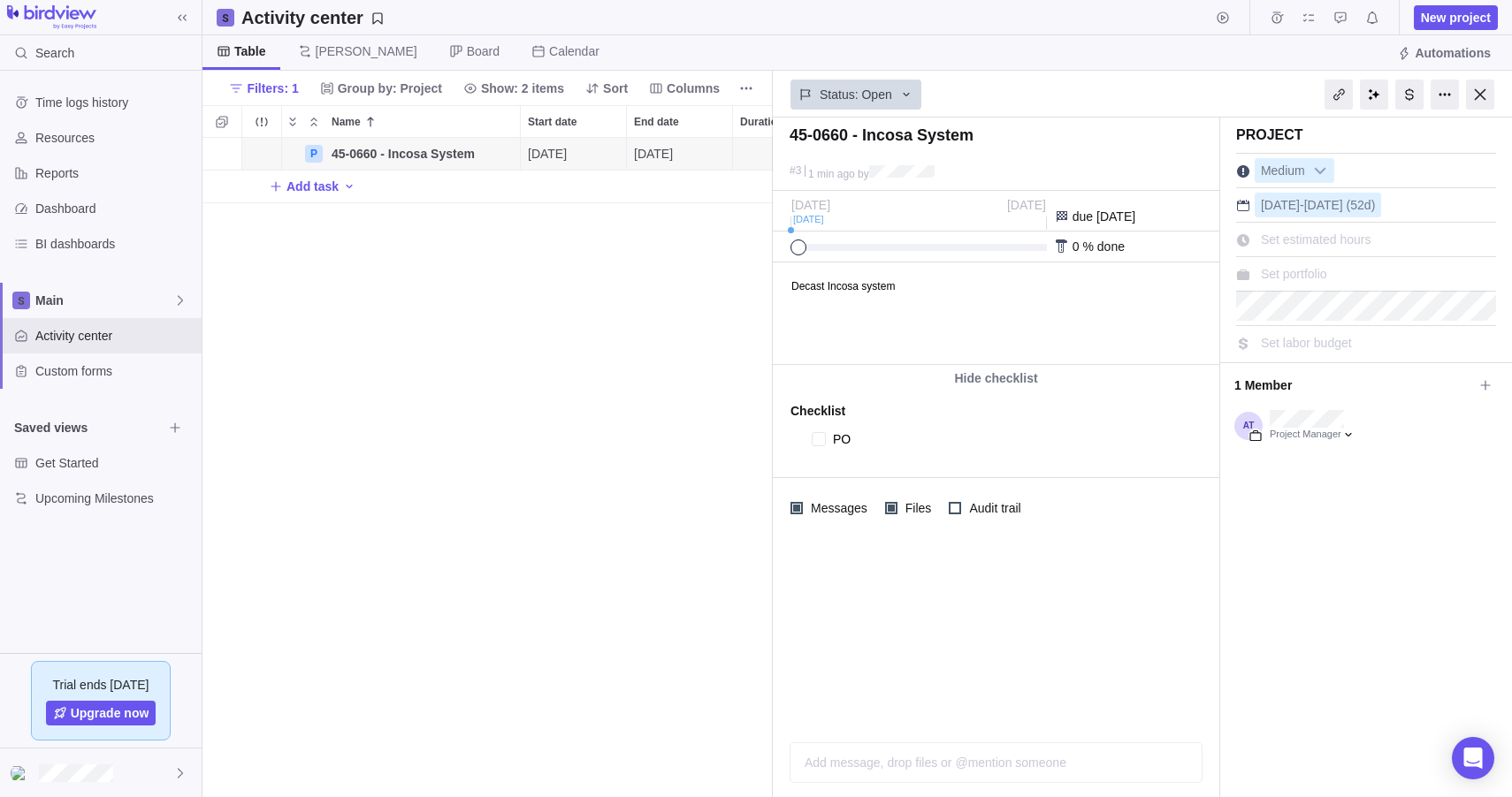
type textarea "x"
type textarea "P"
type textarea "x"
type textarea "J"
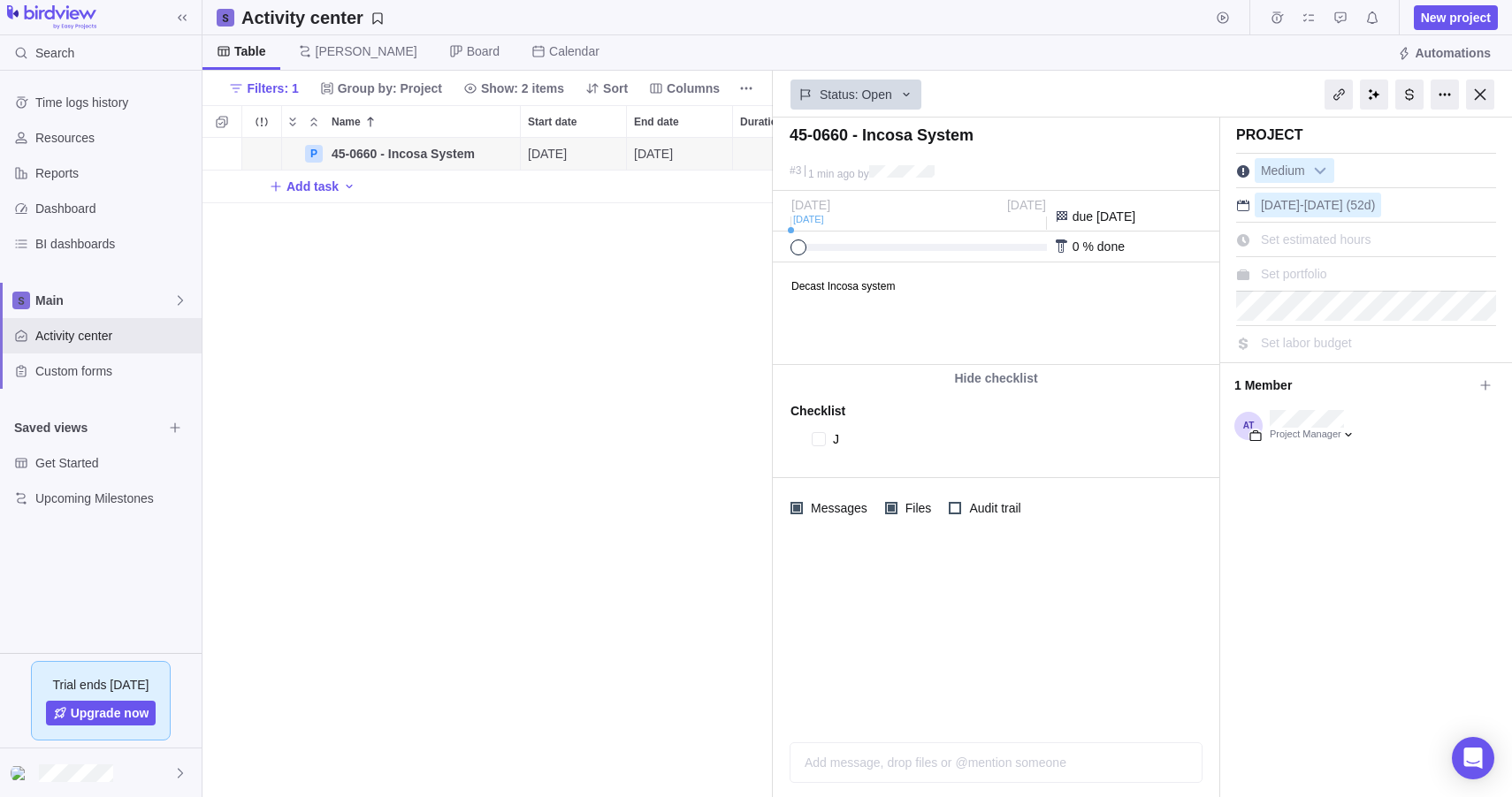
type textarea "x"
type textarea "I"
type textarea "x"
type textarea "In"
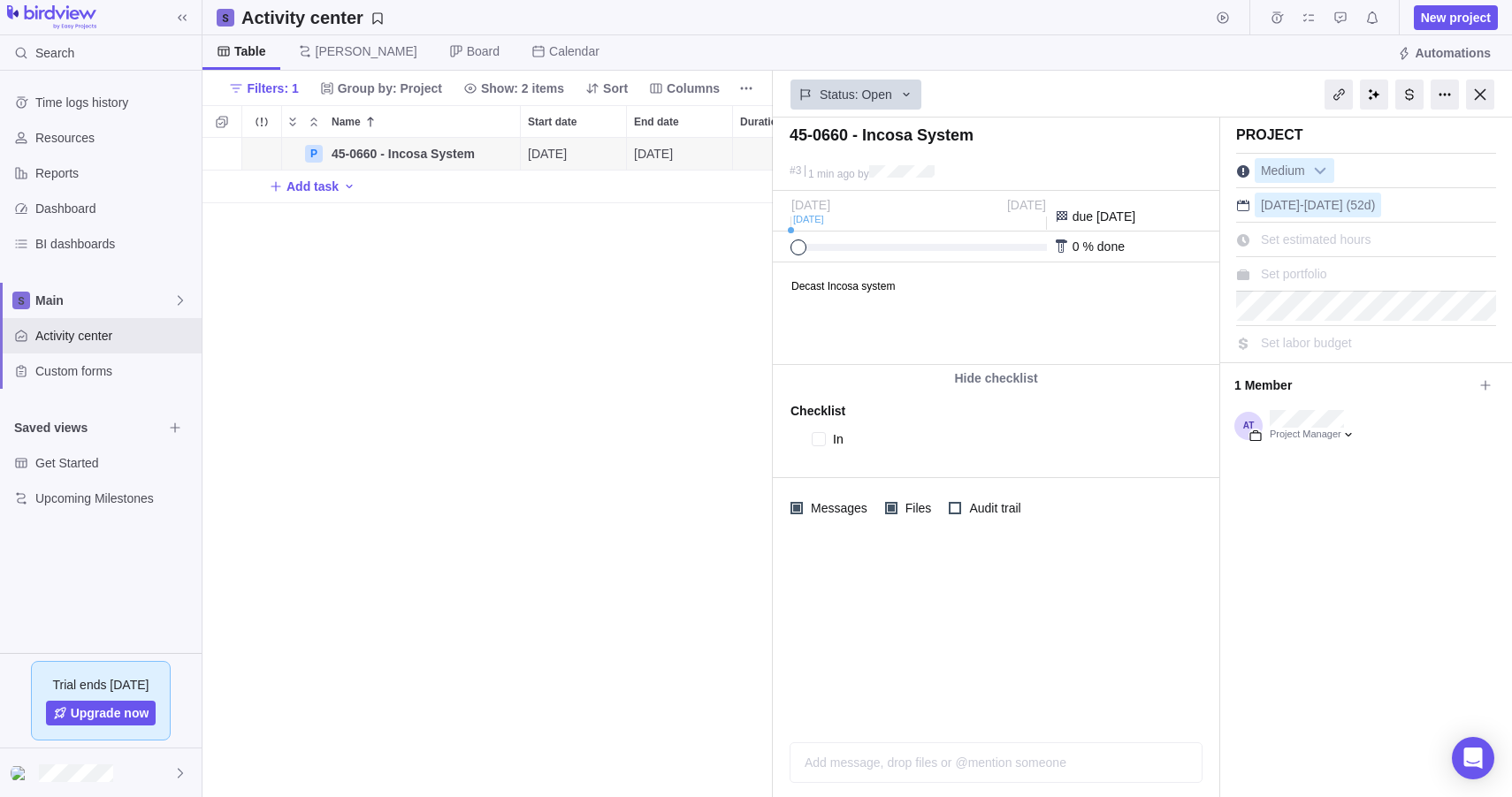
type textarea "x"
type textarea "Invo"
type textarea "x"
type textarea "Invoi"
type textarea "x"
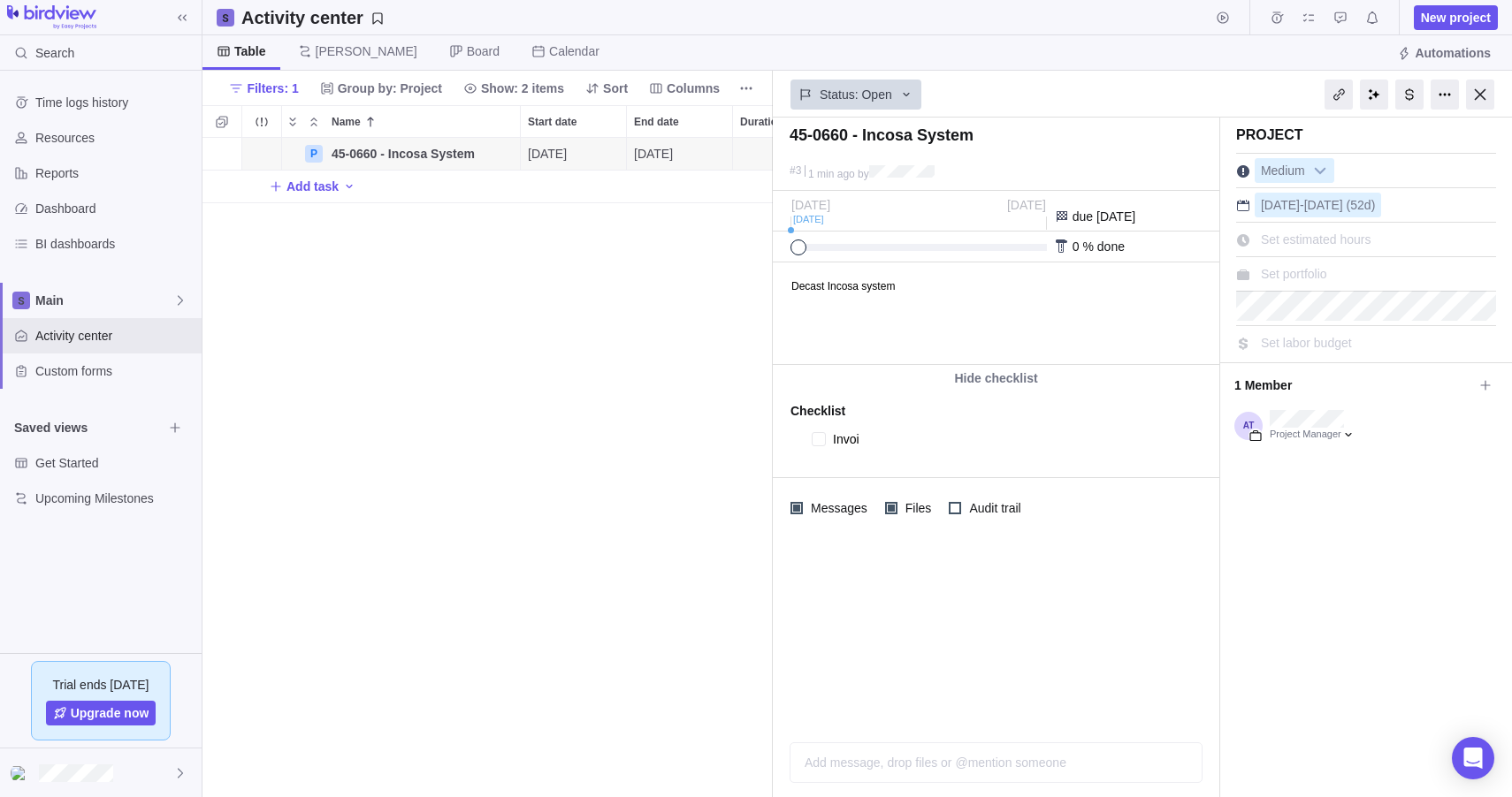
type textarea "Invoic"
type textarea "x"
type textarea "Invoice"
type textarea "x"
type textarea "Invoice"
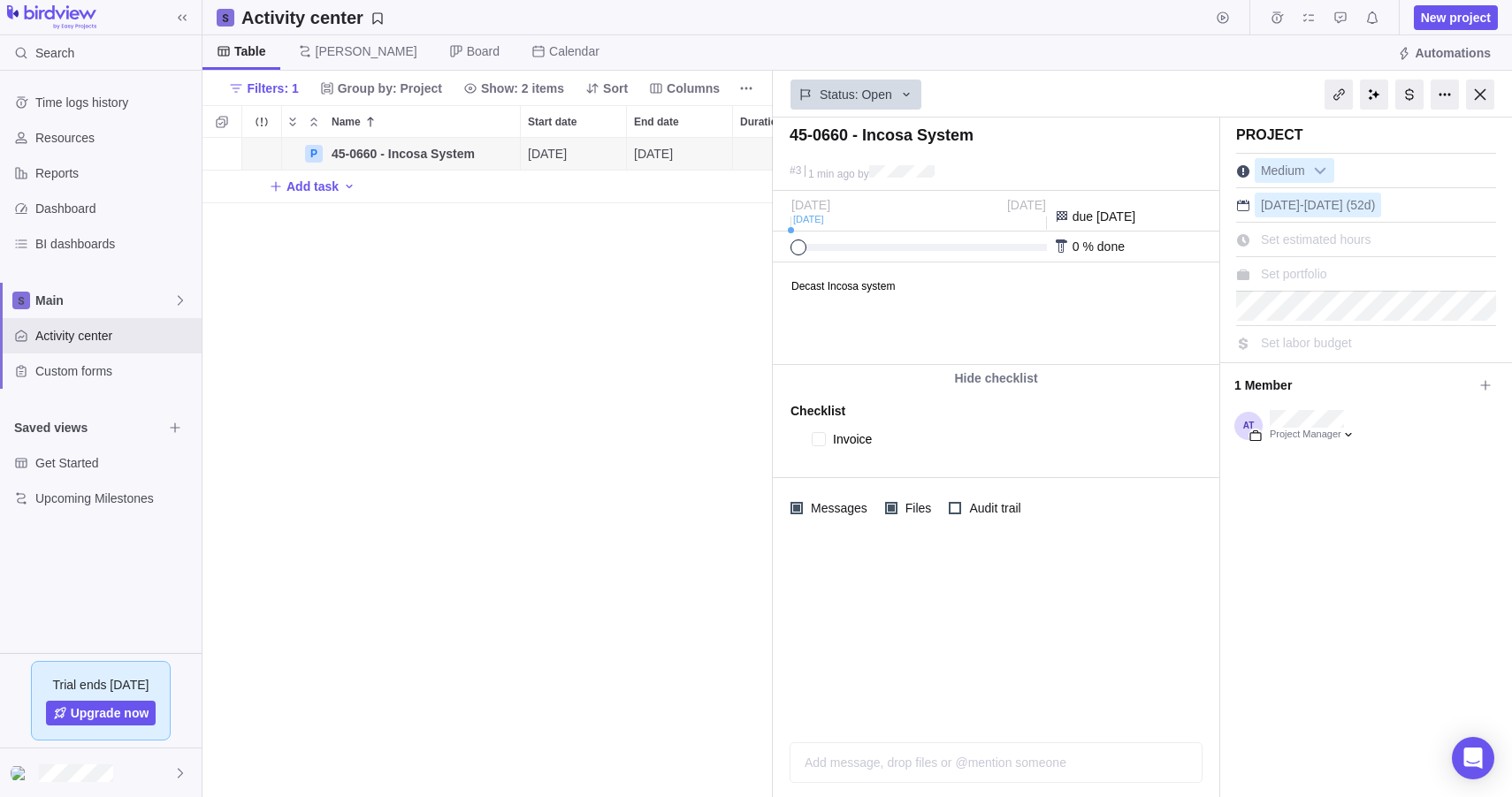
type textarea "x"
type textarea "Invoice 1"
type textarea "x"
type textarea "Invoice 1"
type textarea "x"
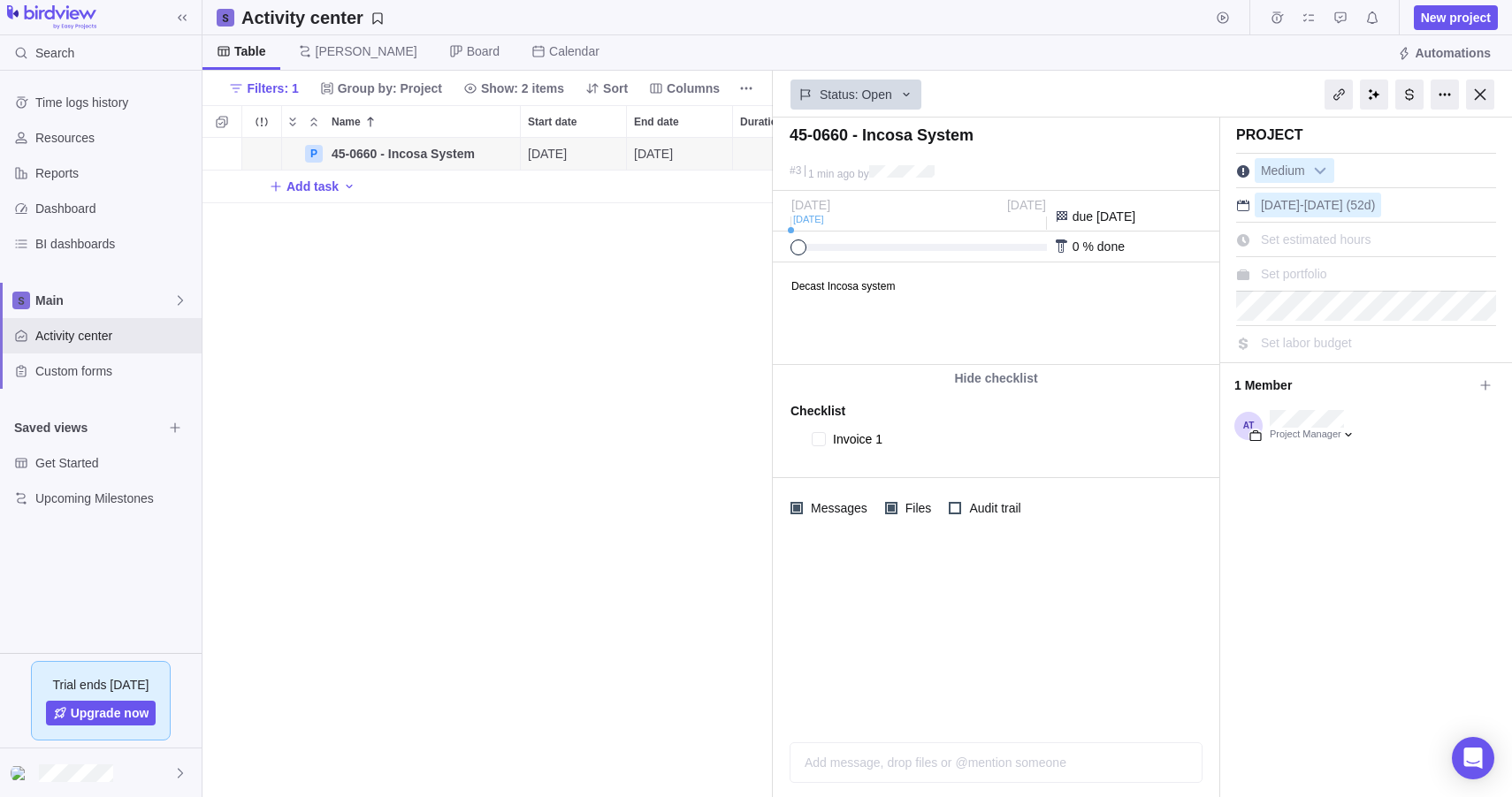
type textarea "Invoice 1 -"
type textarea "x"
type textarea "Invoice 1 -"
type textarea "x"
type textarea "Invoice 1 - d"
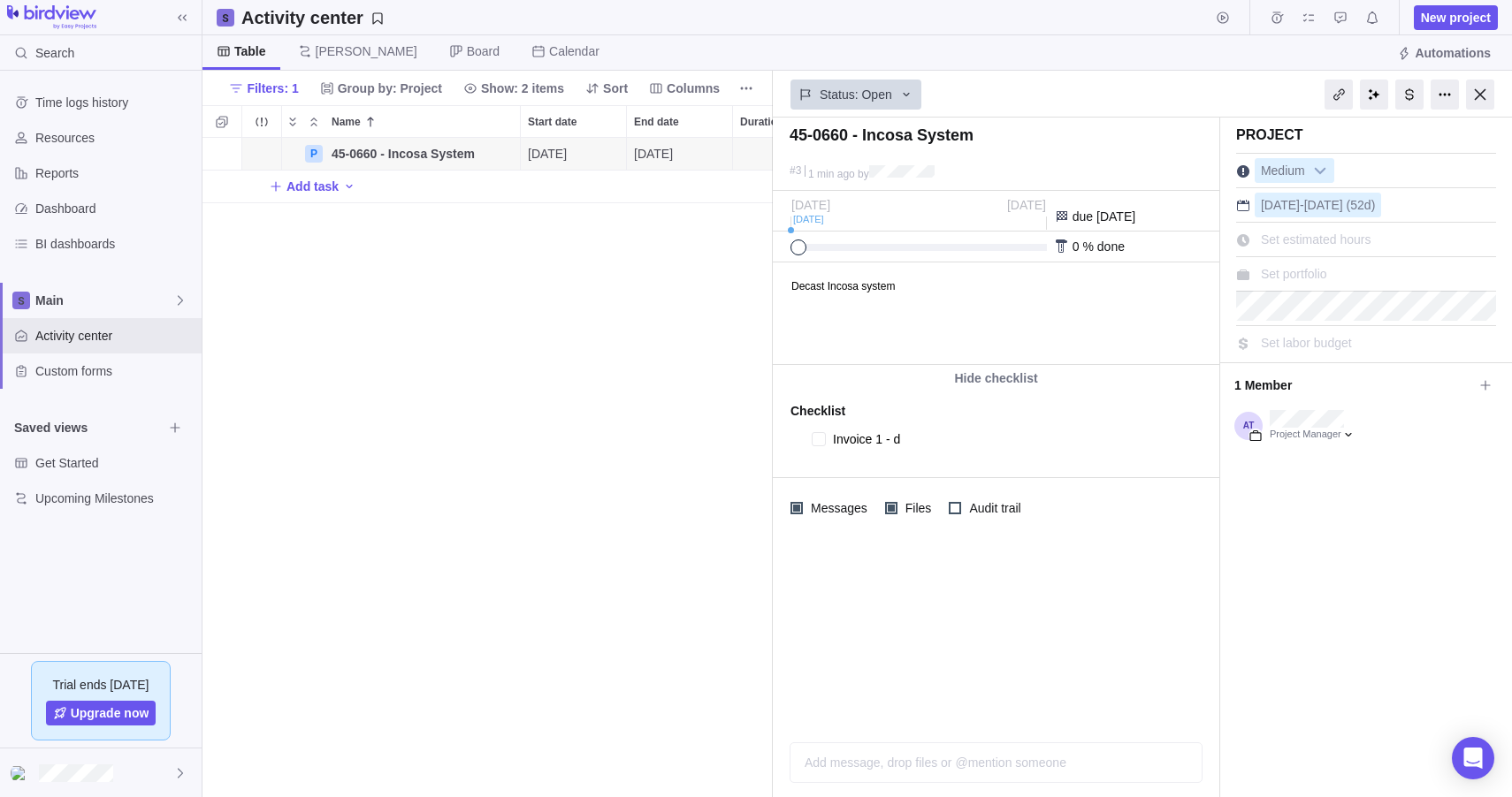
type textarea "x"
type textarea "Invoice 1 - du"
type textarea "x"
type textarea "Invoice 1 - d"
type textarea "x"
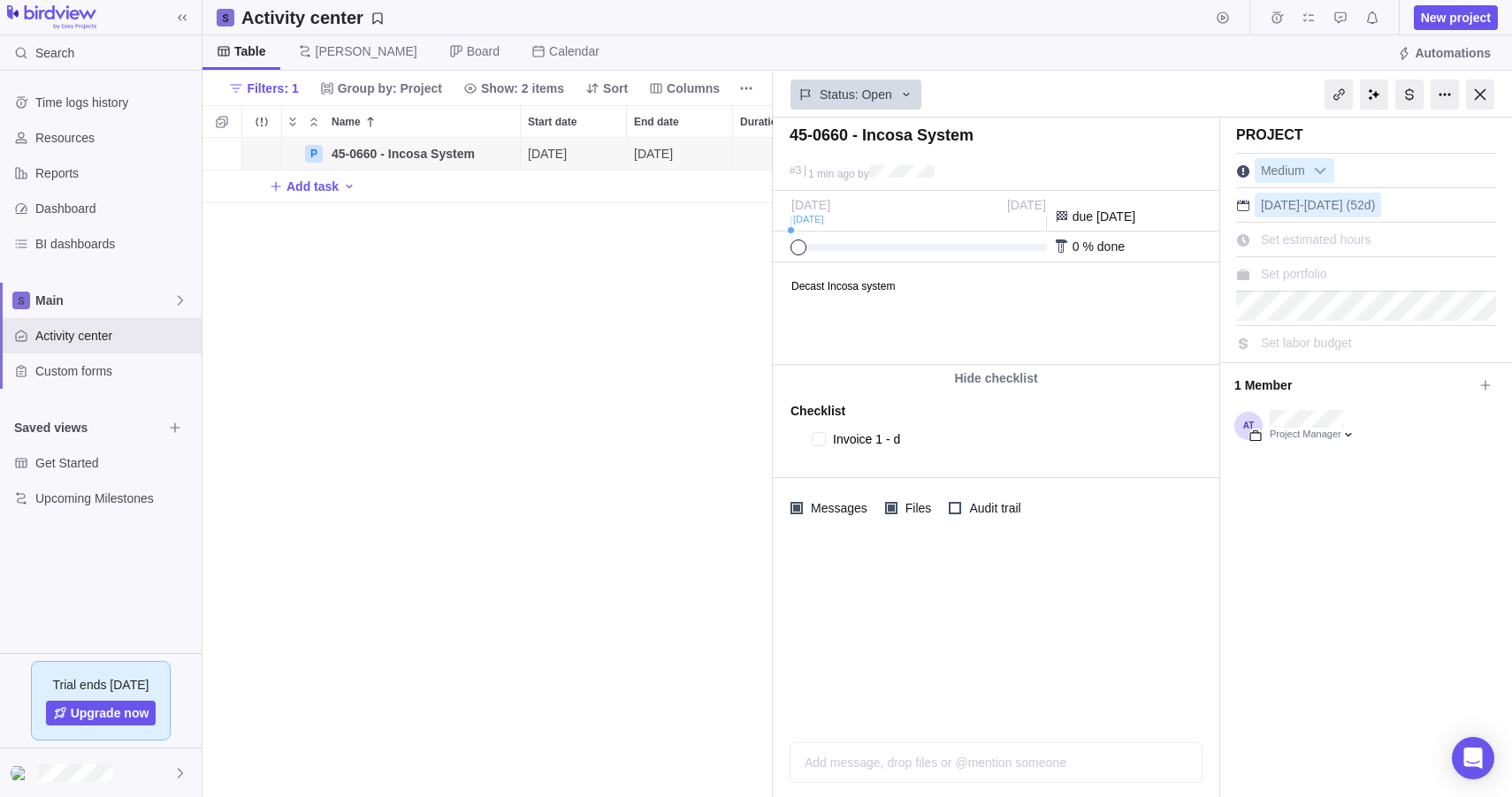
type textarea "Invoice 1 -"
type textarea "x"
type textarea "Invoice 1 - D"
type textarea "x"
type textarea "Invoice 1 - Du"
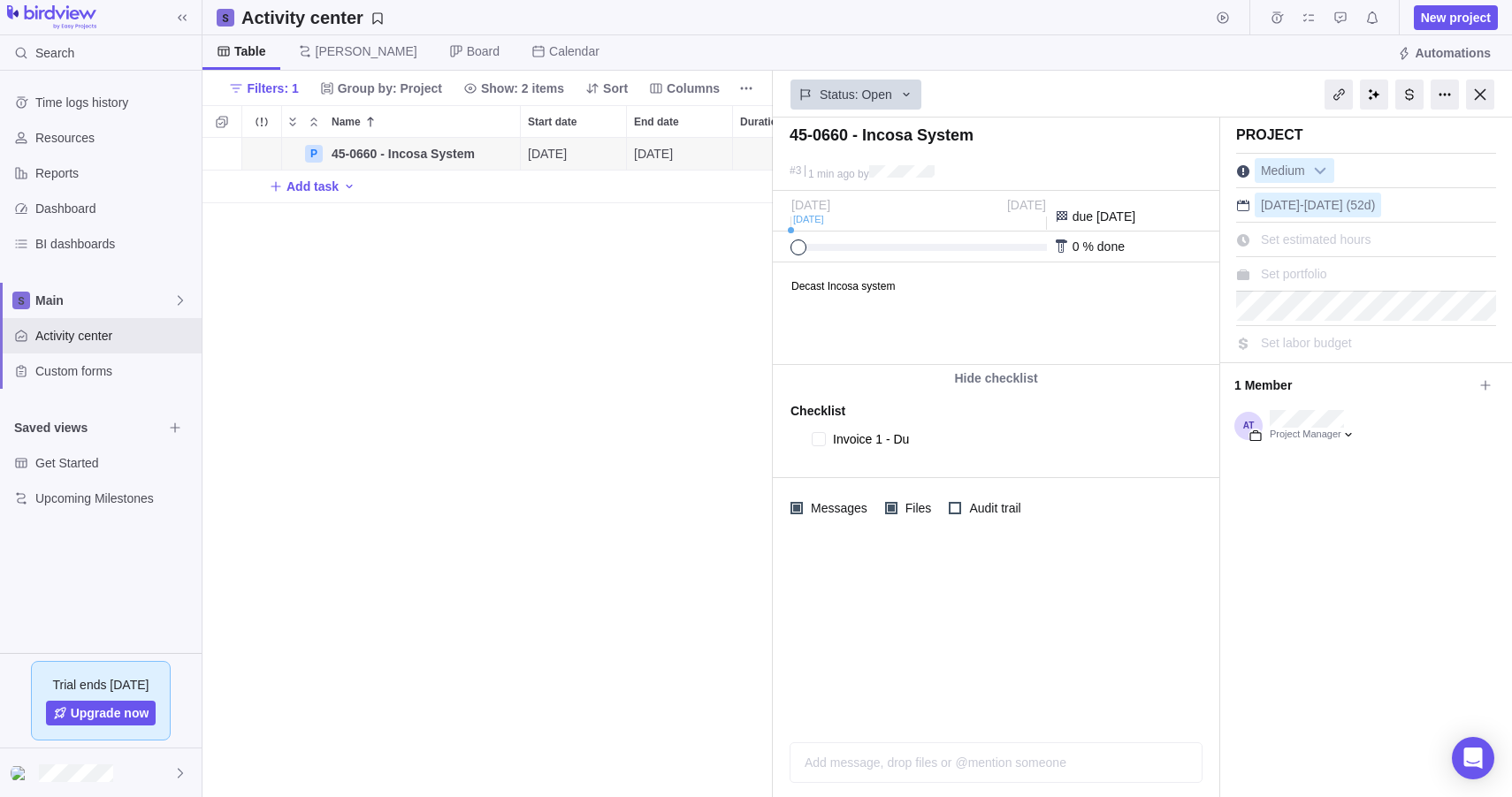
type textarea "x"
type textarea "Invoice 1 - Due"
type textarea "x"
type textarea "Invoice 1 - Due"
type textarea "x"
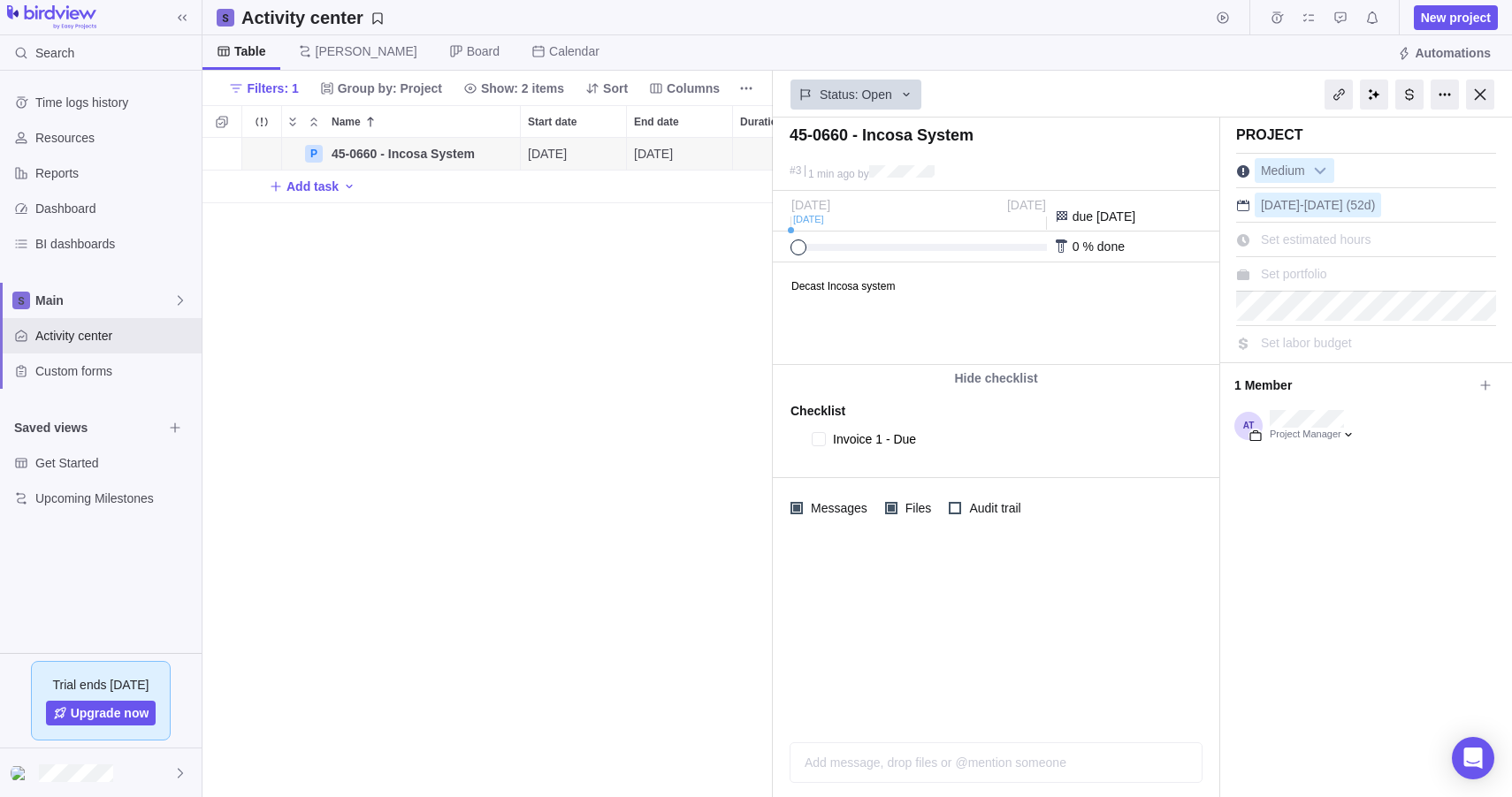
type textarea "Invoice 1 - Due o"
type textarea "x"
type textarea "Invoice 1 - Due on"
type textarea "x"
type textarea "Invoice 1 - Due on"
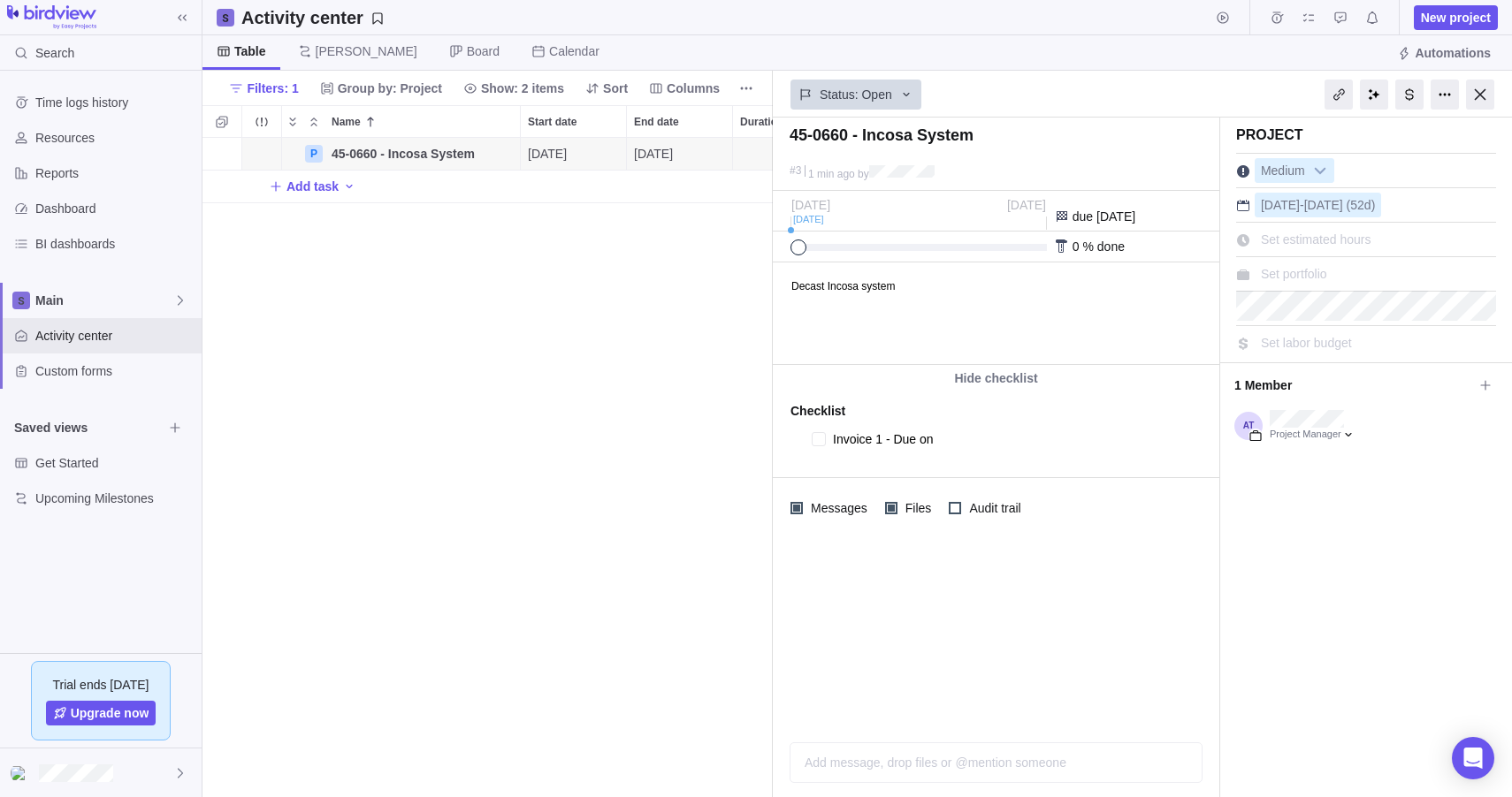
type textarea "x"
type textarea "Invoice 1 - Due on O"
type textarea "x"
type textarea "Invoice 1 - Due on Or"
type textarea "x"
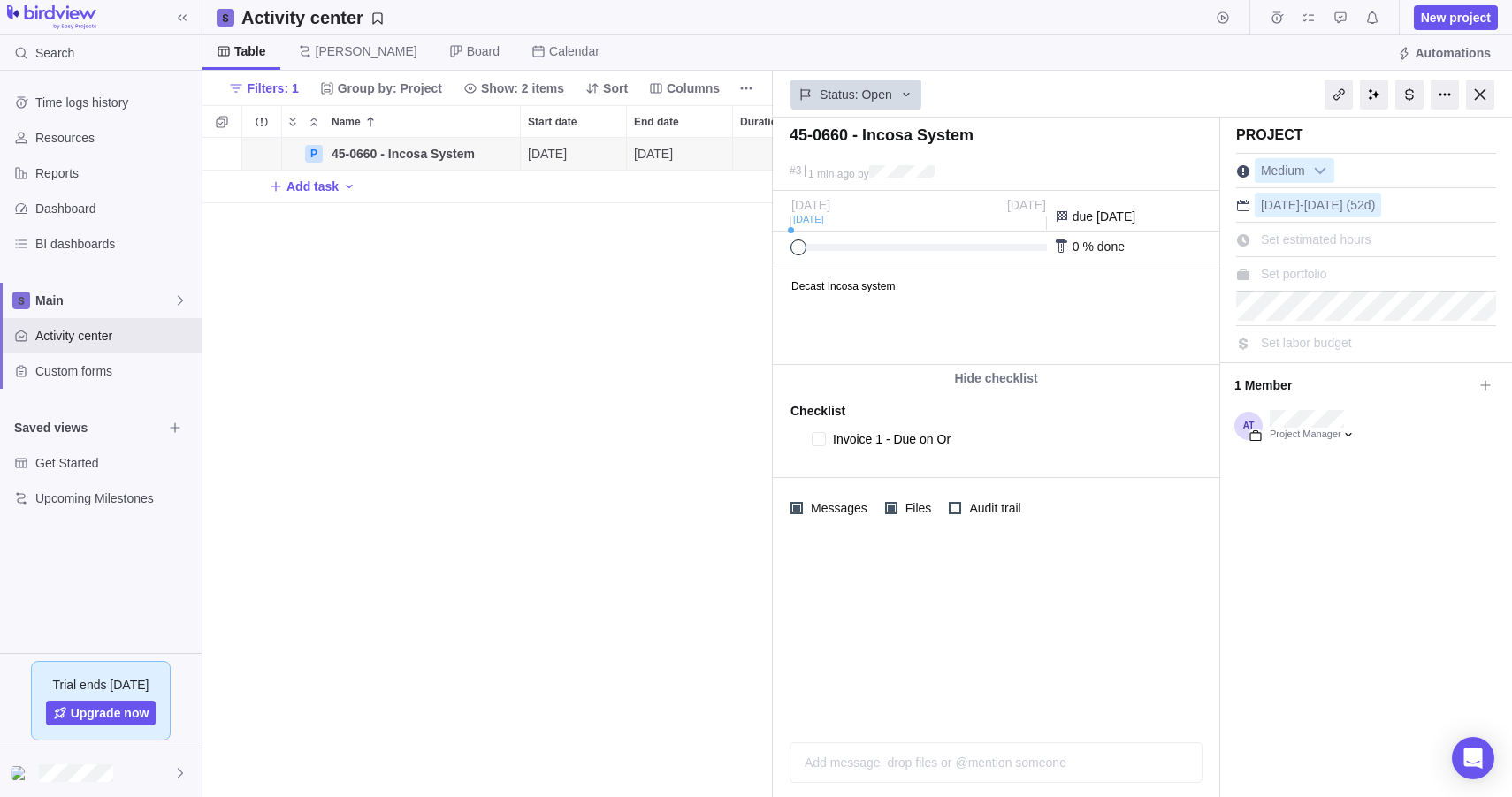
type textarea "Invoice 1 - Due on Ord"
type textarea "x"
type textarea "Invoice 1 - Due on Orde"
type textarea "x"
type textarea "Invoice 1 - Due on Order"
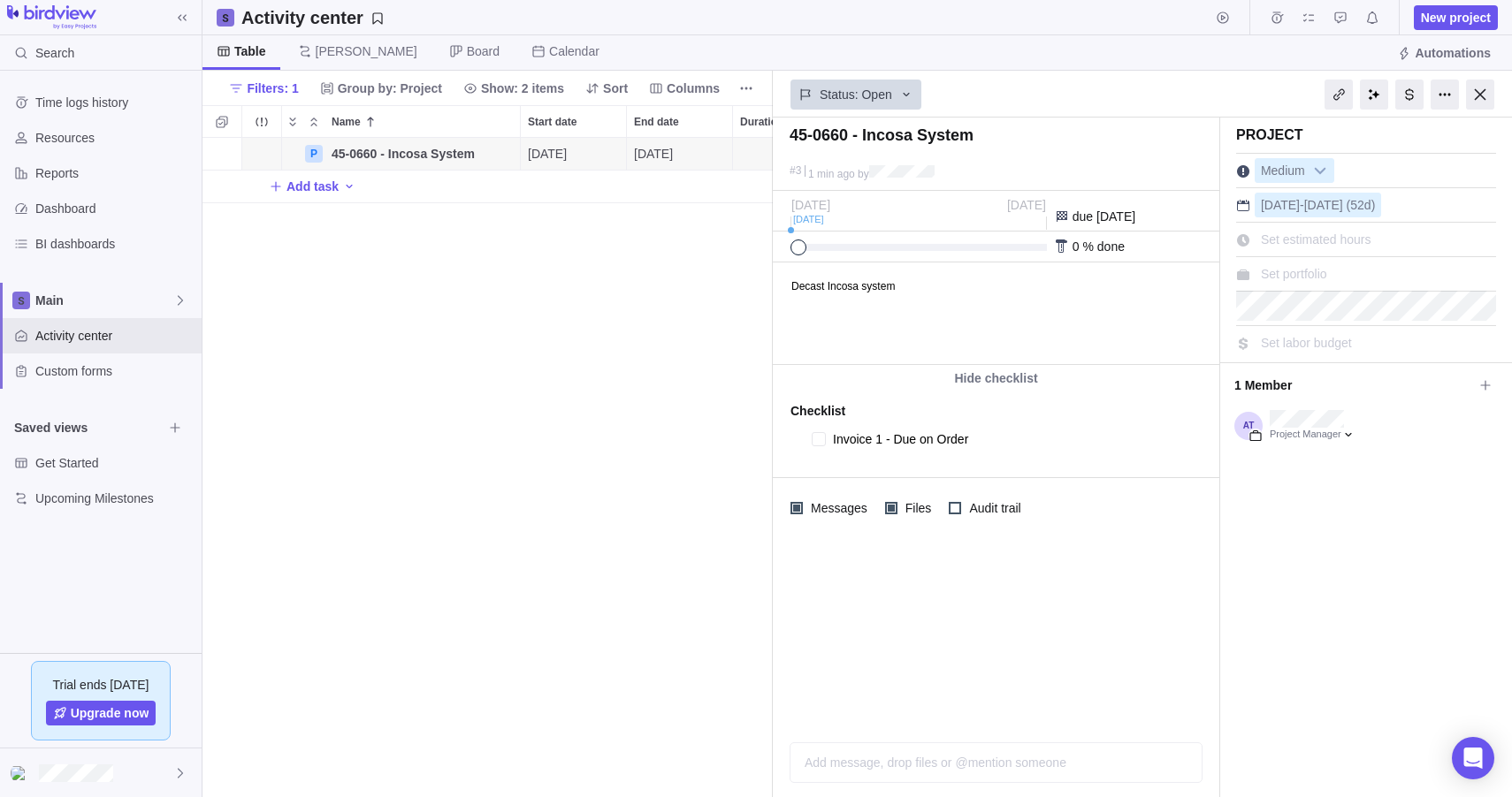
type textarea "x"
type textarea "S"
type textarea "x"
type textarea "Sa"
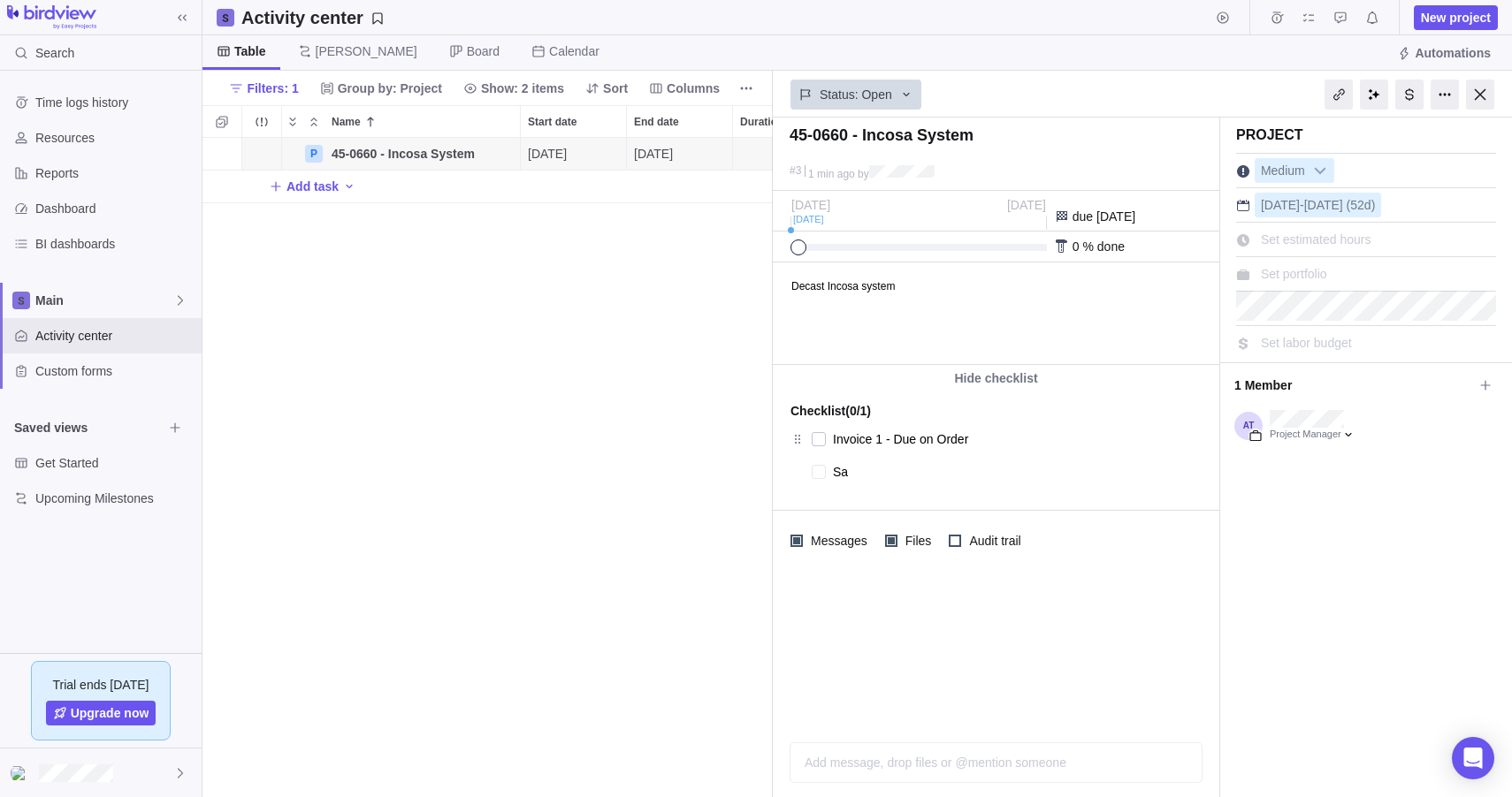
type textarea "x"
type textarea "[PERSON_NAME]"
type textarea "x"
type textarea "Sale"
type textarea "x"
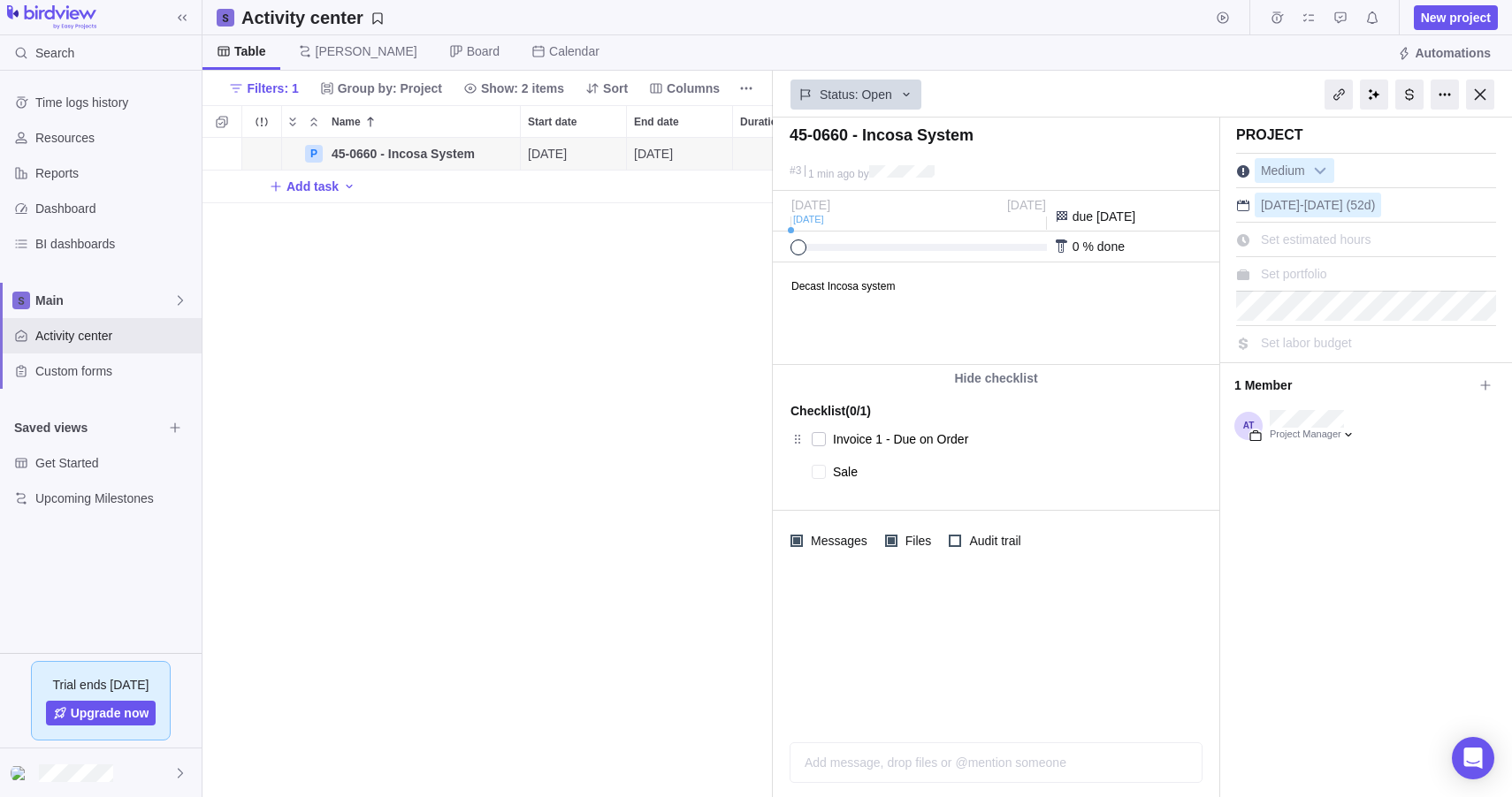
type textarea "Sales"
type textarea "x"
type textarea "Sales"
type textarea "x"
type textarea "Sales Do"
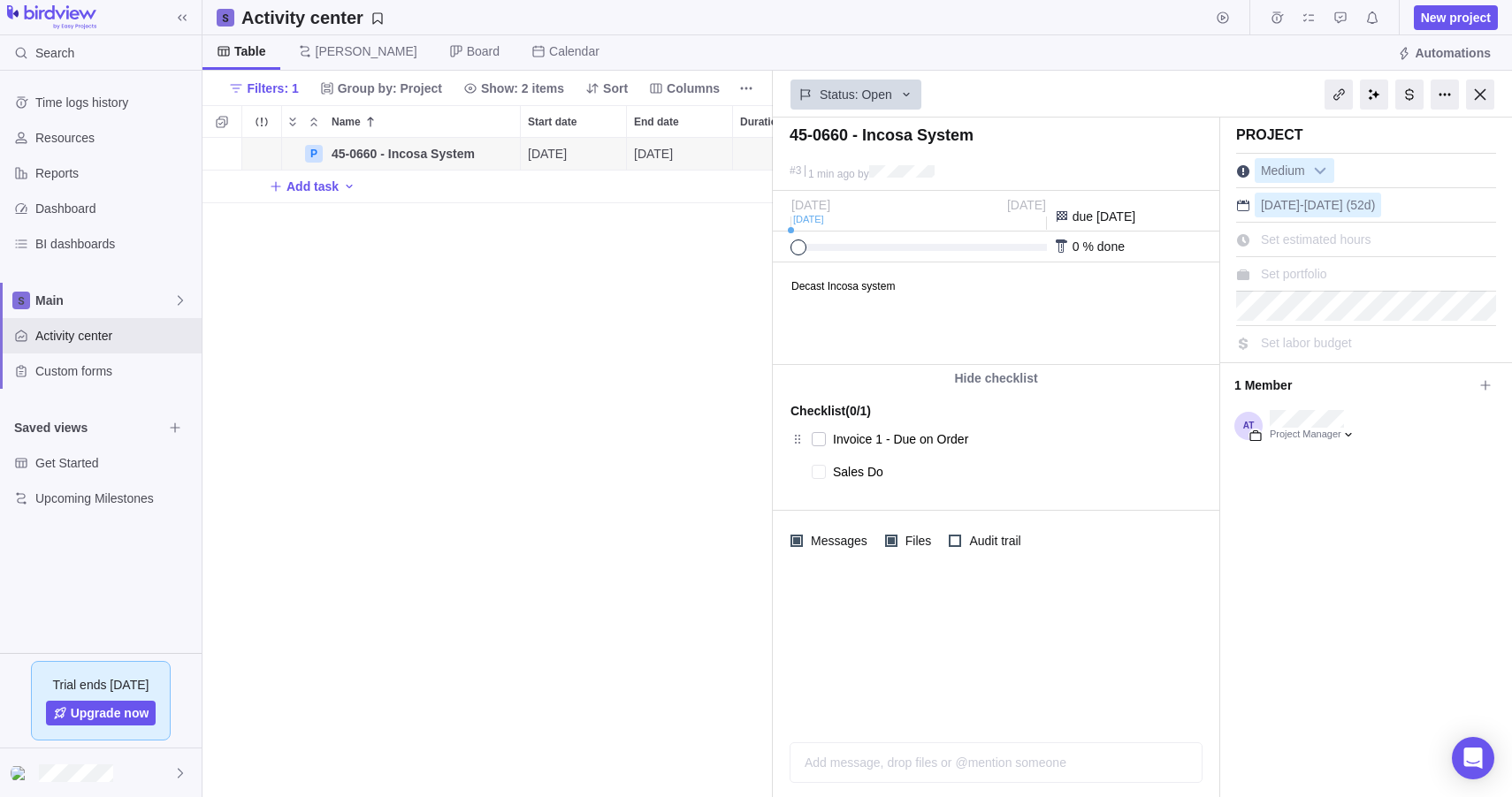
type textarea "x"
type textarea "Sales Doc"
type textarea "x"
type textarea "Sales Docu"
type textarea "x"
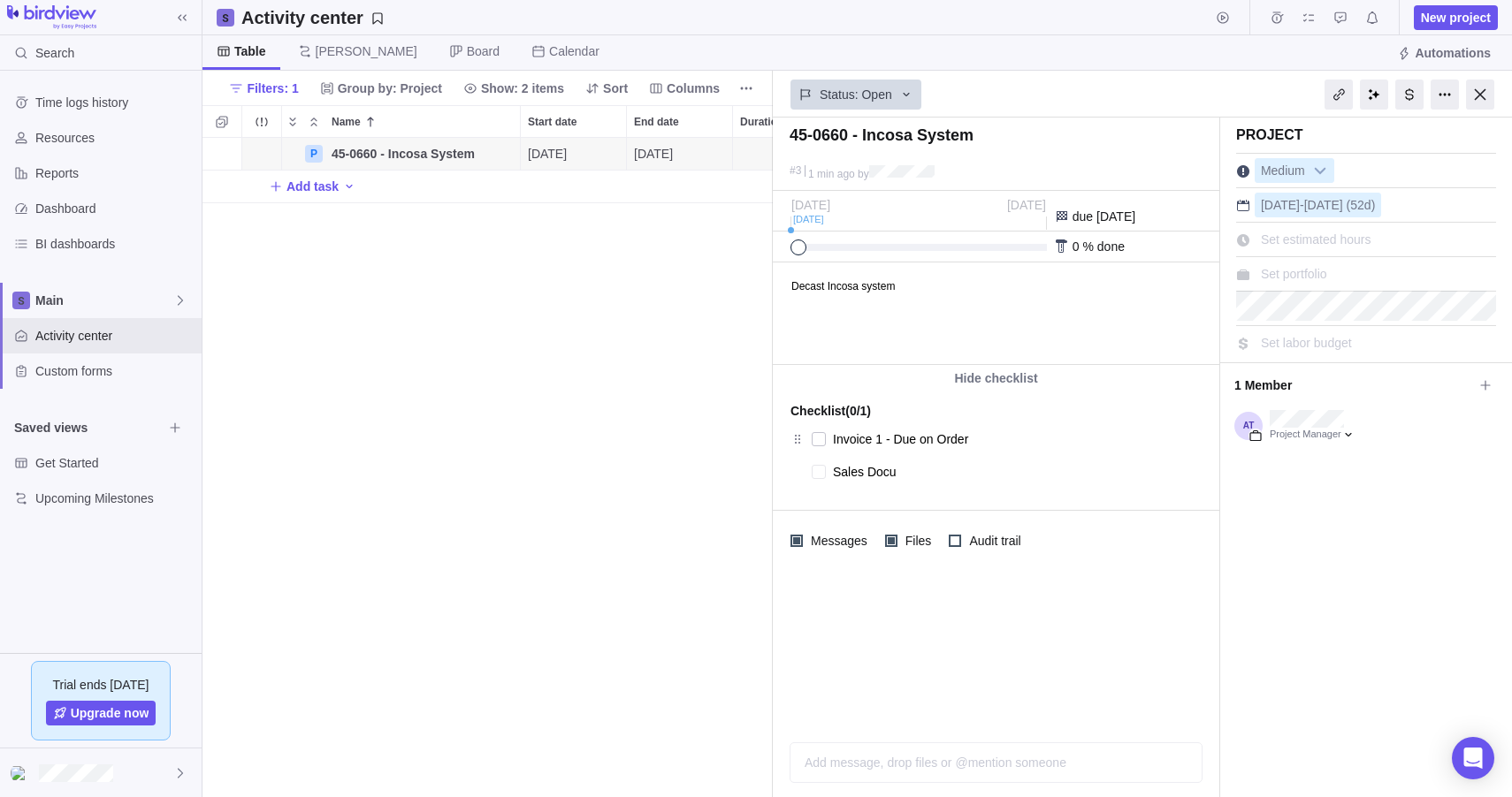
type textarea "Sales Docum"
type textarea "x"
type textarea "Sales Docume"
type textarea "x"
type textarea "Sales Documen"
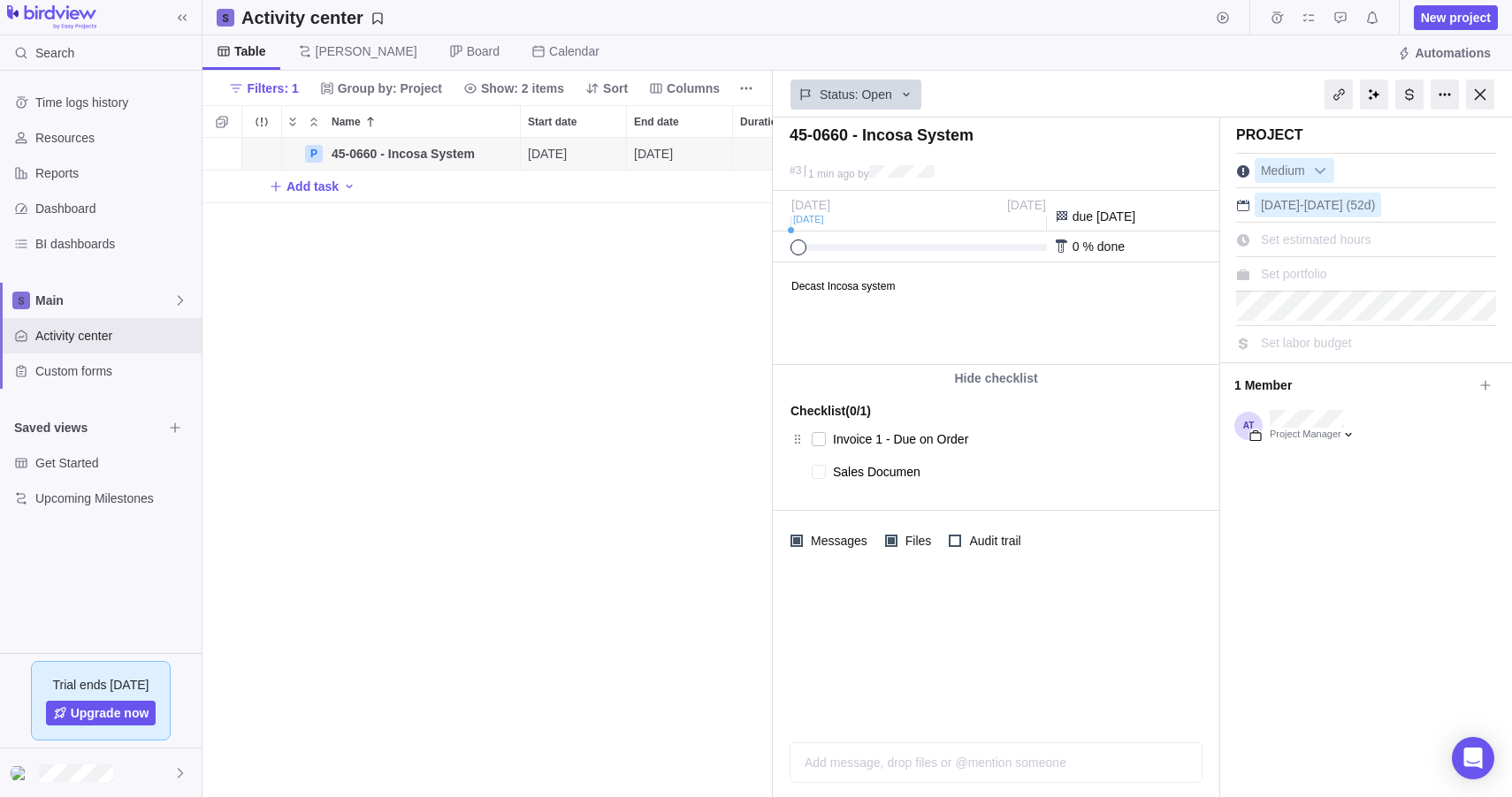
type textarea "x"
type textarea "Sales Document"
type textarea "x"
type textarea "Sales Documents"
type textarea "x"
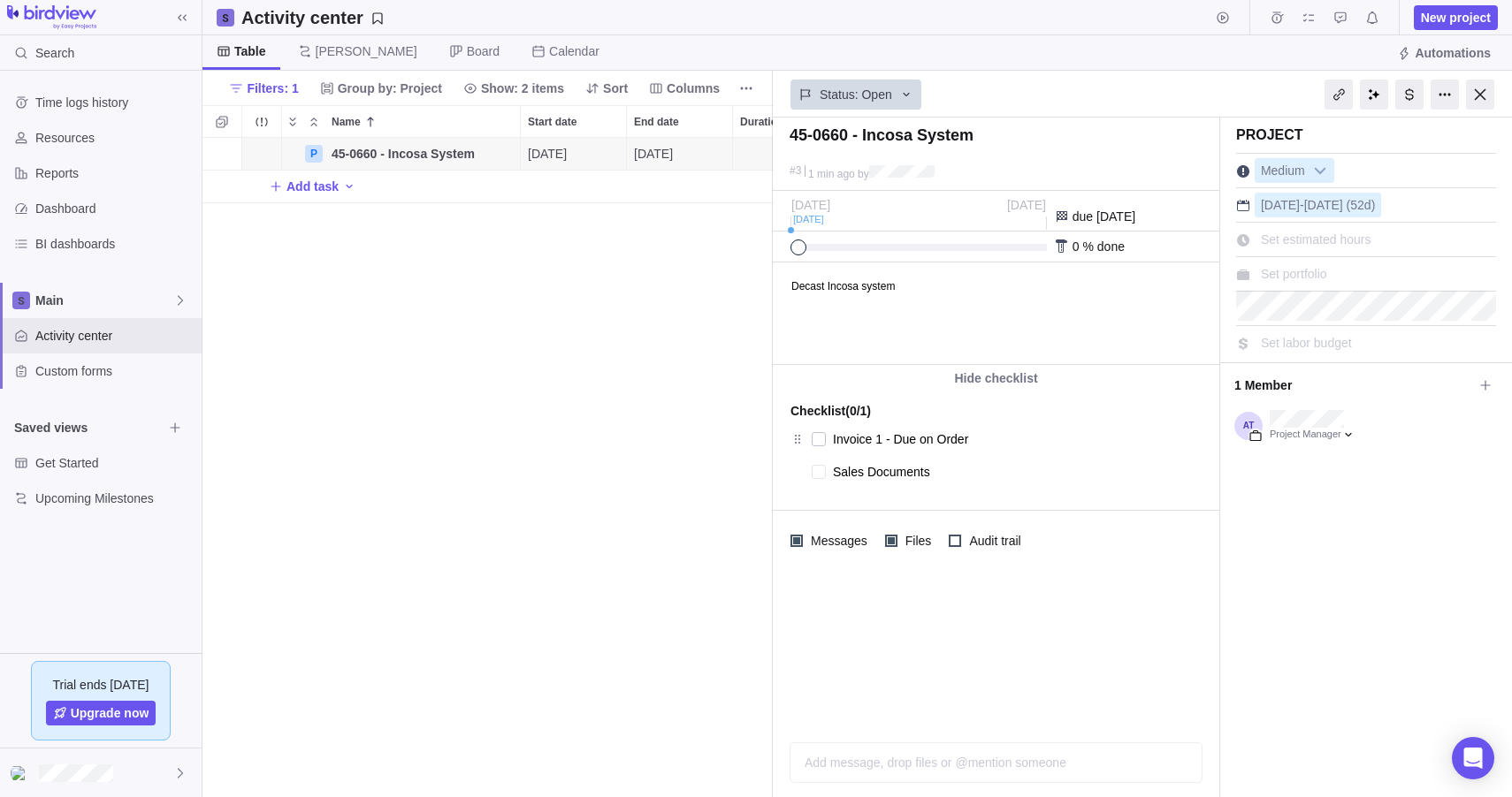
type textarea "Sales Documents"
type textarea "x"
type textarea "Sales Documents s"
type textarea "x"
type textarea "Sales Documents sa"
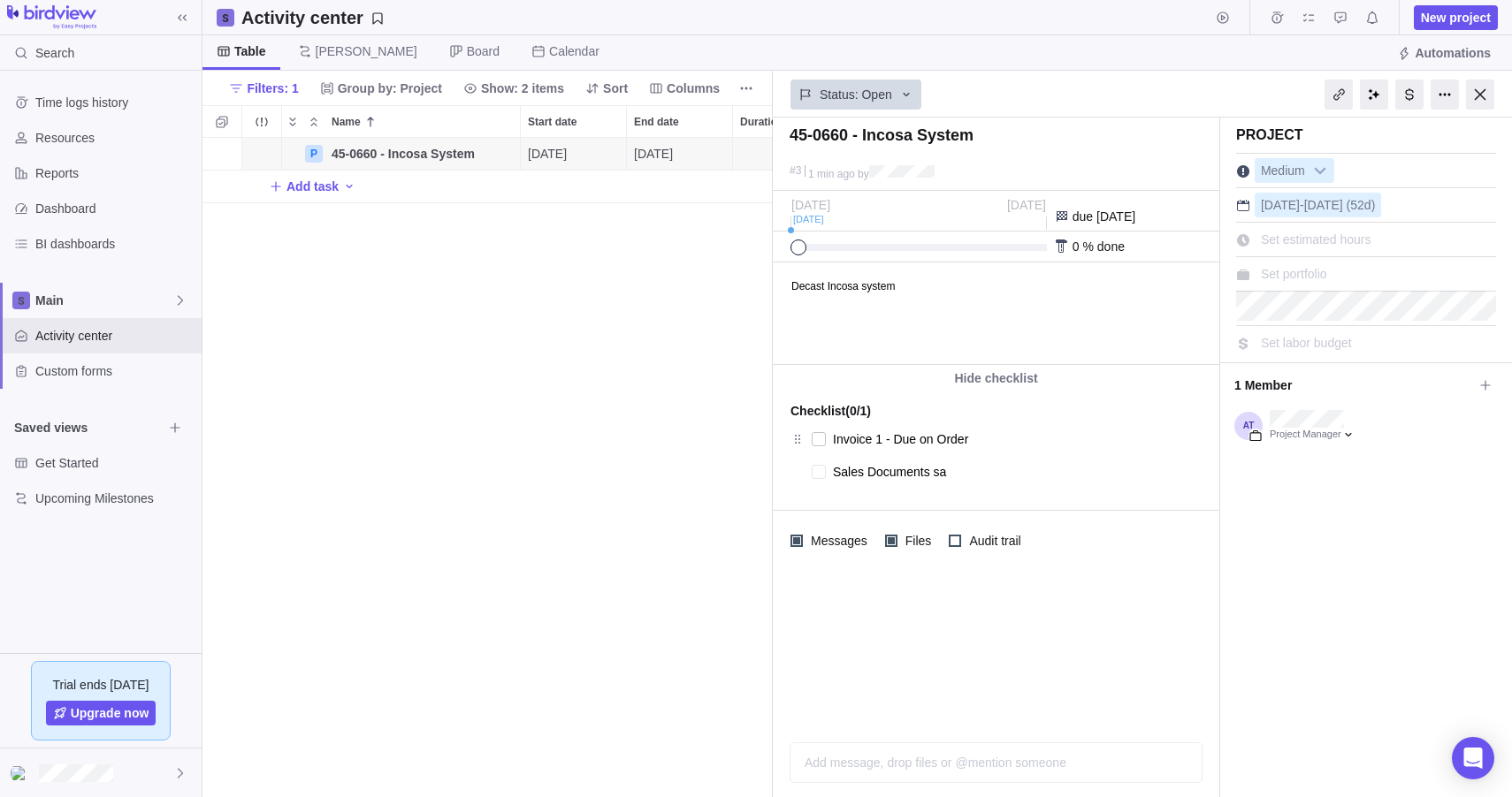
type textarea "x"
type textarea "Sales Documents s"
type textarea "x"
type textarea "Sales Documents sha"
type textarea "x"
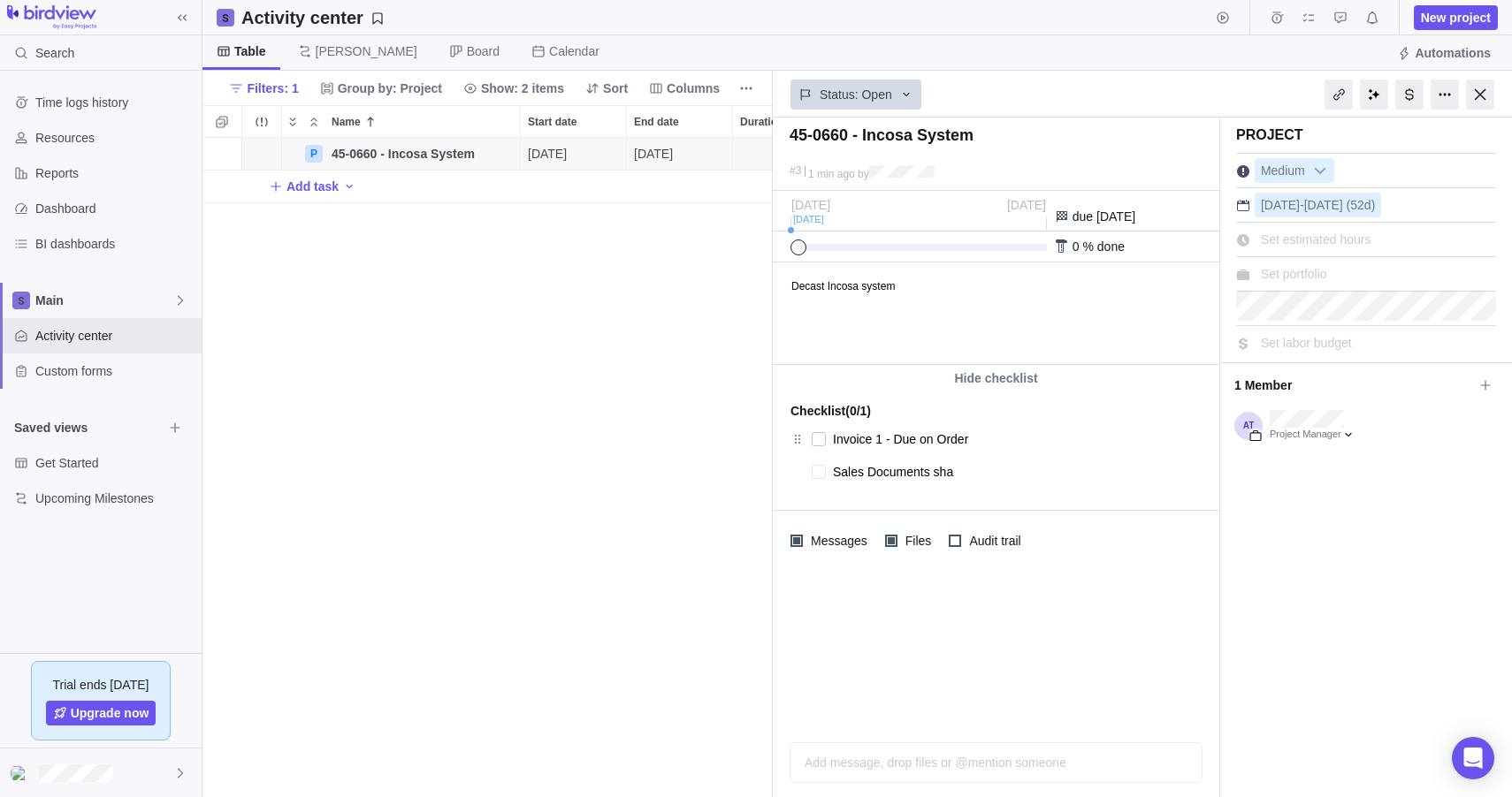
type textarea "Sales Documents shar"
type textarea "x"
type textarea "Sales Documents share"
type textarea "x"
type textarea "Sales Documents shared"
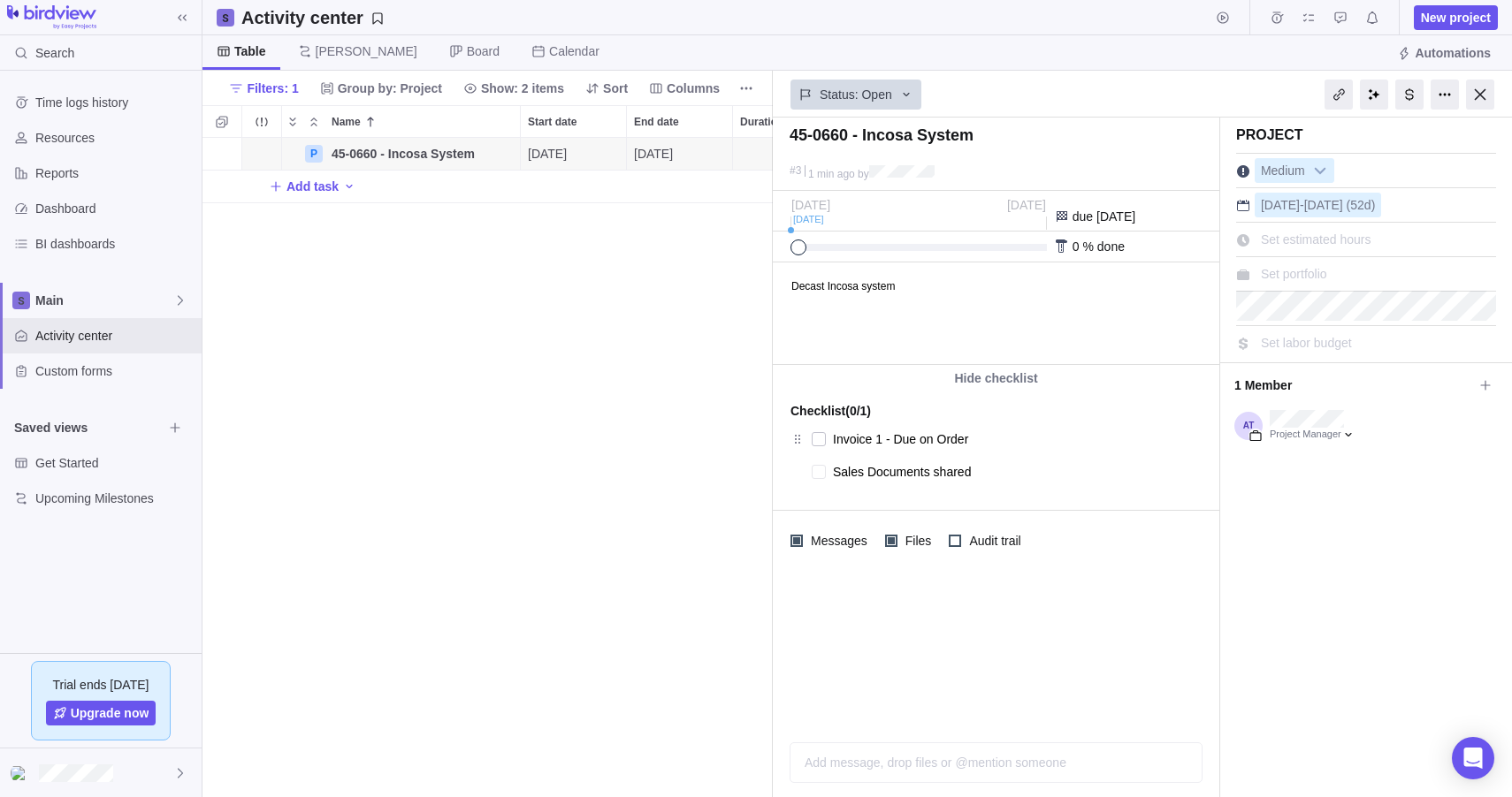
type textarea "x"
type textarea "Sales Documents shared"
type textarea "x"
type textarea "Sales Documents shared w"
type textarea "x"
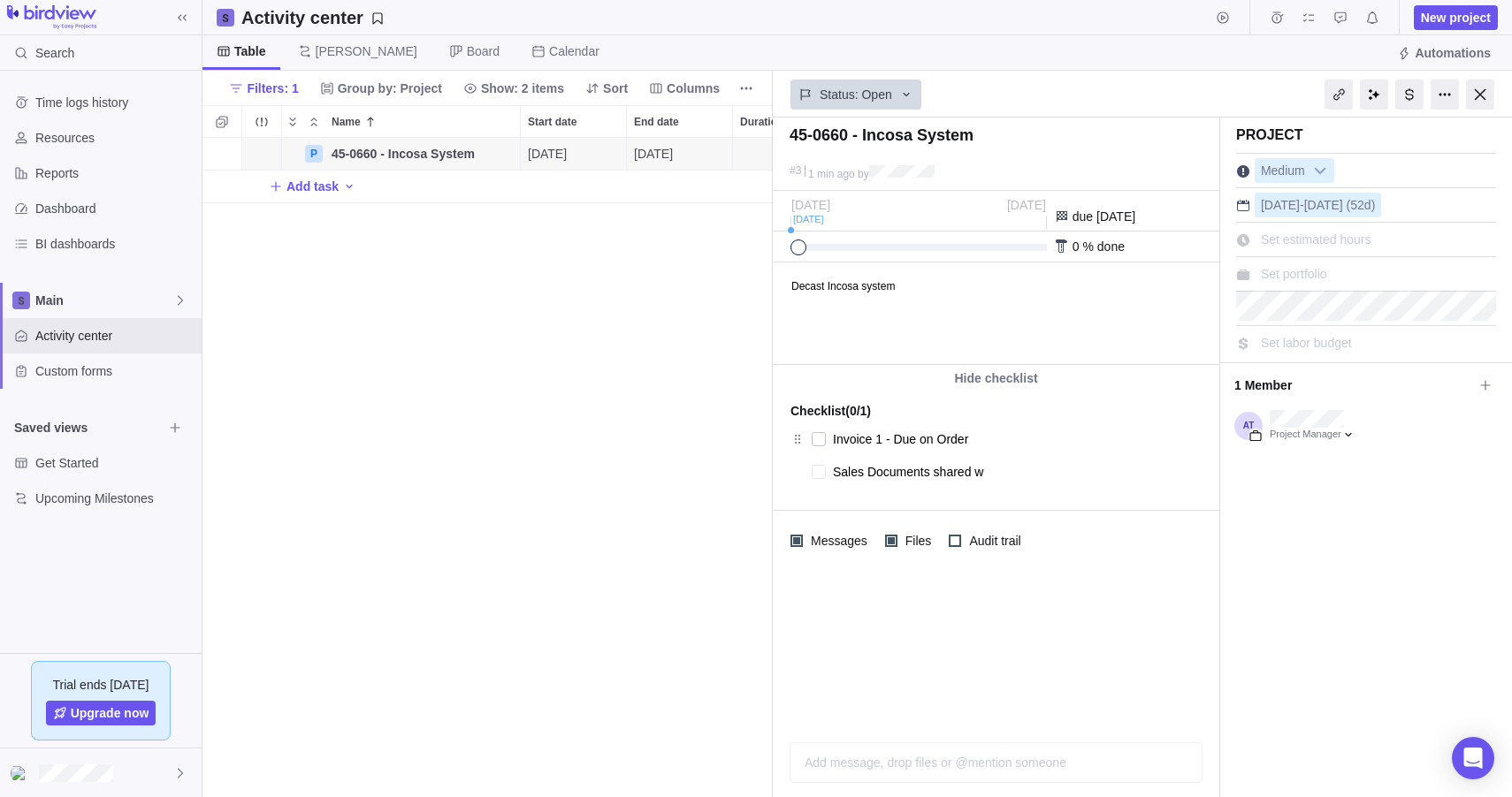
type textarea "Sales Documents shared wi"
type textarea "x"
type textarea "Sales Documents shared wit"
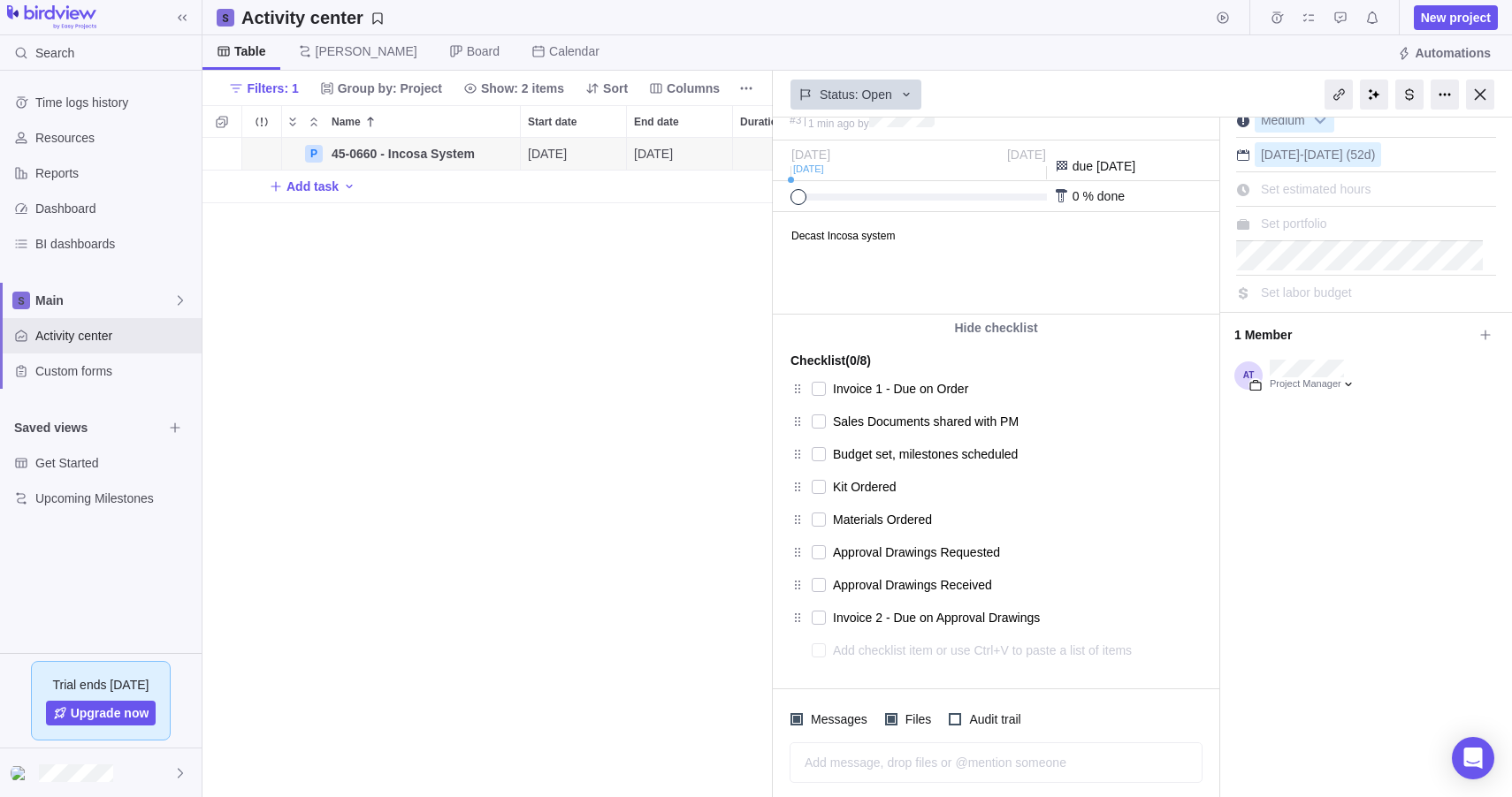
scroll to position [64, 0]
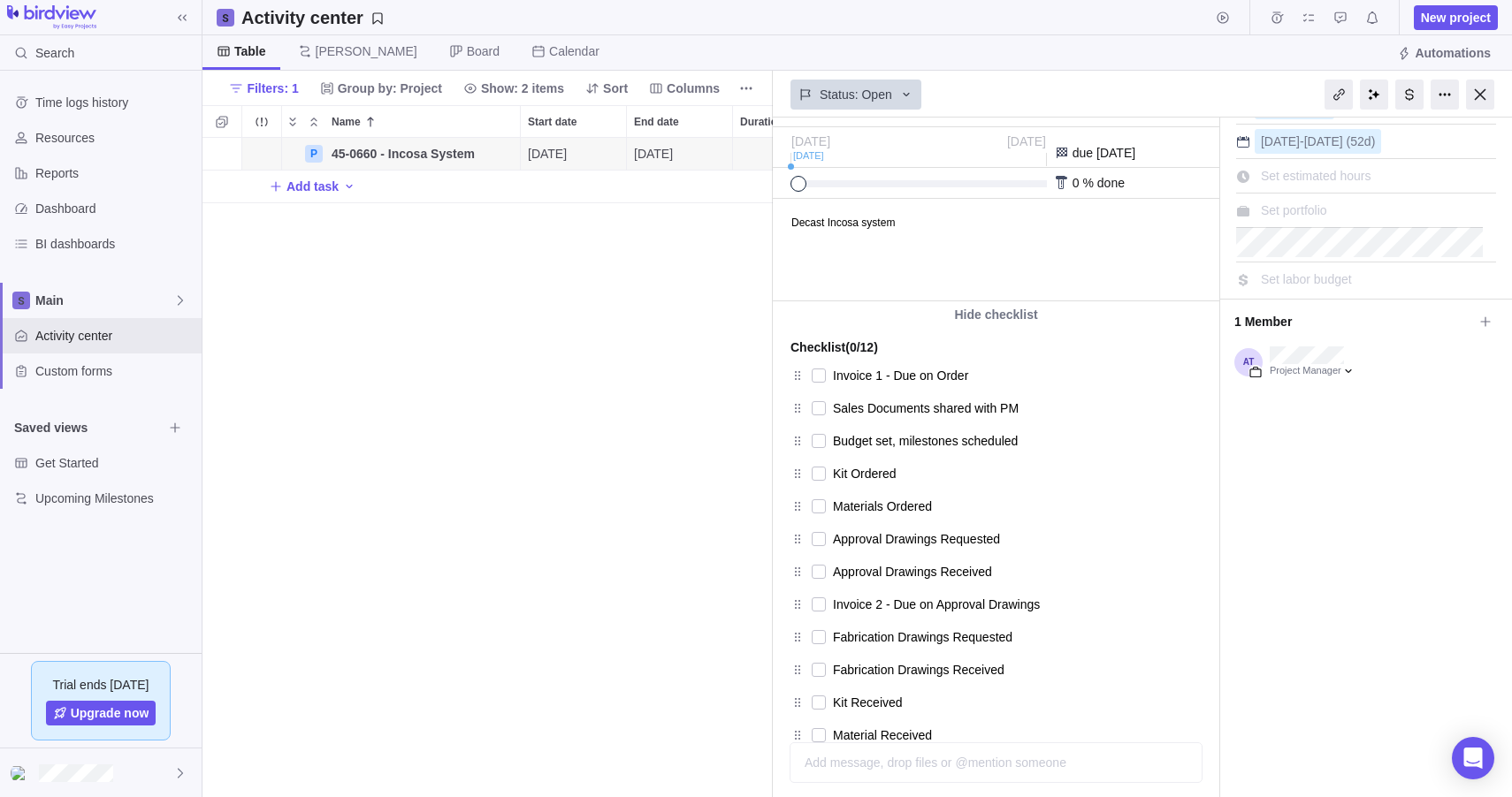
click at [701, 408] on div "P 45-0660 - Incosa System Details [DATE] [DATE] 52d Open 3 Add task" at bounding box center [488, 468] width 570 height 659
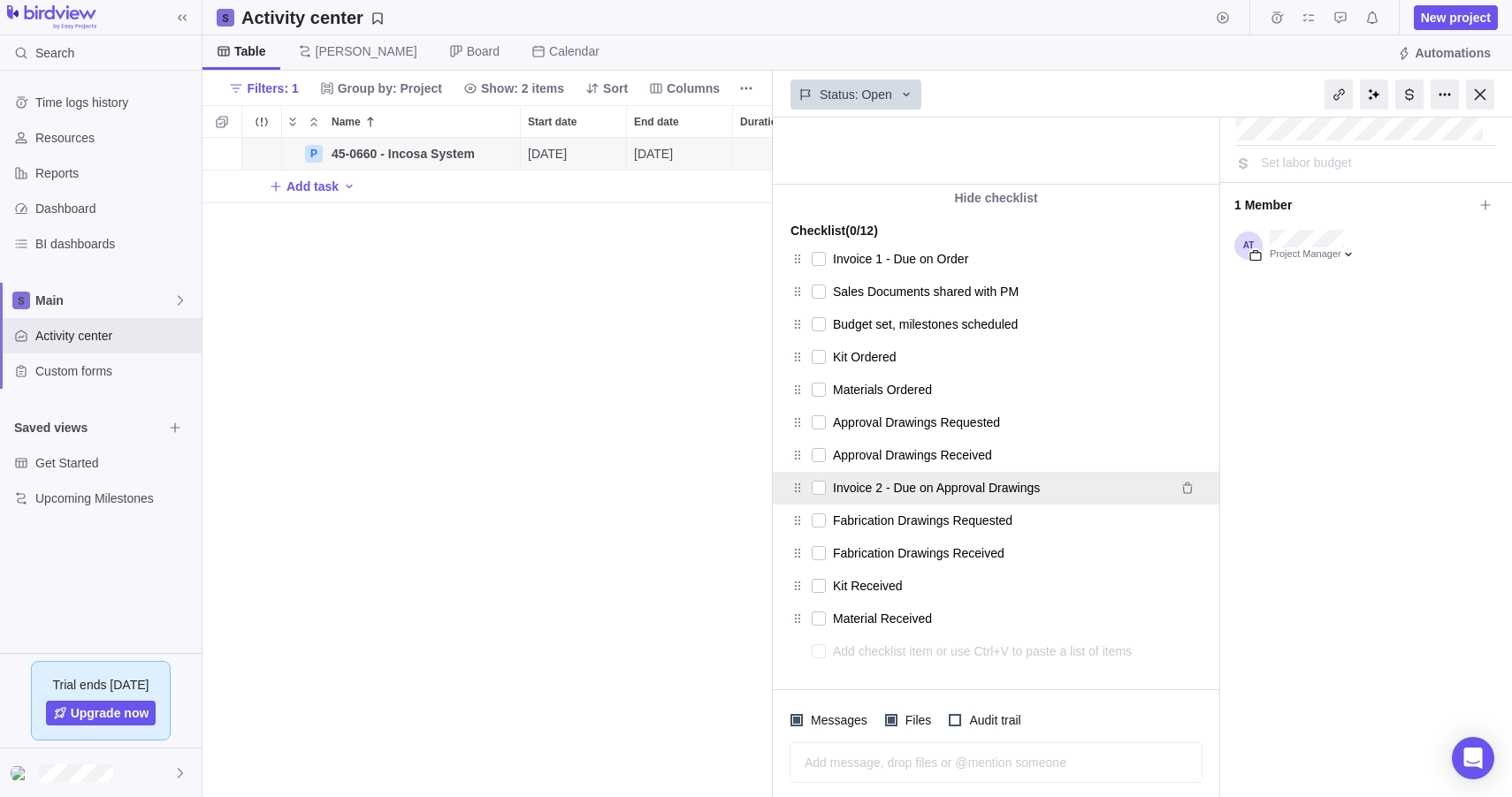
scroll to position [175, 0]
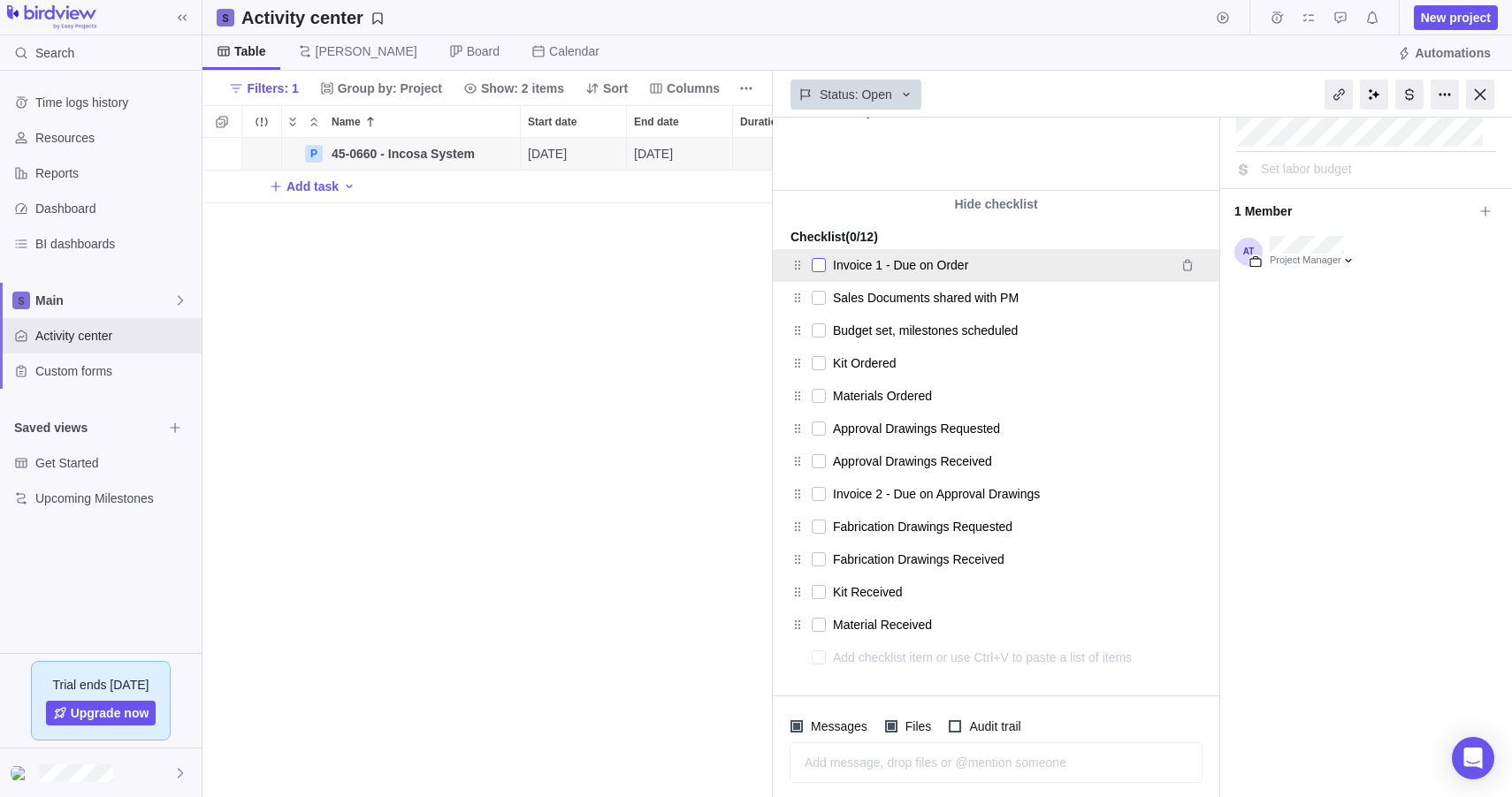
click at [823, 268] on div at bounding box center [818, 264] width 14 height 25
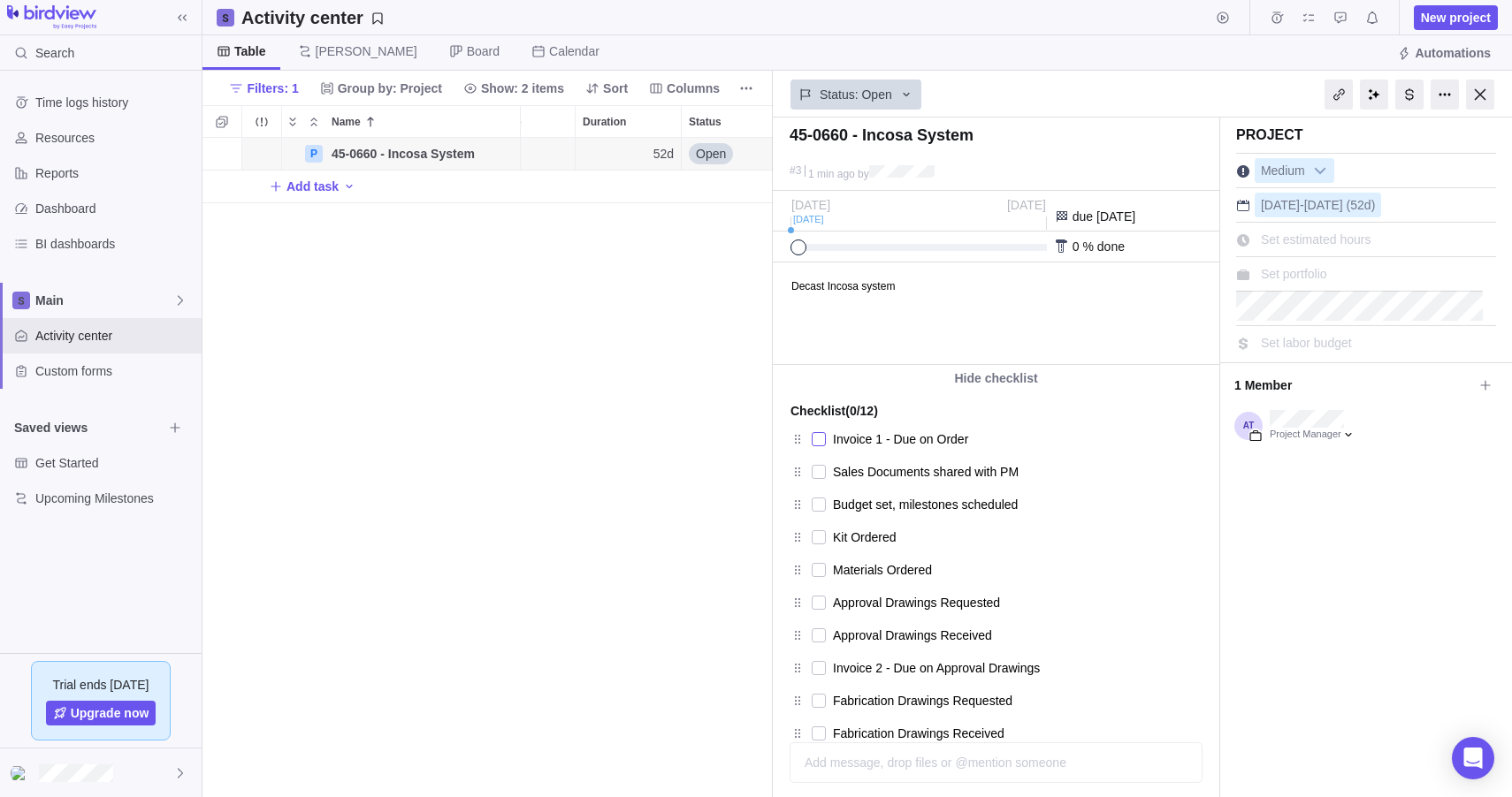
scroll to position [0, 0]
click at [321, 46] on span "[PERSON_NAME]" at bounding box center [366, 51] width 102 height 18
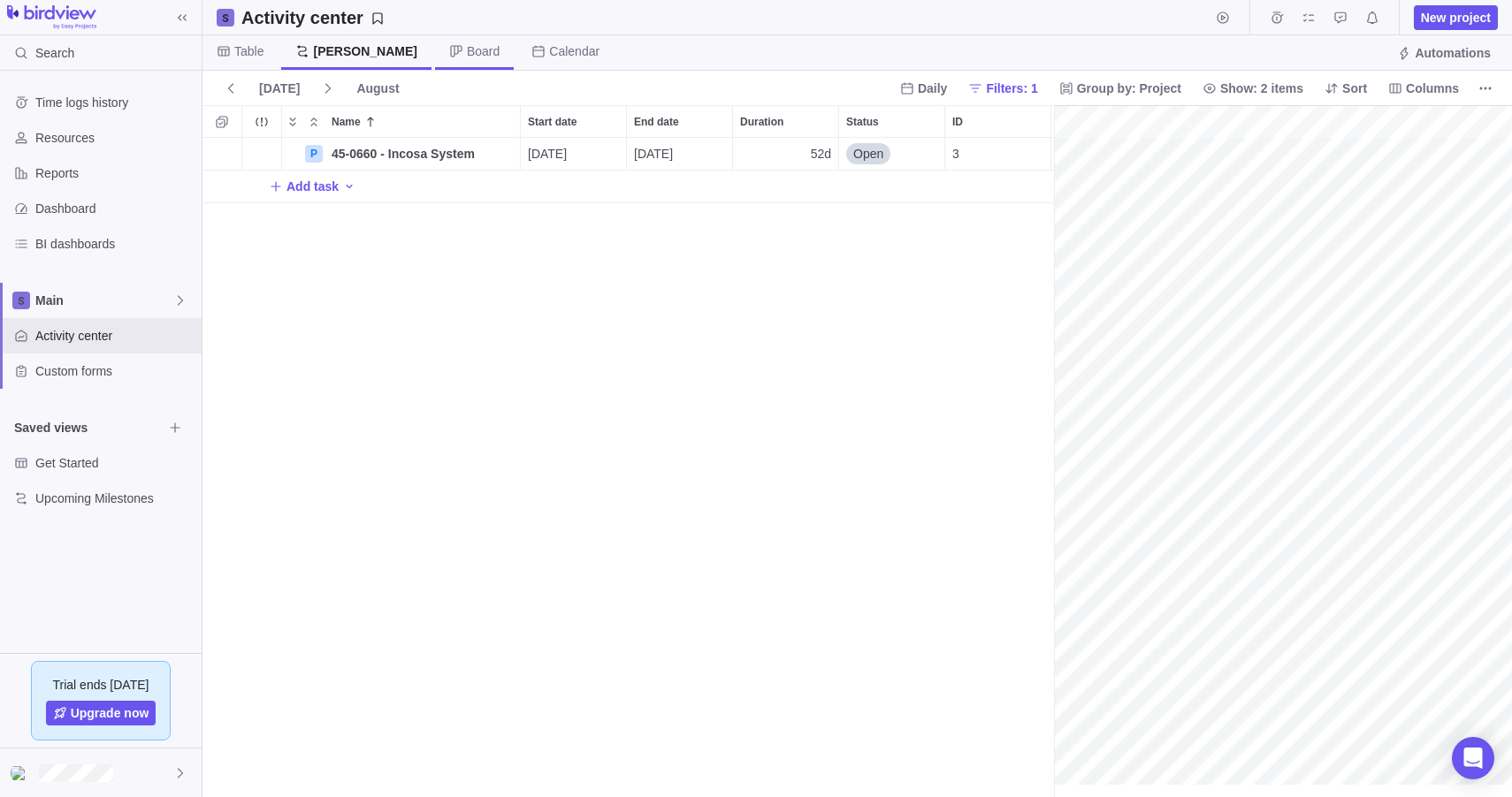
click at [435, 47] on span "Board" at bounding box center [475, 52] width 79 height 35
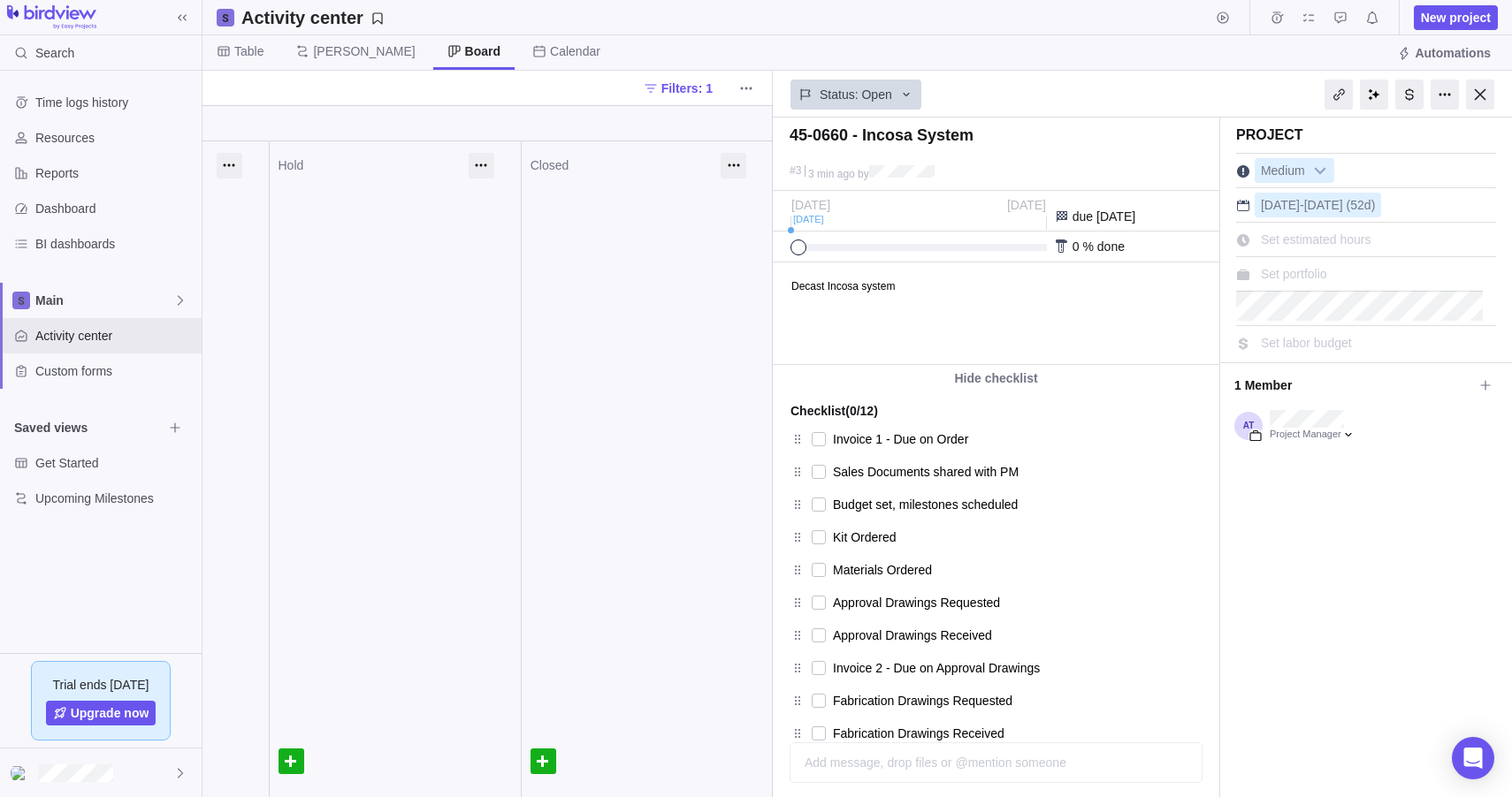
click at [512, 71] on div "Filters: 1" at bounding box center [488, 88] width 570 height 35
click at [550, 58] on span "Calendar" at bounding box center [574, 51] width 50 height 18
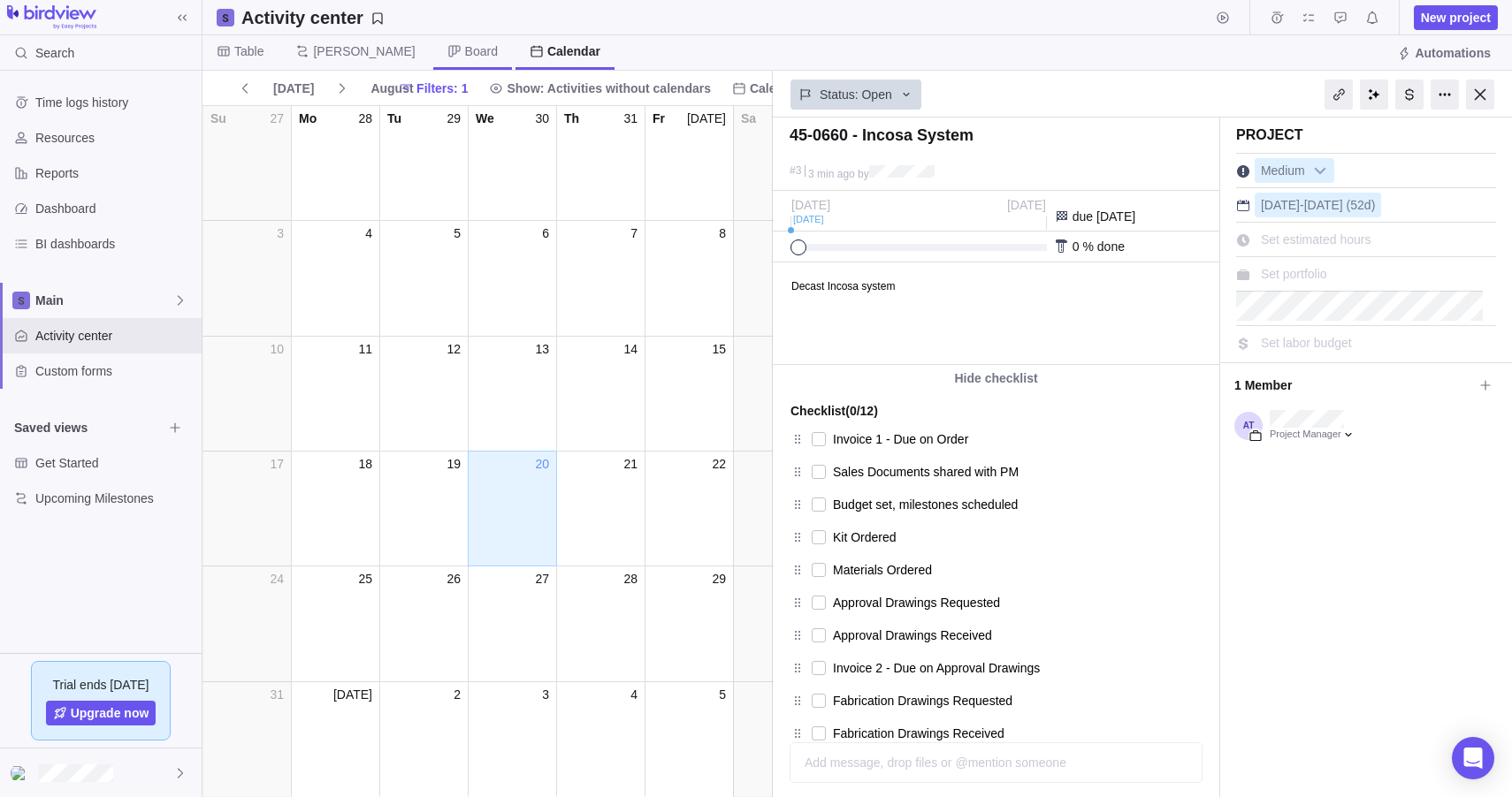
click at [465, 54] on span "Board" at bounding box center [481, 51] width 33 height 18
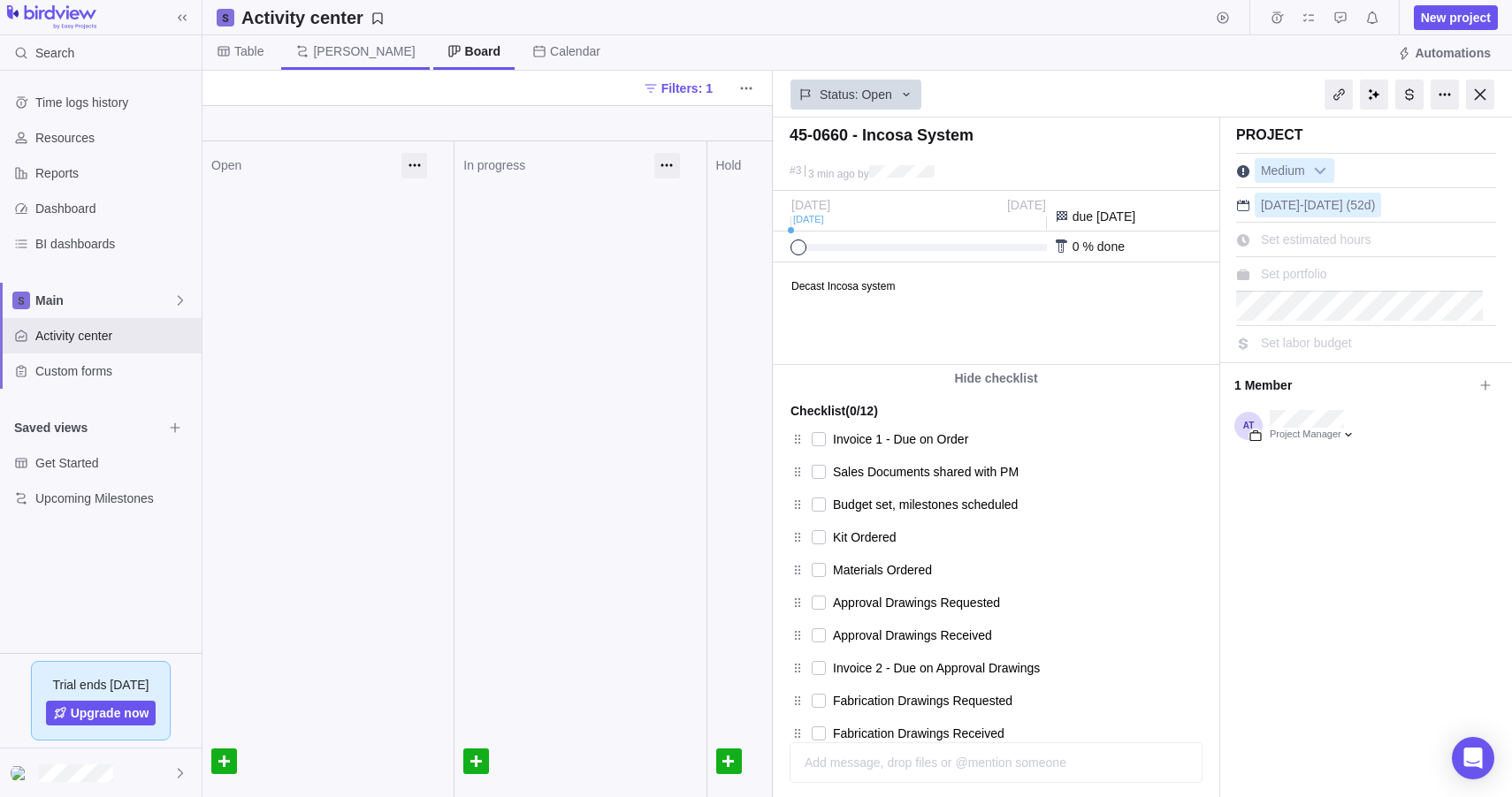
click at [327, 51] on span "[PERSON_NAME]" at bounding box center [363, 51] width 102 height 18
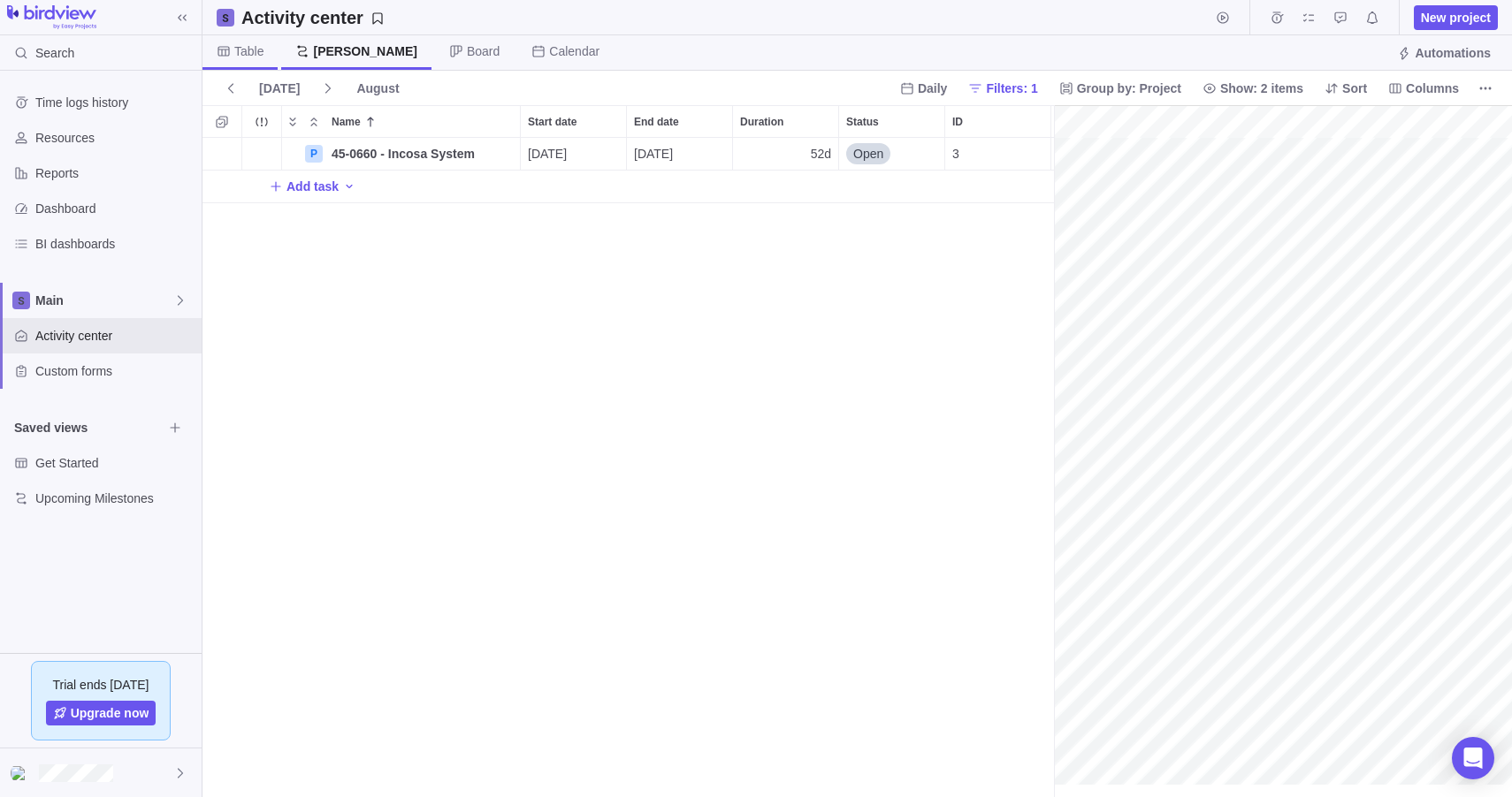
click at [256, 54] on span "Table" at bounding box center [249, 51] width 30 height 18
click at [733, 293] on div "P 45-0660 - Incosa System Details [DATE] [DATE] 52d Open 3 Add task" at bounding box center [857, 468] width 1310 height 659
click at [257, 341] on div "P 45-0660 - Incosa System Details [DATE] [DATE] 52d Open 3 Add task" at bounding box center [857, 468] width 1310 height 659
click at [140, 339] on span "Activity center" at bounding box center [114, 336] width 159 height 18
click at [386, 152] on span "45-0660 - Incosa System" at bounding box center [403, 154] width 143 height 18
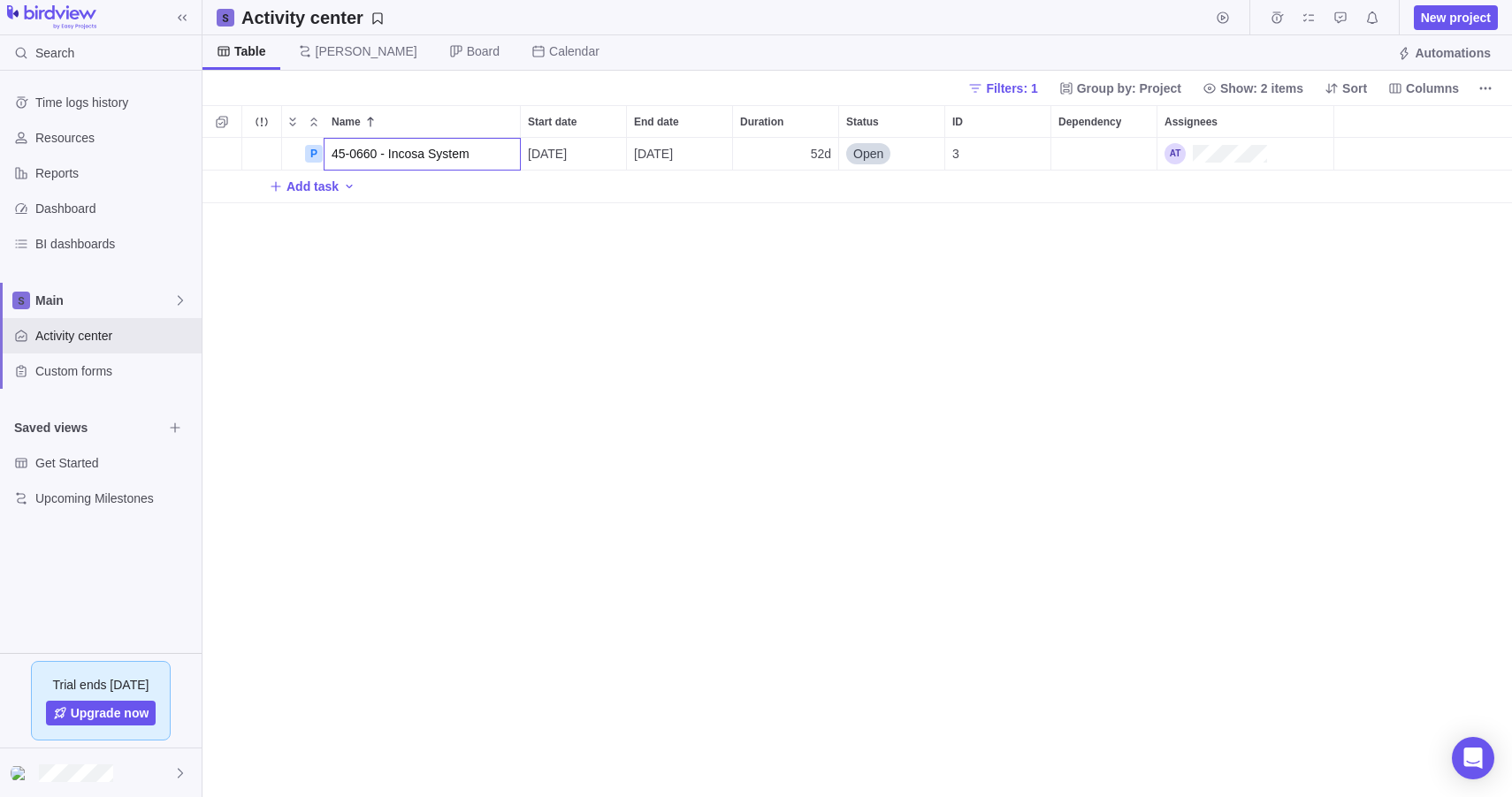
click at [401, 220] on div "Name Start date End date Duration Status ID Dependency Assignees P 45-0660 - In…" at bounding box center [857, 452] width 1310 height 692
click at [454, 154] on span "Details" at bounding box center [464, 154] width 40 height 18
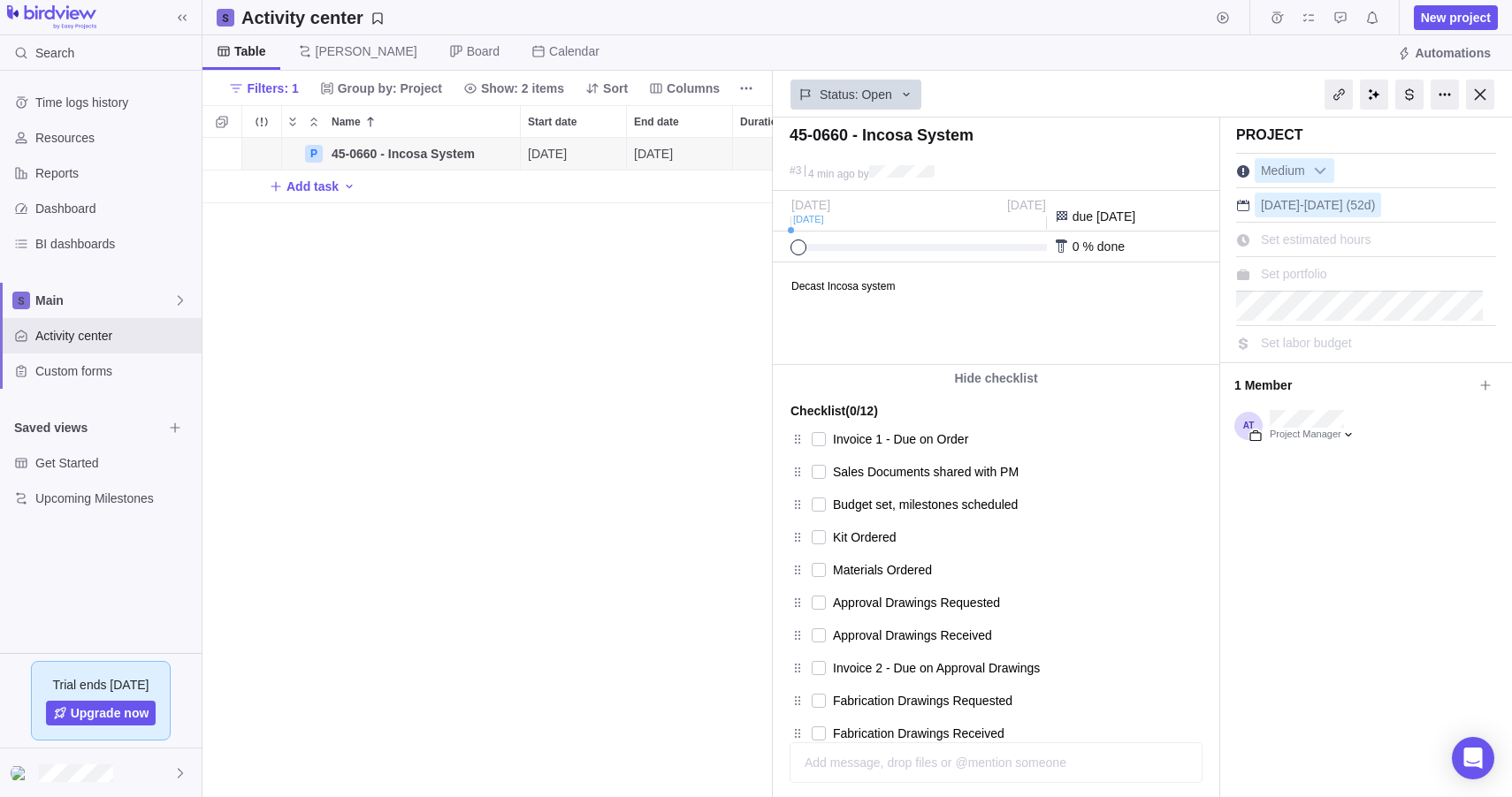
click at [741, 397] on div "P 45-0660 - Incosa System Details [DATE] [DATE] 52d Open 3 Add task" at bounding box center [488, 468] width 570 height 659
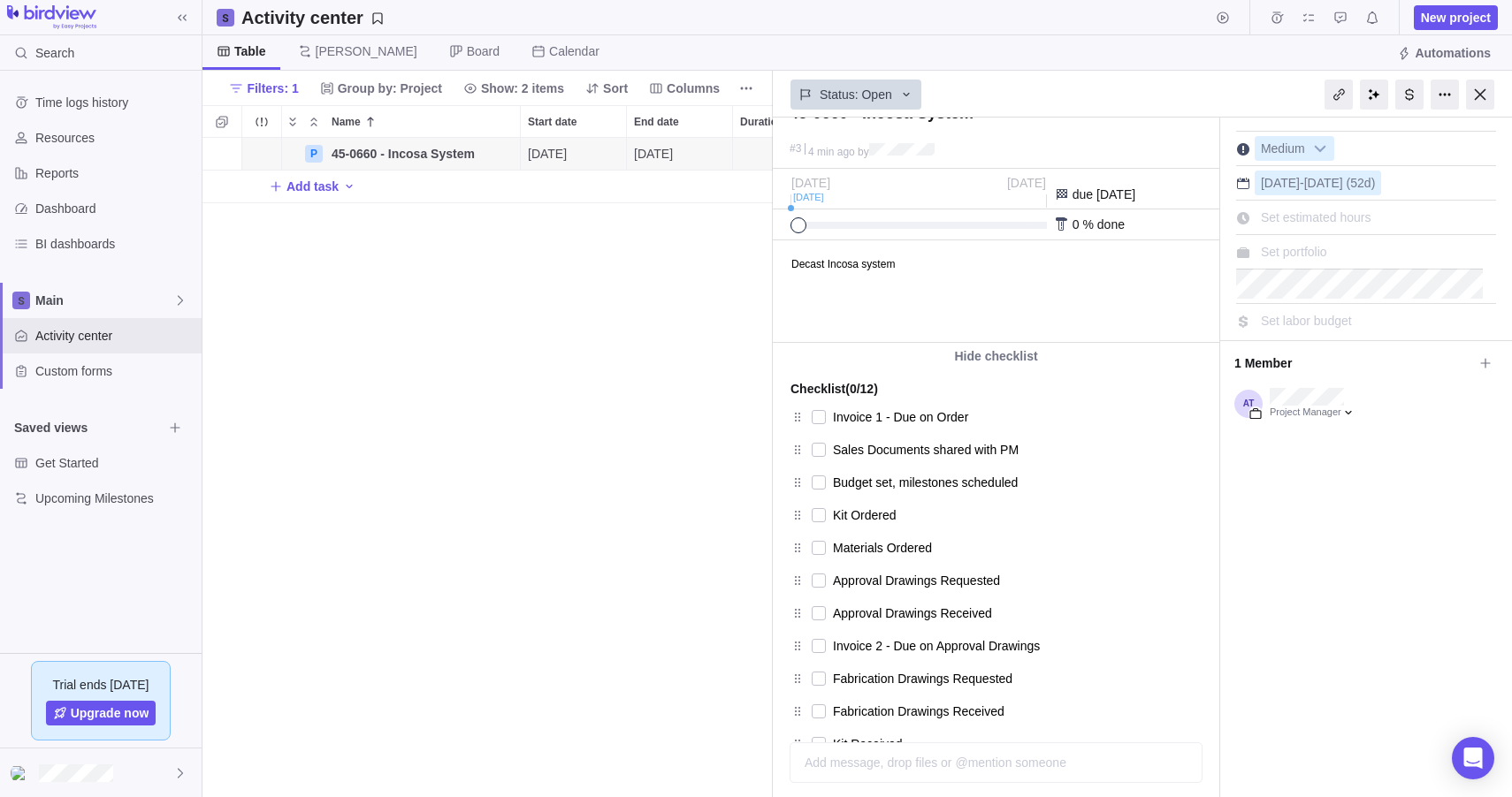
click at [1242, 254] on div at bounding box center [1244, 253] width 14 height 14
